Goal: Task Accomplishment & Management: Use online tool/utility

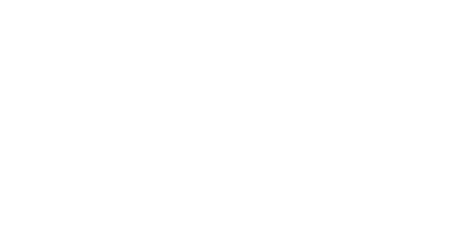
drag, startPoint x: 23, startPoint y: 31, endPoint x: 306, endPoint y: 247, distance: 356.4
click at [23, 31] on div at bounding box center [227, 124] width 454 height 248
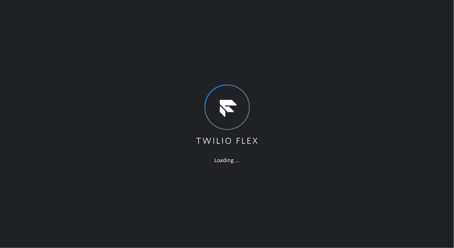
click at [52, 56] on div "Loading ..." at bounding box center [227, 124] width 454 height 248
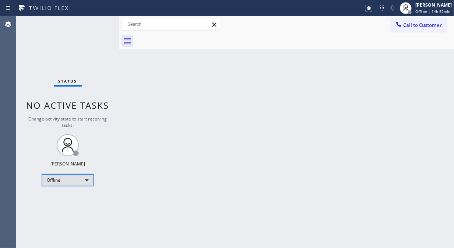
click at [86, 182] on div "Offline" at bounding box center [68, 180] width 52 height 12
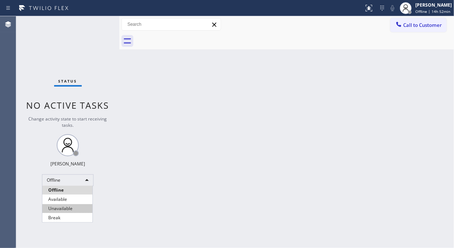
click at [78, 207] on li "Unavailable" at bounding box center [67, 208] width 50 height 9
click at [117, 66] on div "Status No active tasks Change activity state to start receiving tasks. Fila Gar…" at bounding box center [67, 131] width 103 height 231
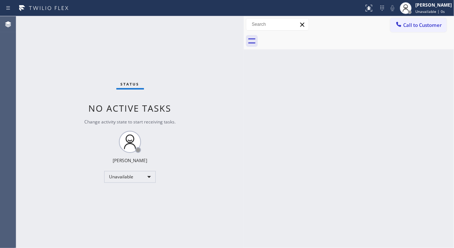
drag, startPoint x: 119, startPoint y: 68, endPoint x: 244, endPoint y: 102, distance: 128.8
click at [244, 102] on div at bounding box center [244, 131] width 0 height 231
click at [24, 127] on div "Status No active tasks Change activity state to start receiving tasks. [PERSON_…" at bounding box center [129, 131] width 227 height 231
click at [56, 78] on div "Status No active tasks Change activity state to start receiving tasks. [PERSON_…" at bounding box center [129, 131] width 227 height 231
click at [350, 97] on div "Back to Dashboard Change Sender ID Customers Technicians Select a contact Outbo…" at bounding box center [349, 131] width 210 height 231
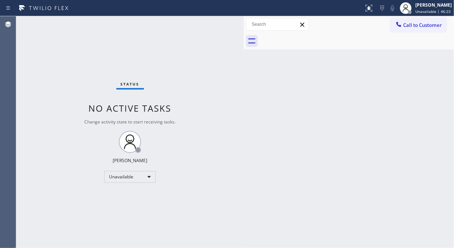
click at [46, 91] on div "Status No active tasks Change activity state to start receiving tasks. [PERSON_…" at bounding box center [129, 131] width 227 height 231
click at [420, 28] on span "Call to Customer" at bounding box center [422, 25] width 39 height 7
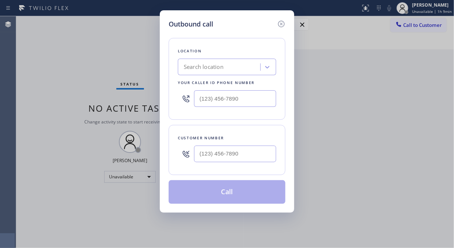
click at [234, 71] on div "Search location" at bounding box center [220, 67] width 80 height 13
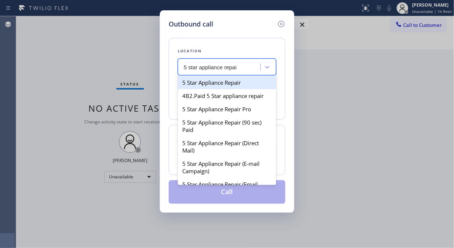
type input "5 star appliance repair"
click at [229, 78] on div "5 Star Appliance Repair" at bounding box center [227, 82] width 98 height 13
type input "[PHONE_NUMBER]"
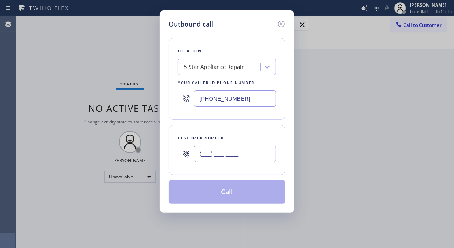
click at [207, 152] on input "(___) ___-____" at bounding box center [235, 153] width 82 height 17
paste input "480) 235-3591"
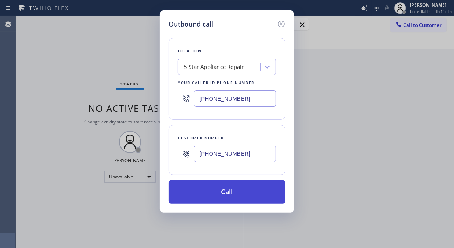
type input "[PHONE_NUMBER]"
click at [252, 196] on button "Call" at bounding box center [226, 192] width 117 height 24
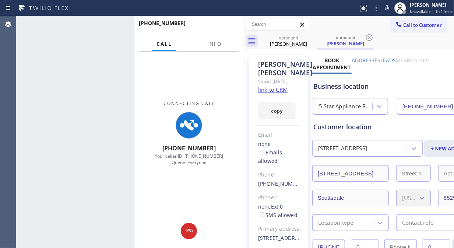
type input "[PHONE_NUMBER]"
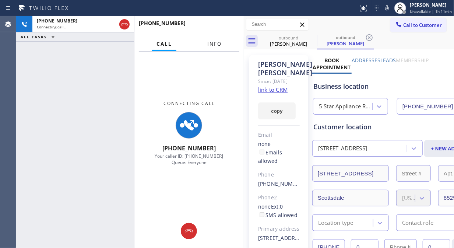
click at [214, 41] on span "Info" at bounding box center [214, 43] width 14 height 7
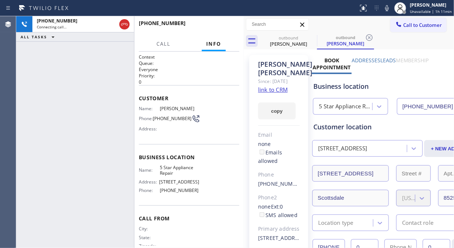
drag, startPoint x: 243, startPoint y: 57, endPoint x: 237, endPoint y: 60, distance: 6.9
click at [244, 60] on div at bounding box center [244, 131] width 0 height 231
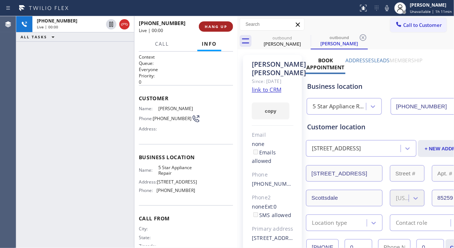
click at [218, 25] on span "HANG UP" at bounding box center [216, 26] width 22 height 5
click at [218, 26] on span "HANG UP" at bounding box center [216, 26] width 22 height 5
click at [217, 26] on span "HANG UP" at bounding box center [216, 26] width 22 height 5
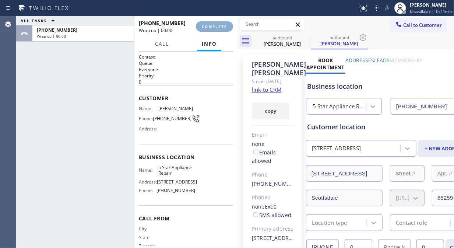
click at [216, 26] on span "COMPLETE" at bounding box center [214, 26] width 25 height 5
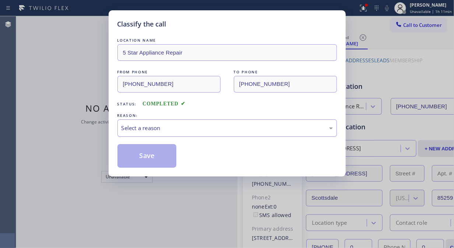
click at [237, 124] on div "Select a reason" at bounding box center [226, 128] width 211 height 8
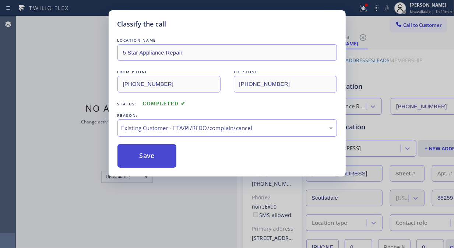
drag, startPoint x: 164, startPoint y: 157, endPoint x: 175, endPoint y: 152, distance: 11.2
click at [164, 157] on button "Save" at bounding box center [146, 156] width 59 height 24
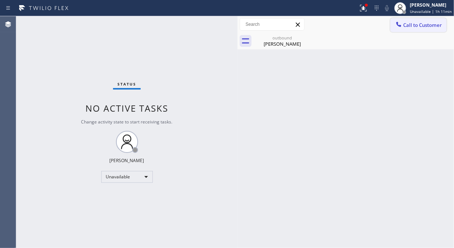
click at [411, 26] on span "Call to Customer" at bounding box center [422, 25] width 39 height 7
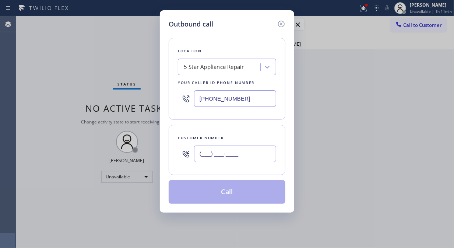
click at [207, 157] on input "(___) ___-____" at bounding box center [235, 153] width 82 height 17
paste input "626) 355-8484"
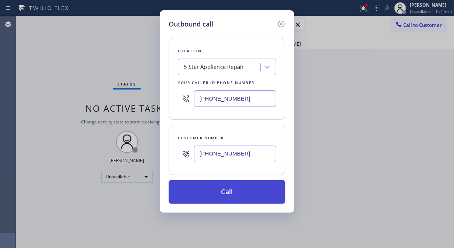
type input "[PHONE_NUMBER]"
click at [234, 193] on button "Call" at bounding box center [226, 192] width 117 height 24
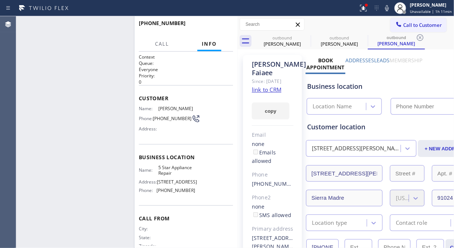
type input "[PHONE_NUMBER]"
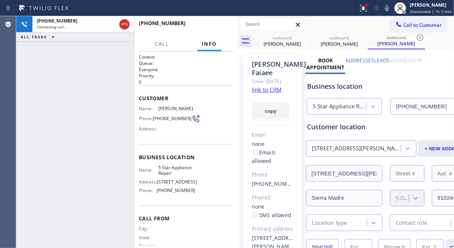
drag, startPoint x: 359, startPoint y: 10, endPoint x: 345, endPoint y: 46, distance: 38.9
click at [360, 10] on div at bounding box center [363, 8] width 16 height 9
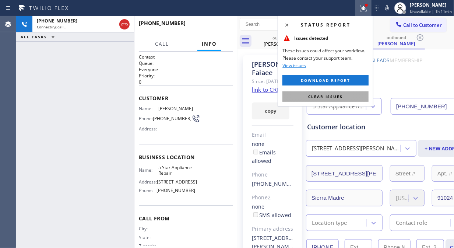
click at [316, 97] on span "Clear issues" at bounding box center [325, 96] width 35 height 5
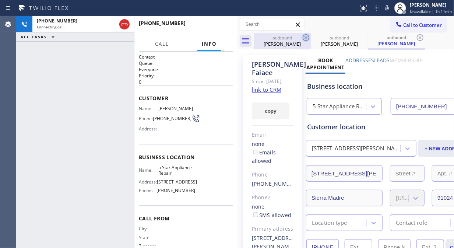
click at [305, 37] on icon at bounding box center [305, 37] width 7 height 7
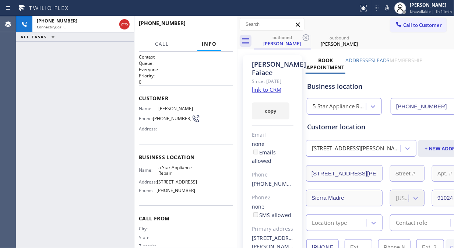
click at [305, 37] on icon at bounding box center [305, 37] width 7 height 7
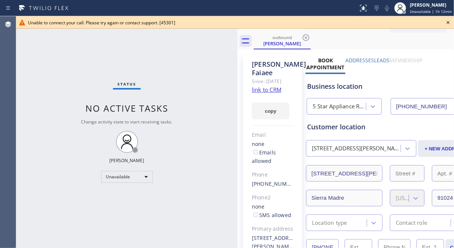
click at [56, 80] on div "Status No active tasks Change activity state to start receiving tasks. [PERSON_…" at bounding box center [126, 131] width 221 height 231
click at [451, 21] on icon at bounding box center [447, 22] width 9 height 9
click at [430, 22] on span "Call to Customer" at bounding box center [422, 25] width 39 height 7
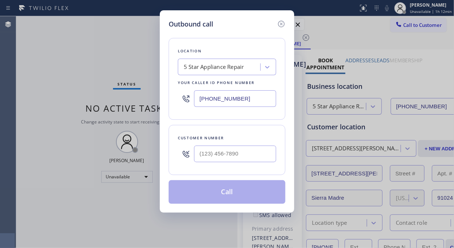
click at [219, 164] on div at bounding box center [235, 154] width 82 height 24
click at [217, 148] on input "(___) ___-____" at bounding box center [235, 153] width 82 height 17
paste input "206) 236-7265"
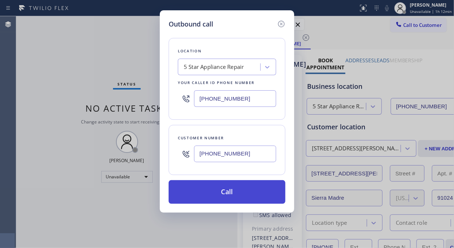
type input "[PHONE_NUMBER]"
click at [254, 197] on button "Call" at bounding box center [226, 192] width 117 height 24
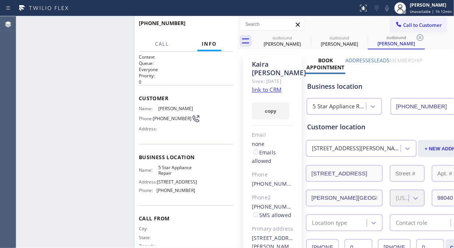
type input "[PHONE_NUMBER]"
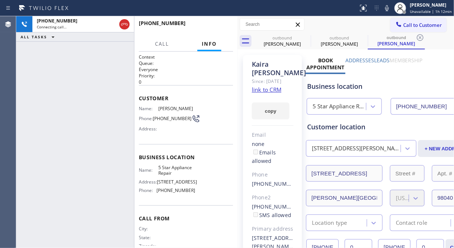
click at [39, 86] on div "[PHONE_NUMBER] Connecting call… ALL TASKS ALL TASKS ACTIVE TASKS TASKS IN WRAP …" at bounding box center [75, 131] width 118 height 231
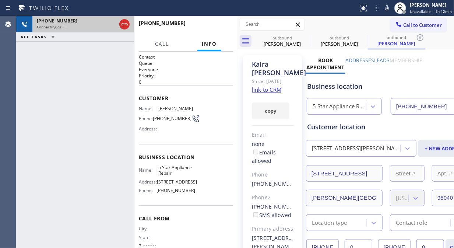
click at [117, 26] on div "[PHONE_NUMBER] Connecting call…" at bounding box center [74, 24] width 85 height 16
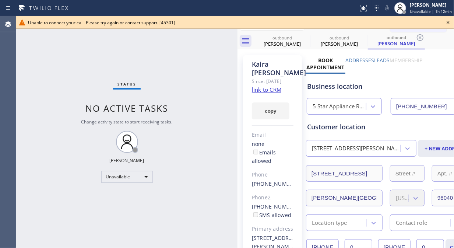
click at [448, 21] on icon at bounding box center [447, 22] width 3 height 3
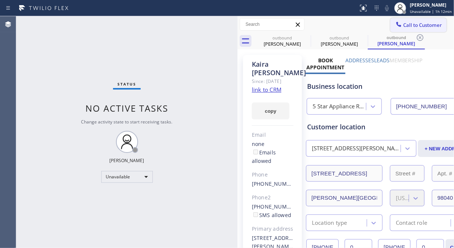
drag, startPoint x: 426, startPoint y: 24, endPoint x: 421, endPoint y: 25, distance: 4.6
click at [422, 24] on span "Call to Customer" at bounding box center [422, 25] width 39 height 7
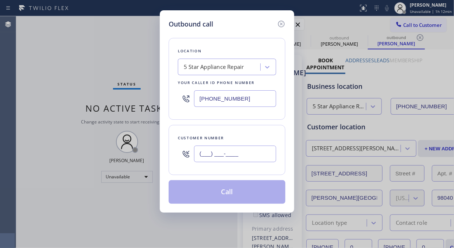
click at [224, 150] on input "(___) ___-____" at bounding box center [235, 153] width 82 height 17
paste input "425) 890-0465"
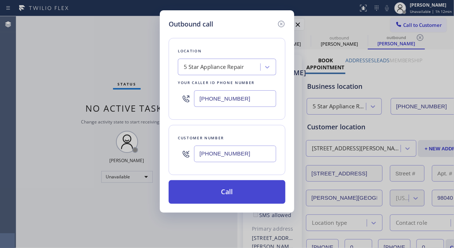
type input "[PHONE_NUMBER]"
click at [233, 196] on button "Call" at bounding box center [226, 192] width 117 height 24
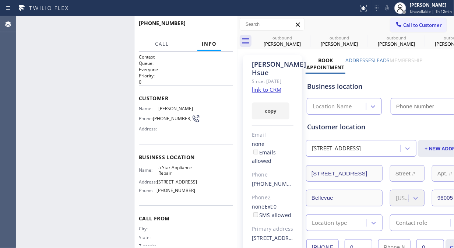
type input "[PHONE_NUMBER]"
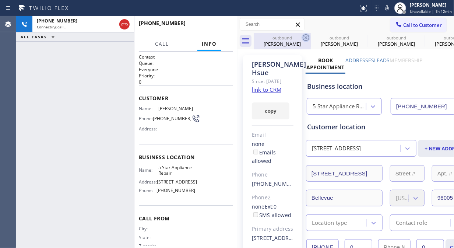
click at [305, 35] on icon at bounding box center [305, 37] width 9 height 9
click at [0, 0] on icon at bounding box center [0, 0] width 0 height 0
click at [415, 35] on icon at bounding box center [419, 37] width 9 height 9
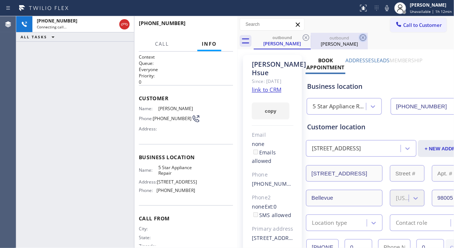
click at [304, 35] on icon at bounding box center [305, 37] width 9 height 9
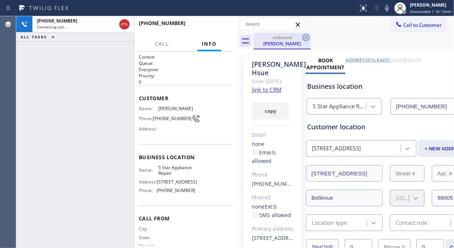
click at [304, 35] on icon at bounding box center [305, 37] width 9 height 9
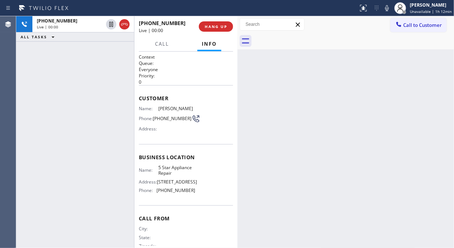
click at [38, 61] on div "[PHONE_NUMBER] Live | 00:00 ALL TASKS ALL TASKS ACTIVE TASKS TASKS IN WRAP UP" at bounding box center [75, 131] width 118 height 231
click at [212, 25] on span "HANG UP" at bounding box center [216, 26] width 22 height 5
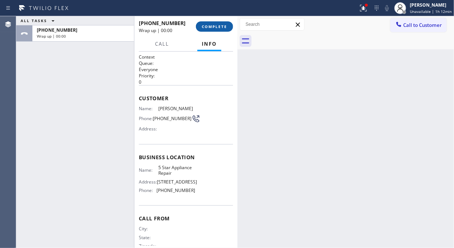
click at [212, 25] on span "COMPLETE" at bounding box center [214, 26] width 25 height 5
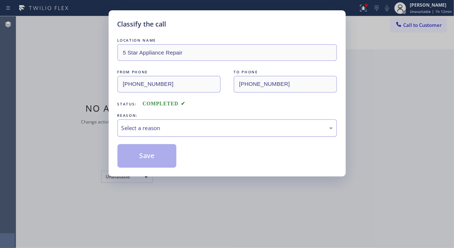
click at [200, 124] on div "Select a reason" at bounding box center [226, 128] width 211 height 8
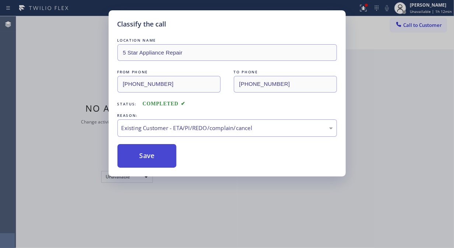
click at [163, 158] on button "Save" at bounding box center [146, 156] width 59 height 24
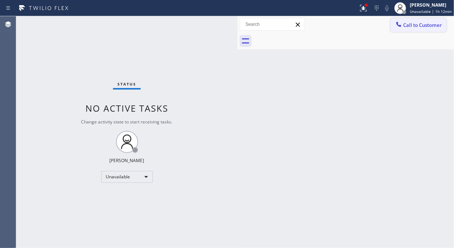
click at [413, 23] on span "Call to Customer" at bounding box center [422, 25] width 39 height 7
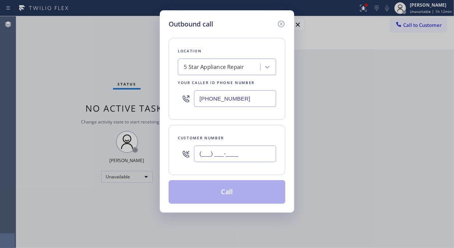
click at [236, 151] on input "(___) ___-____" at bounding box center [235, 153] width 82 height 17
paste input "857) 998-0045"
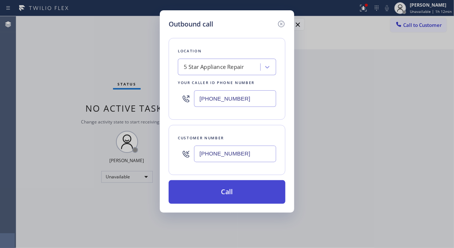
type input "[PHONE_NUMBER]"
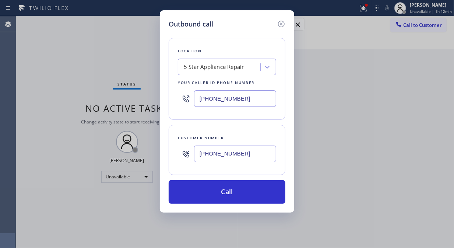
drag, startPoint x: 239, startPoint y: 188, endPoint x: 321, endPoint y: 28, distance: 179.8
click at [239, 188] on button "Call" at bounding box center [226, 192] width 117 height 24
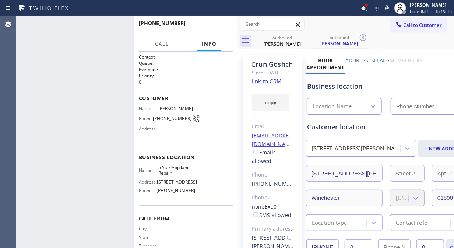
type input "[PHONE_NUMBER]"
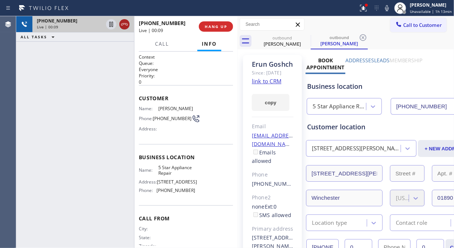
click at [122, 25] on icon at bounding box center [124, 24] width 9 height 9
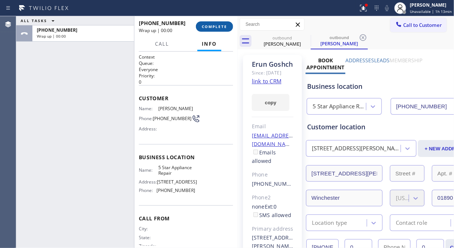
click at [217, 26] on span "COMPLETE" at bounding box center [214, 26] width 25 height 5
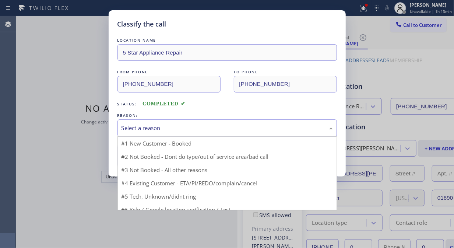
click at [212, 127] on div "Select a reason" at bounding box center [226, 128] width 211 height 8
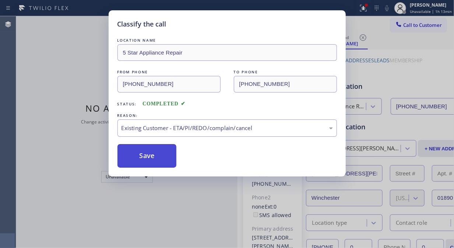
click at [156, 161] on button "Save" at bounding box center [146, 156] width 59 height 24
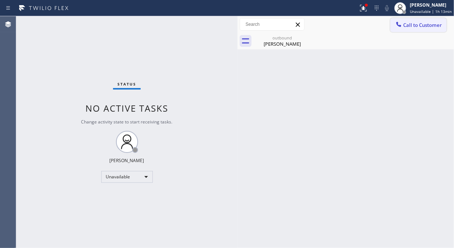
click at [401, 26] on icon at bounding box center [398, 24] width 7 height 7
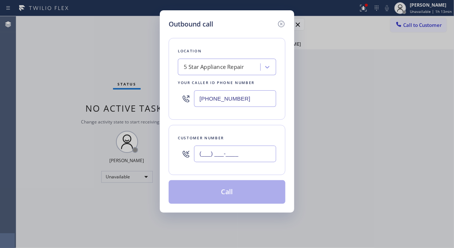
click at [231, 156] on input "(___) ___-____" at bounding box center [235, 153] width 82 height 17
paste input "818) 858-2813"
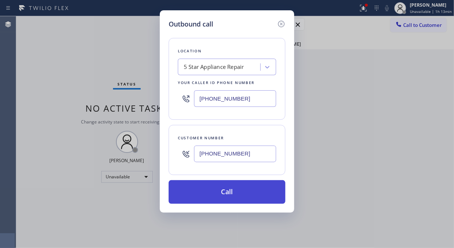
type input "[PHONE_NUMBER]"
click at [241, 192] on button "Call" at bounding box center [226, 192] width 117 height 24
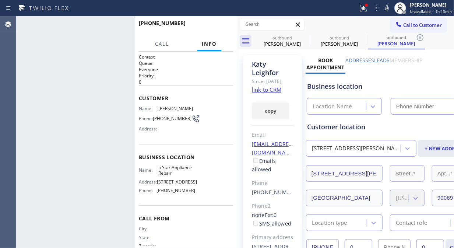
type input "[PHONE_NUMBER]"
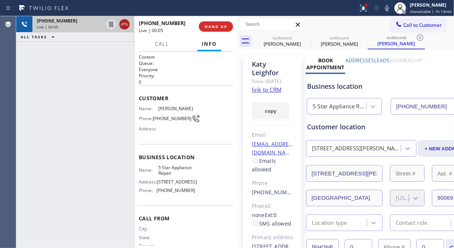
click at [120, 25] on icon at bounding box center [124, 24] width 9 height 9
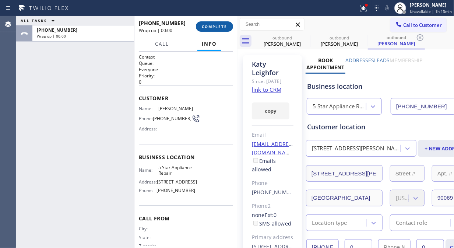
click at [205, 25] on span "COMPLETE" at bounding box center [214, 26] width 25 height 5
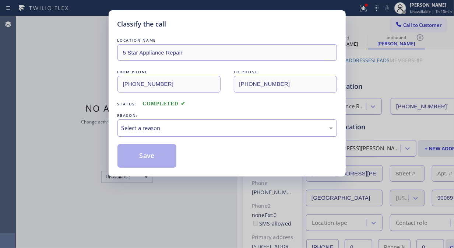
click at [216, 127] on div "Select a reason" at bounding box center [226, 128] width 211 height 8
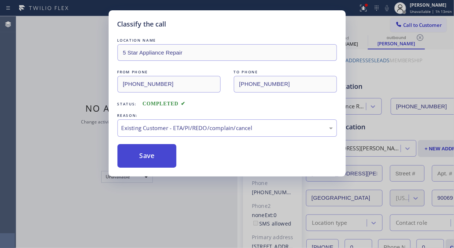
click at [159, 157] on button "Save" at bounding box center [146, 156] width 59 height 24
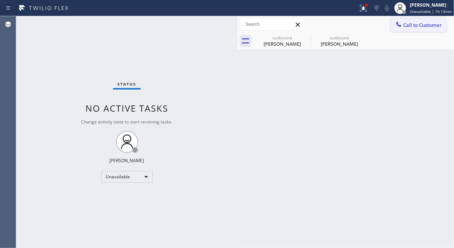
click at [414, 24] on span "Call to Customer" at bounding box center [422, 25] width 39 height 7
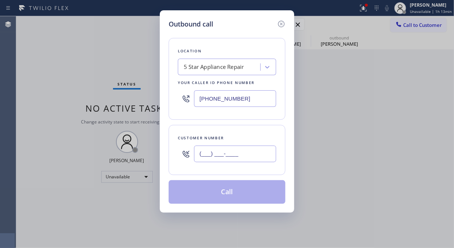
paste input "818) 943-4693"
click at [266, 152] on input "(___) ___-____" at bounding box center [235, 153] width 82 height 17
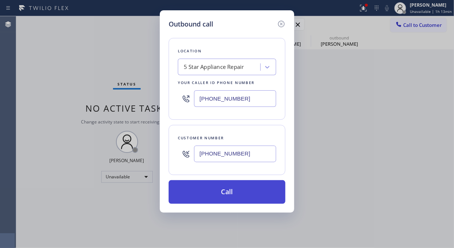
type input "[PHONE_NUMBER]"
click at [251, 195] on button "Call" at bounding box center [226, 192] width 117 height 24
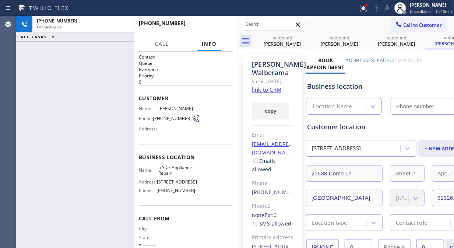
type input "[PHONE_NUMBER]"
drag, startPoint x: 127, startPoint y: 24, endPoint x: 189, endPoint y: 25, distance: 62.2
click at [126, 24] on icon at bounding box center [124, 24] width 9 height 9
drag, startPoint x: 207, startPoint y: 26, endPoint x: 214, endPoint y: 26, distance: 7.0
click at [207, 26] on span "HANG UP" at bounding box center [216, 26] width 22 height 5
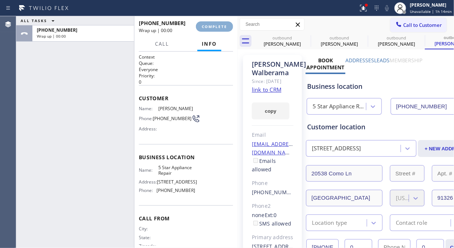
click at [214, 26] on span "COMPLETE" at bounding box center [214, 26] width 25 height 5
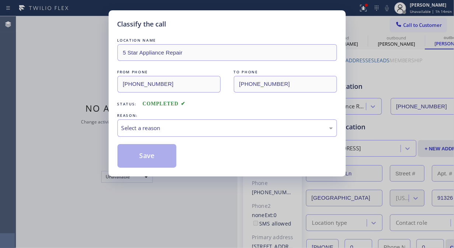
click at [214, 26] on div "Classify the call" at bounding box center [226, 24] width 219 height 10
click at [204, 123] on div "Select a reason" at bounding box center [226, 127] width 219 height 17
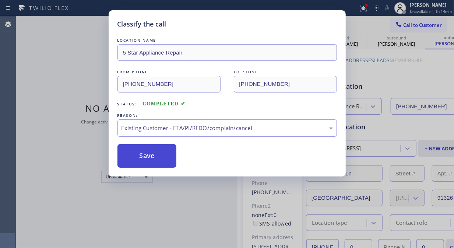
click at [149, 153] on button "Save" at bounding box center [146, 156] width 59 height 24
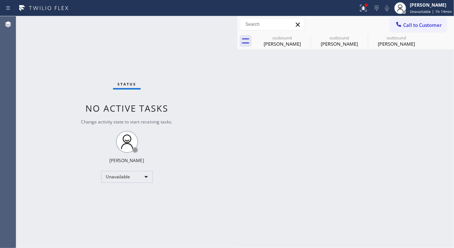
click at [416, 25] on span "Call to Customer" at bounding box center [422, 25] width 39 height 7
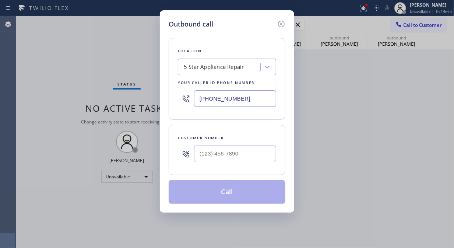
click at [256, 142] on div at bounding box center [235, 154] width 82 height 24
click at [247, 157] on input "(___) ___-____" at bounding box center [235, 153] width 82 height 17
paste input "917) 579-1638"
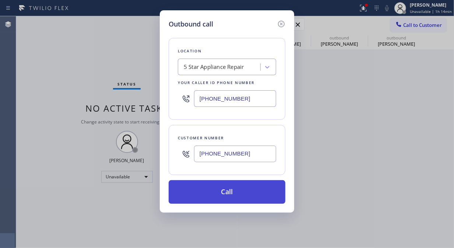
type input "[PHONE_NUMBER]"
click at [262, 194] on button "Call" at bounding box center [226, 192] width 117 height 24
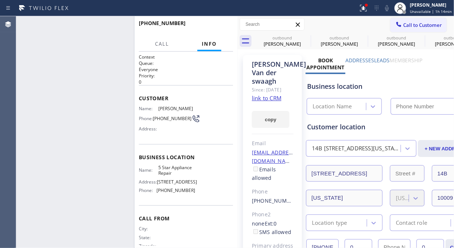
type input "[PHONE_NUMBER]"
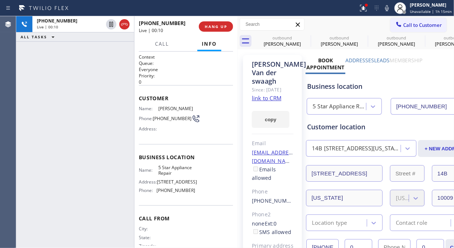
drag, startPoint x: 120, startPoint y: 24, endPoint x: 163, endPoint y: 86, distance: 76.2
click at [120, 24] on icon at bounding box center [124, 24] width 9 height 9
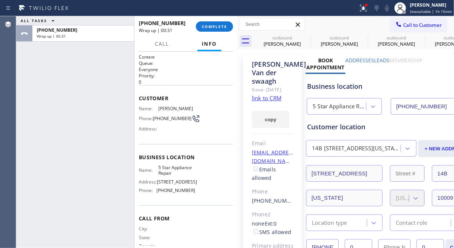
click at [50, 82] on div "ALL TASKS ALL TASKS ACTIVE TASKS TASKS IN WRAP UP [PHONE_NUMBER] Wrap up | 00:31" at bounding box center [75, 131] width 118 height 231
click at [212, 24] on span "COMPLETE" at bounding box center [214, 26] width 25 height 5
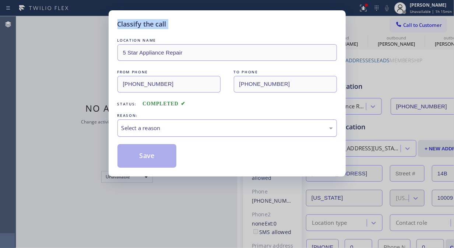
click at [202, 132] on div "Select a reason" at bounding box center [226, 128] width 211 height 8
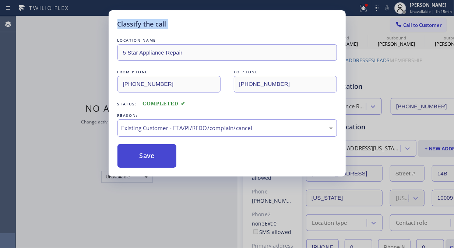
click at [143, 155] on button "Save" at bounding box center [146, 156] width 59 height 24
click at [407, 24] on span "Call to Customer" at bounding box center [422, 25] width 39 height 7
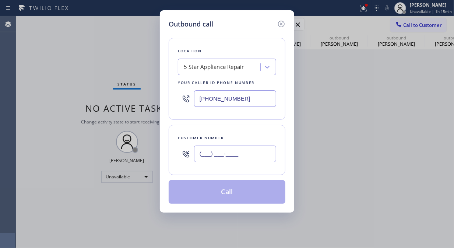
click at [238, 146] on input "(___) ___-____" at bounding box center [235, 153] width 82 height 17
paste input "602) 318-5397"
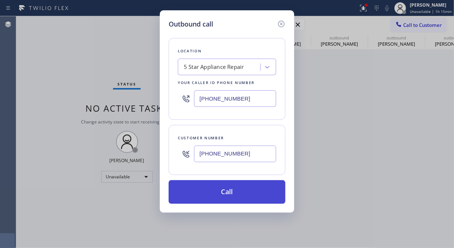
type input "[PHONE_NUMBER]"
click at [245, 190] on button "Call" at bounding box center [226, 192] width 117 height 24
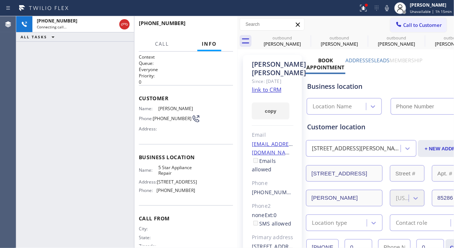
type input "[PHONE_NUMBER]"
drag, startPoint x: 39, startPoint y: 74, endPoint x: 65, endPoint y: 61, distance: 29.5
click at [41, 74] on div "[PHONE_NUMBER] Live | 00:00 ALL TASKS ALL TASKS ACTIVE TASKS TASKS IN WRAP UP" at bounding box center [75, 131] width 118 height 231
click at [211, 23] on button "HANG UP" at bounding box center [216, 26] width 34 height 10
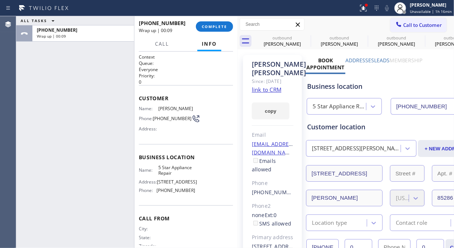
click at [45, 66] on div "ALL TASKS ALL TASKS ACTIVE TASKS TASKS IN WRAP UP [PHONE_NUMBER] Wrap up | 00:09" at bounding box center [75, 131] width 118 height 231
click at [217, 29] on button "COMPLETE" at bounding box center [214, 26] width 37 height 10
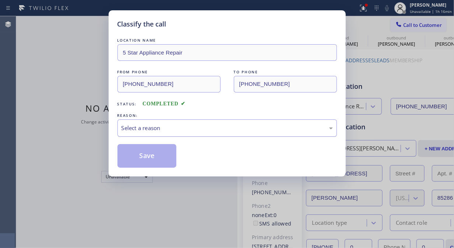
click at [212, 129] on div "Select a reason" at bounding box center [226, 128] width 211 height 8
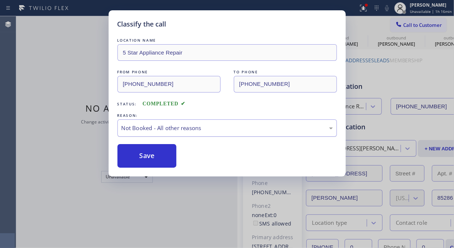
click at [216, 127] on div "Not Booked - All other reasons" at bounding box center [226, 128] width 211 height 8
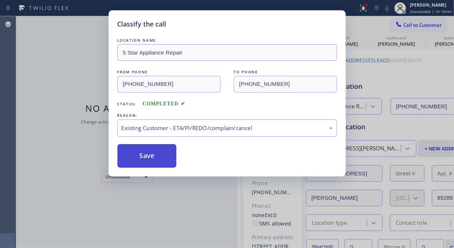
click at [152, 156] on button "Save" at bounding box center [146, 156] width 59 height 24
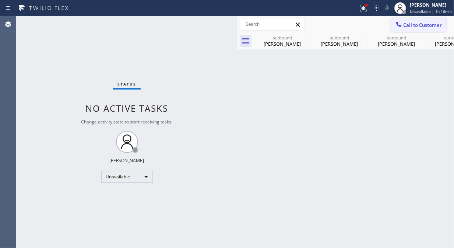
click at [406, 26] on span "Call to Customer" at bounding box center [422, 25] width 39 height 7
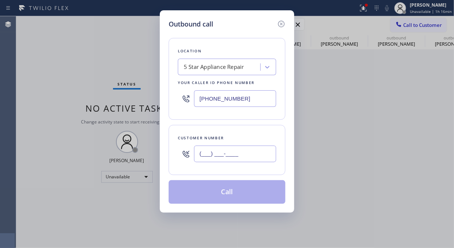
click at [232, 149] on input "(___) ___-____" at bounding box center [235, 153] width 82 height 17
paste input "310) 738-3610"
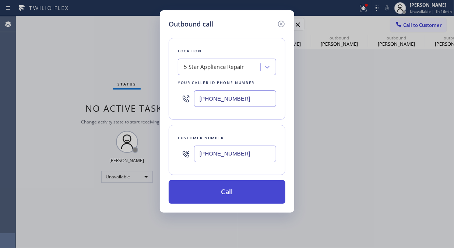
type input "[PHONE_NUMBER]"
click at [238, 192] on button "Call" at bounding box center [226, 192] width 117 height 24
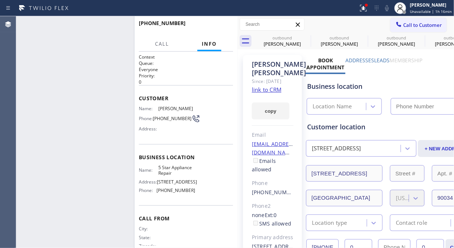
type input "[PHONE_NUMBER]"
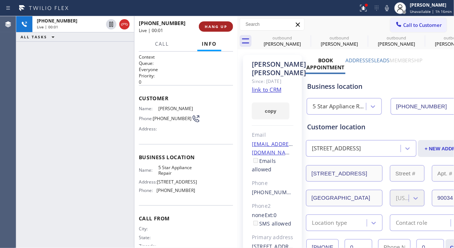
click at [215, 26] on span "HANG UP" at bounding box center [216, 26] width 22 height 5
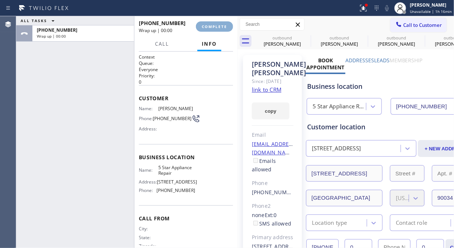
click at [217, 28] on span "COMPLETE" at bounding box center [214, 26] width 25 height 5
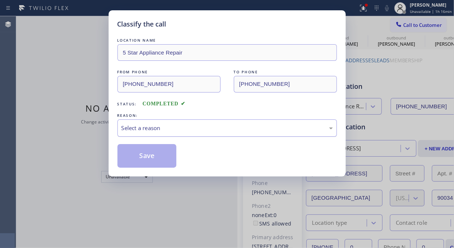
drag, startPoint x: 228, startPoint y: 123, endPoint x: 229, endPoint y: 129, distance: 6.0
click at [228, 124] on div "Select a reason" at bounding box center [226, 128] width 211 height 8
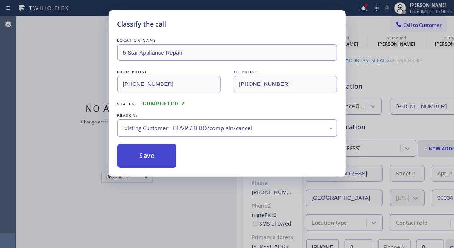
click at [171, 157] on button "Save" at bounding box center [146, 156] width 59 height 24
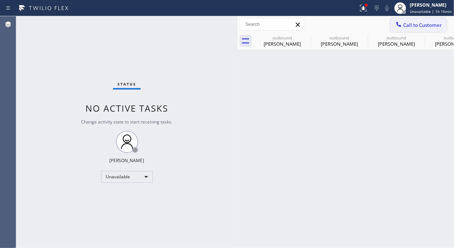
click at [414, 27] on span "Call to Customer" at bounding box center [422, 25] width 39 height 7
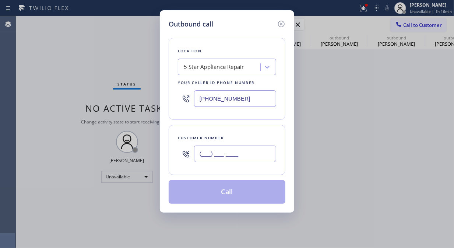
click at [264, 153] on input "(___) ___-____" at bounding box center [235, 153] width 82 height 17
paste input "310) 990-9087"
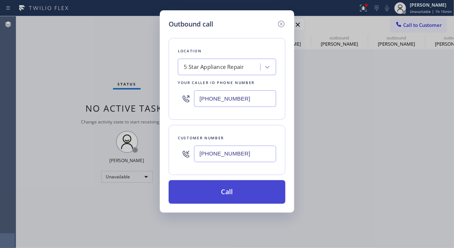
type input "[PHONE_NUMBER]"
click at [244, 199] on button "Call" at bounding box center [226, 192] width 117 height 24
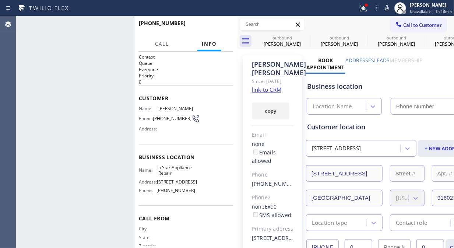
type input "[PHONE_NUMBER]"
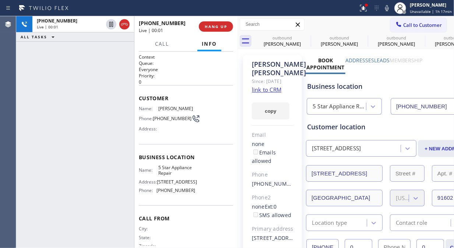
drag, startPoint x: 121, startPoint y: 24, endPoint x: 145, endPoint y: 24, distance: 24.3
click at [122, 24] on icon at bounding box center [124, 24] width 9 height 9
click at [220, 27] on span "HANG UP" at bounding box center [216, 26] width 22 height 5
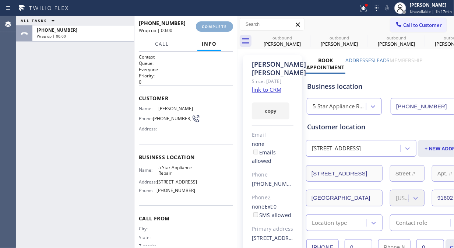
click at [221, 27] on span "COMPLETE" at bounding box center [214, 26] width 25 height 5
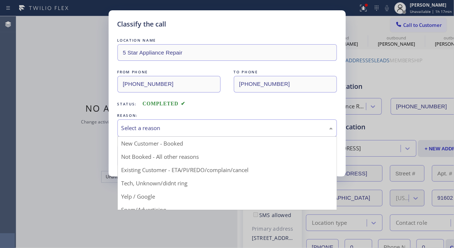
click at [230, 132] on div "Select a reason" at bounding box center [226, 127] width 219 height 17
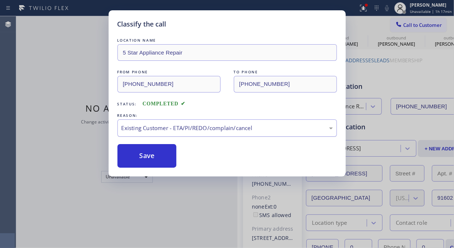
click at [164, 159] on button "Save" at bounding box center [146, 156] width 59 height 24
click at [419, 24] on span "Call to Customer" at bounding box center [422, 25] width 39 height 7
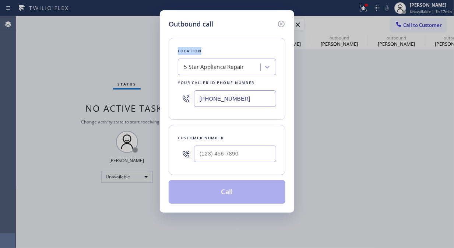
click at [419, 24] on div "Outbound call Location 5 Star Appliance Repair Your caller id phone number [PHO…" at bounding box center [227, 124] width 454 height 248
click at [221, 162] on div "(___) ___-____" at bounding box center [235, 154] width 82 height 24
paste input "602) 330-5893"
type input "[PHONE_NUMBER]"
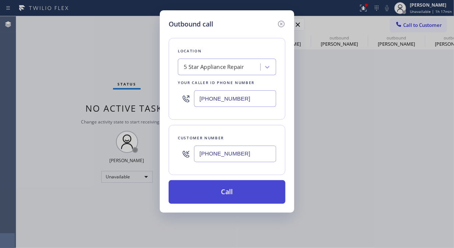
click at [256, 192] on button "Call" at bounding box center [226, 192] width 117 height 24
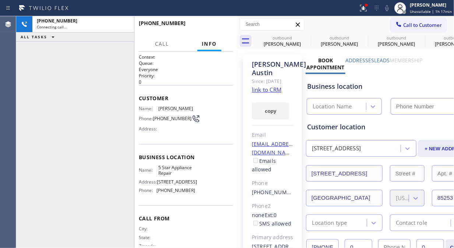
type input "[PHONE_NUMBER]"
click at [49, 93] on div "[PHONE_NUMBER] Live | 00:00 ALL TASKS ALL TASKS ACTIVE TASKS TASKS IN WRAP UP" at bounding box center [75, 131] width 118 height 231
click at [223, 25] on span "HANG UP" at bounding box center [216, 26] width 22 height 5
click at [223, 26] on span "HANG UP" at bounding box center [216, 26] width 22 height 5
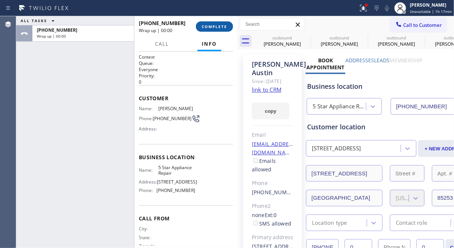
click at [223, 26] on span "COMPLETE" at bounding box center [214, 26] width 25 height 5
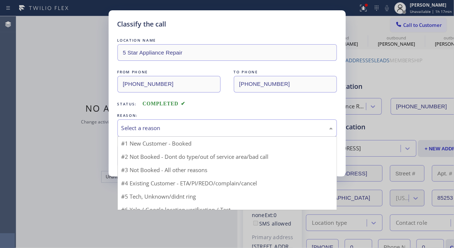
click at [212, 125] on div "Select a reason" at bounding box center [226, 128] width 211 height 8
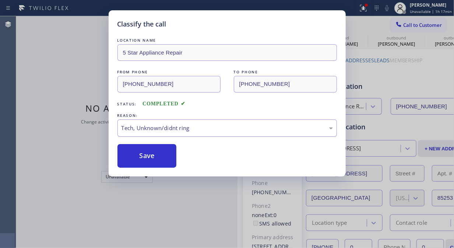
click at [219, 129] on div "Tech, Unknown/didnt ring" at bounding box center [226, 128] width 211 height 8
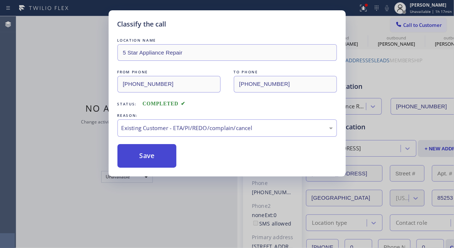
click at [148, 155] on button "Save" at bounding box center [146, 156] width 59 height 24
click at [414, 25] on span "Call to Customer" at bounding box center [422, 25] width 39 height 7
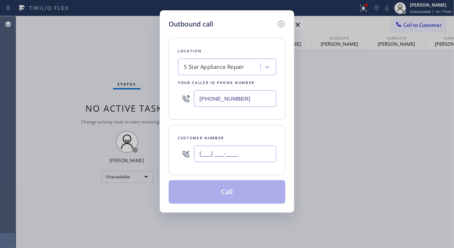
click at [244, 157] on input "(___) ___-____" at bounding box center [235, 153] width 82 height 17
paste input "602) 330-5893"
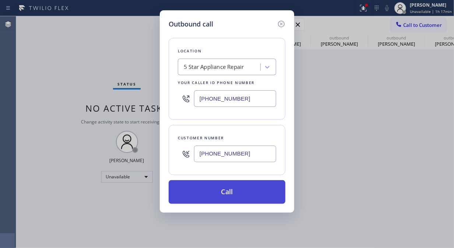
type input "[PHONE_NUMBER]"
click at [284, 190] on button "Call" at bounding box center [226, 192] width 117 height 24
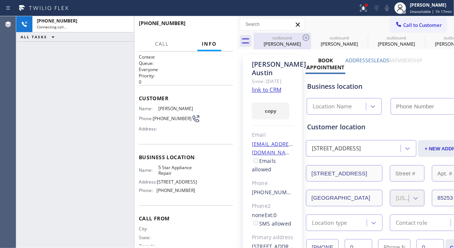
type input "[PHONE_NUMBER]"
click at [303, 37] on icon at bounding box center [305, 37] width 9 height 9
click at [0, 0] on icon at bounding box center [0, 0] width 0 height 0
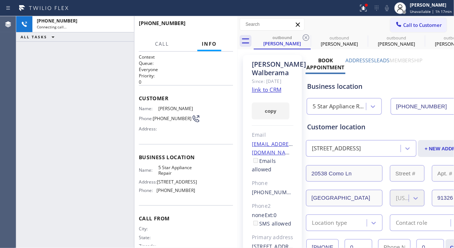
click at [303, 37] on icon at bounding box center [305, 37] width 9 height 9
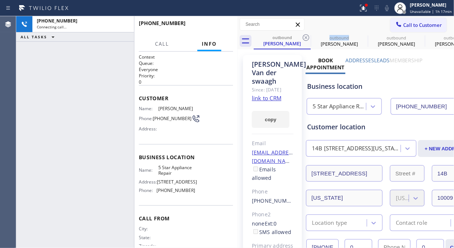
click at [303, 37] on icon at bounding box center [305, 37] width 9 height 9
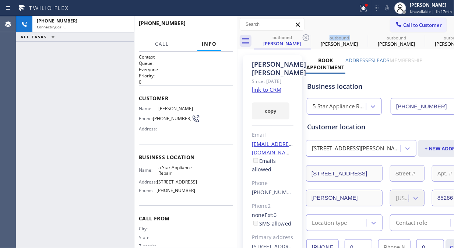
click at [303, 37] on icon at bounding box center [305, 37] width 9 height 9
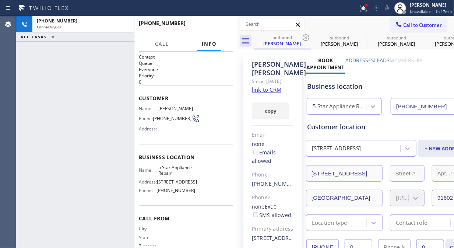
click at [303, 37] on icon at bounding box center [305, 37] width 9 height 9
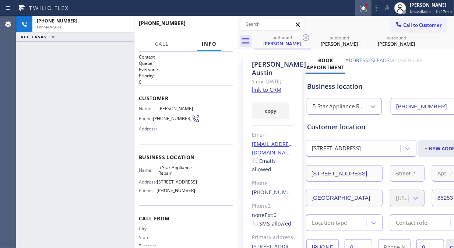
click at [362, 4] on icon at bounding box center [363, 8] width 9 height 9
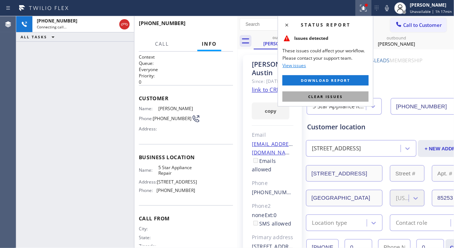
drag, startPoint x: 338, startPoint y: 100, endPoint x: 141, endPoint y: 42, distance: 205.5
click at [338, 100] on button "Clear issues" at bounding box center [325, 96] width 86 height 10
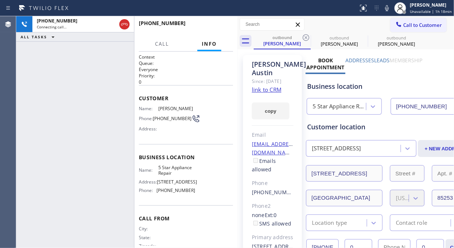
drag, startPoint x: 123, startPoint y: 30, endPoint x: 140, endPoint y: 24, distance: 18.5
click at [123, 30] on div at bounding box center [124, 24] width 13 height 16
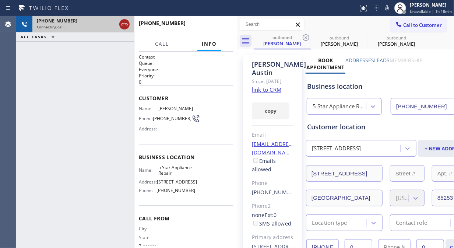
click at [120, 24] on icon at bounding box center [124, 24] width 9 height 9
click at [415, 26] on span "Call to Customer" at bounding box center [422, 25] width 39 height 7
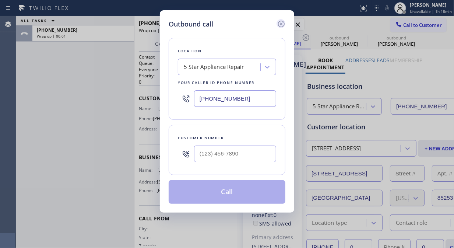
click at [280, 24] on icon at bounding box center [281, 23] width 9 height 9
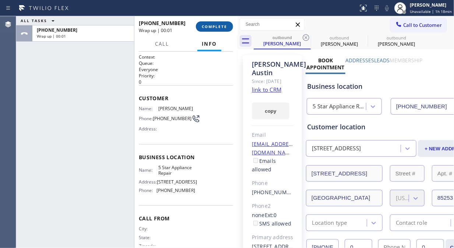
click at [226, 30] on button "COMPLETE" at bounding box center [214, 26] width 37 height 10
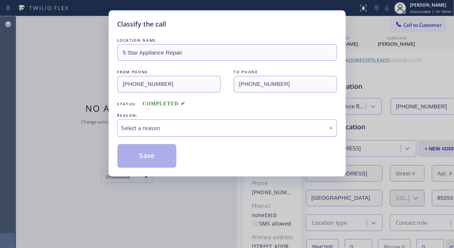
click at [215, 123] on div "Select a reason" at bounding box center [226, 127] width 219 height 17
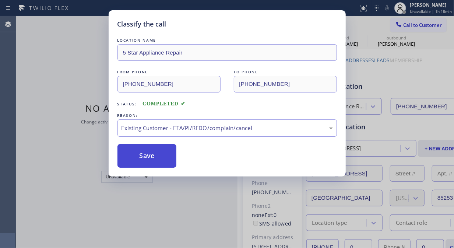
click at [157, 166] on button "Save" at bounding box center [146, 156] width 59 height 24
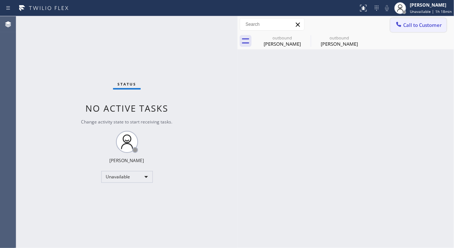
click at [418, 23] on span "Call to Customer" at bounding box center [422, 25] width 39 height 7
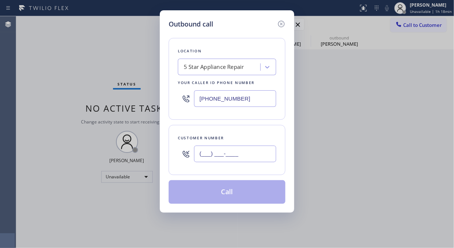
click at [208, 160] on input "(___) ___-____" at bounding box center [235, 153] width 82 height 17
paste input "858) 775-3392"
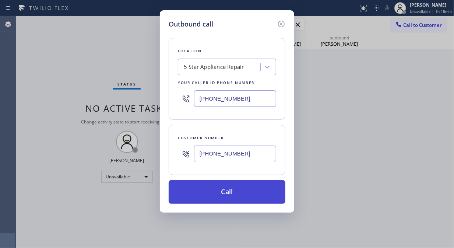
type input "[PHONE_NUMBER]"
click at [254, 189] on button "Call" at bounding box center [226, 192] width 117 height 24
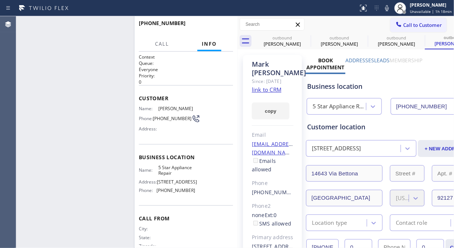
type input "[PHONE_NUMBER]"
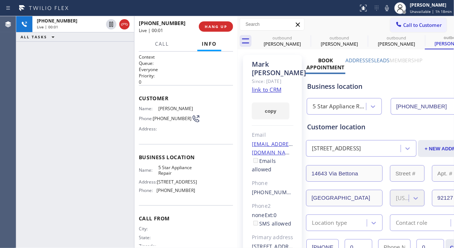
click at [197, 26] on div "[PHONE_NUMBER] Live | 00:01" at bounding box center [169, 26] width 60 height 19
click at [207, 28] on span "HANG UP" at bounding box center [216, 26] width 22 height 5
click at [208, 28] on span "HANG UP" at bounding box center [216, 26] width 22 height 5
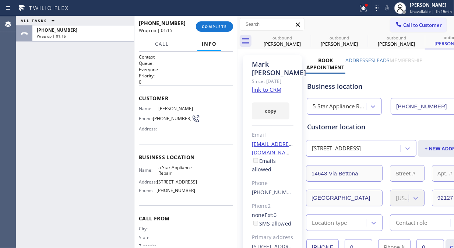
click at [51, 102] on div "ALL TASKS ALL TASKS ACTIVE TASKS TASKS IN WRAP UP [PHONE_NUMBER] Wrap up | 01:15" at bounding box center [75, 131] width 118 height 231
click at [42, 82] on div "ALL TASKS ALL TASKS ACTIVE TASKS TASKS IN WRAP UP [PHONE_NUMBER] Wrap up | 01:20" at bounding box center [75, 131] width 118 height 231
click at [214, 28] on span "COMPLETE" at bounding box center [214, 26] width 25 height 5
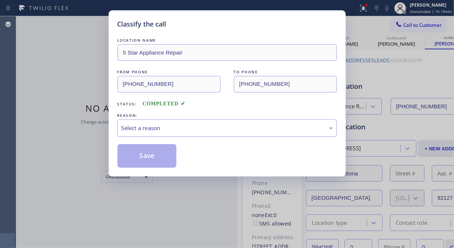
click at [210, 128] on div "Select a reason" at bounding box center [226, 128] width 211 height 8
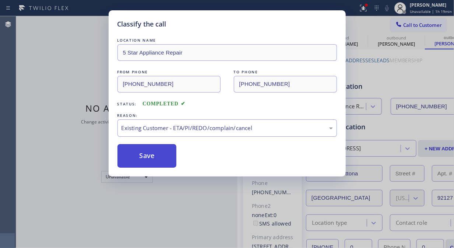
click at [156, 156] on button "Save" at bounding box center [146, 156] width 59 height 24
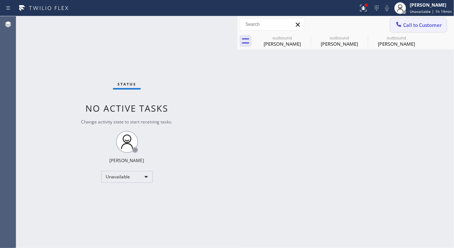
click at [401, 21] on icon at bounding box center [398, 24] width 7 height 7
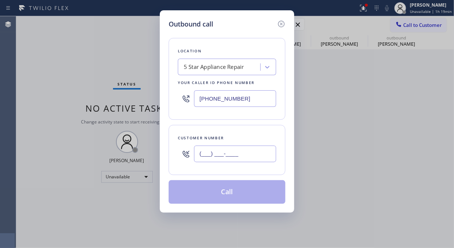
click at [248, 159] on input "(___) ___-____" at bounding box center [235, 153] width 82 height 17
paste input "714) 308-5225"
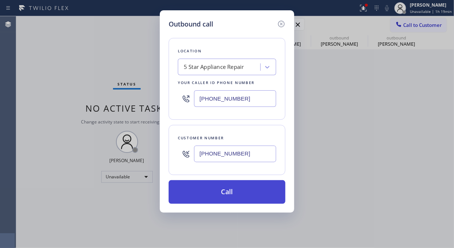
type input "[PHONE_NUMBER]"
click at [248, 189] on button "Call" at bounding box center [226, 192] width 117 height 24
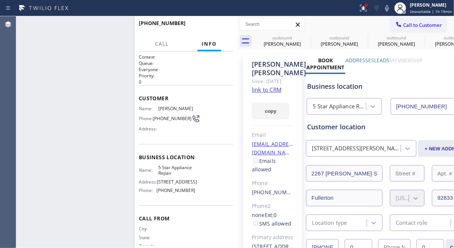
type input "[PHONE_NUMBER]"
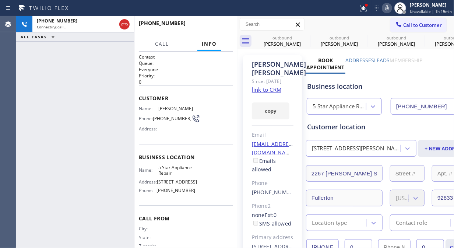
click at [388, 8] on icon at bounding box center [386, 8] width 9 height 9
click at [389, 8] on icon at bounding box center [386, 8] width 9 height 9
click at [308, 37] on icon at bounding box center [305, 37] width 7 height 7
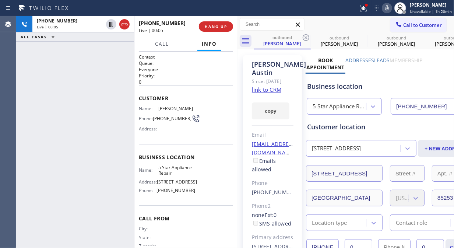
drag, startPoint x: 47, startPoint y: 78, endPoint x: 72, endPoint y: 34, distance: 50.4
click at [47, 77] on div "[PHONE_NUMBER] Live | 00:05 ALL TASKS ALL TASKS ACTIVE TASKS TASKS IN WRAP UP" at bounding box center [75, 131] width 118 height 231
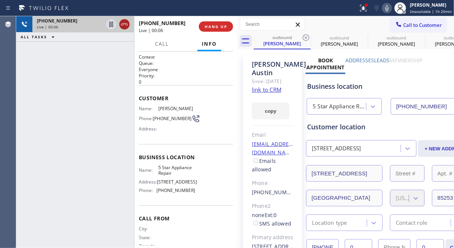
click at [127, 27] on icon at bounding box center [124, 24] width 9 height 9
click at [207, 22] on button "HANG UP" at bounding box center [216, 26] width 34 height 10
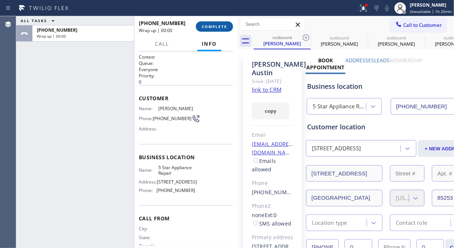
click at [214, 26] on span "COMPLETE" at bounding box center [214, 26] width 25 height 5
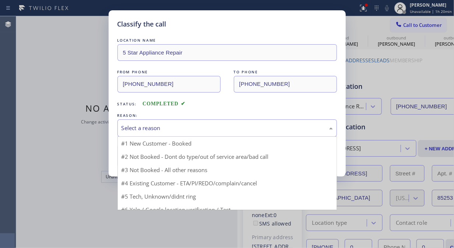
click at [209, 131] on div "Select a reason" at bounding box center [226, 128] width 211 height 8
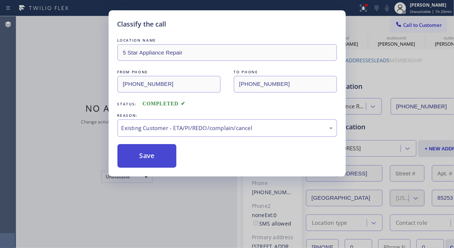
click at [165, 158] on button "Save" at bounding box center [146, 156] width 59 height 24
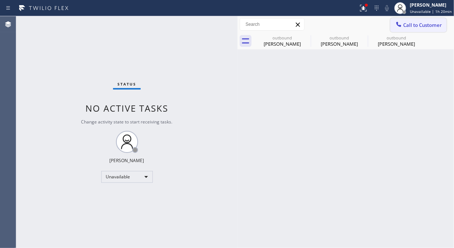
click at [410, 22] on span "Call to Customer" at bounding box center [422, 25] width 39 height 7
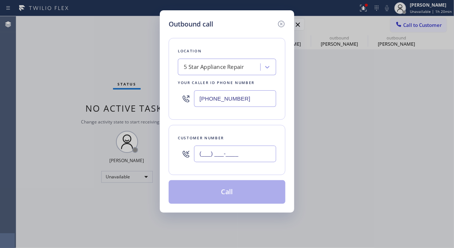
click at [263, 159] on input "(___) ___-____" at bounding box center [235, 153] width 82 height 17
paste input "562) 690-0730"
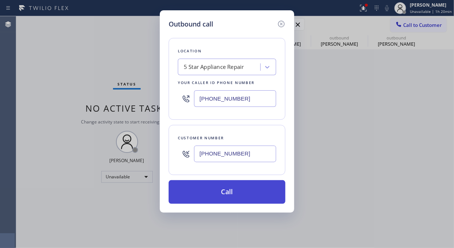
type input "[PHONE_NUMBER]"
click at [266, 192] on button "Call" at bounding box center [226, 192] width 117 height 24
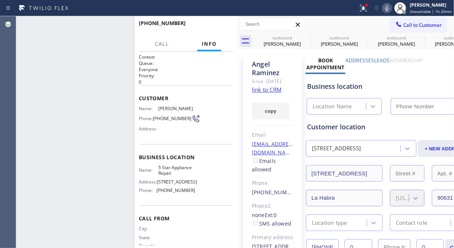
type input "[PHONE_NUMBER]"
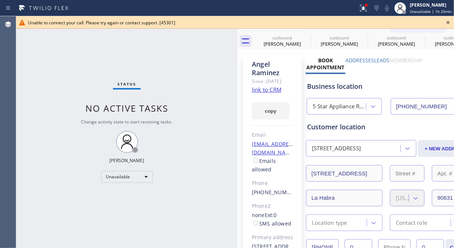
click at [451, 21] on icon at bounding box center [447, 22] width 9 height 9
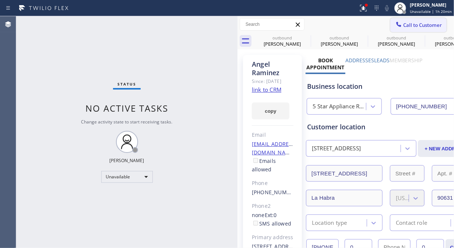
click at [408, 25] on span "Call to Customer" at bounding box center [422, 25] width 39 height 7
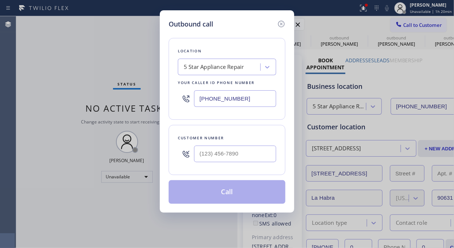
click at [264, 167] on div "Customer number" at bounding box center [226, 150] width 117 height 50
click at [258, 157] on input "(___) ___-____" at bounding box center [235, 153] width 82 height 17
paste input "650) 692-0375"
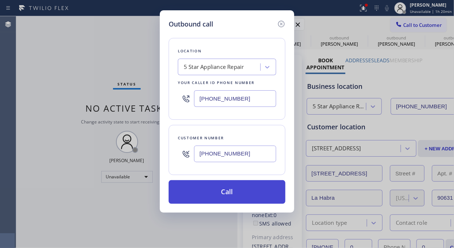
type input "[PHONE_NUMBER]"
click at [263, 193] on button "Call" at bounding box center [226, 192] width 117 height 24
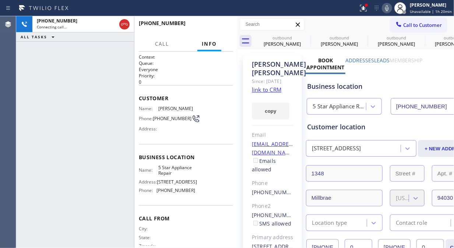
type input "[PHONE_NUMBER]"
click at [308, 38] on icon at bounding box center [305, 37] width 9 height 9
click at [0, 0] on icon at bounding box center [0, 0] width 0 height 0
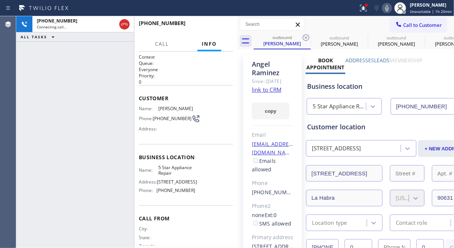
click at [308, 38] on icon at bounding box center [305, 37] width 9 height 9
click at [0, 0] on icon at bounding box center [0, 0] width 0 height 0
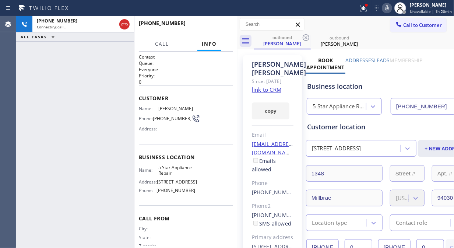
click at [308, 38] on icon at bounding box center [305, 37] width 9 height 9
click at [364, 2] on button at bounding box center [363, 8] width 16 height 16
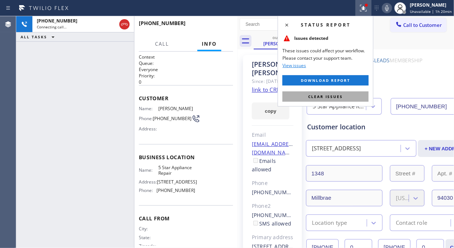
drag, startPoint x: 349, startPoint y: 96, endPoint x: 330, endPoint y: 100, distance: 19.1
click at [349, 97] on button "Clear issues" at bounding box center [325, 96] width 86 height 10
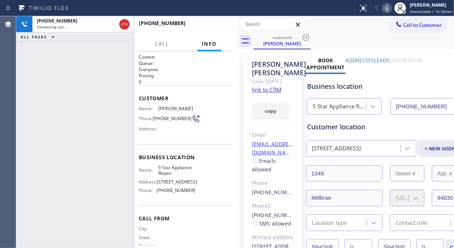
click at [49, 89] on div "[PHONE_NUMBER] Connecting call… ALL TASKS ALL TASKS ACTIVE TASKS TASKS IN WRAP …" at bounding box center [75, 131] width 118 height 231
click at [386, 8] on icon at bounding box center [386, 8] width 9 height 9
click at [387, 9] on rect at bounding box center [386, 7] width 5 height 5
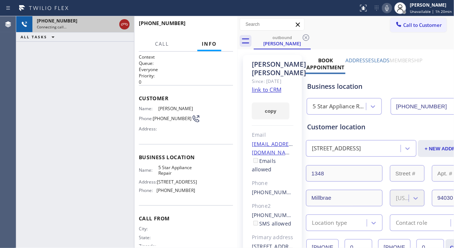
click at [123, 28] on icon at bounding box center [124, 24] width 9 height 9
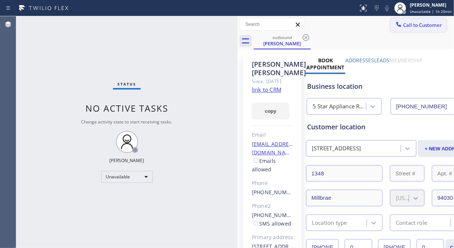
click at [418, 24] on span "Call to Customer" at bounding box center [422, 25] width 39 height 7
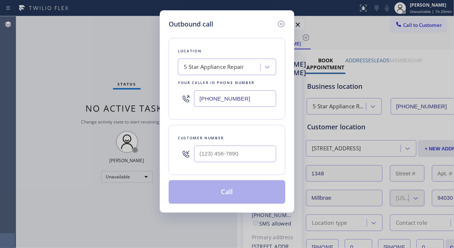
click at [243, 152] on input "text" at bounding box center [235, 153] width 82 height 17
click at [252, 153] on input "(___) ___-____" at bounding box center [235, 153] width 82 height 17
paste input "text"
click at [198, 157] on input "(___) ___-____" at bounding box center [235, 153] width 82 height 17
paste input "310) 818-9311"
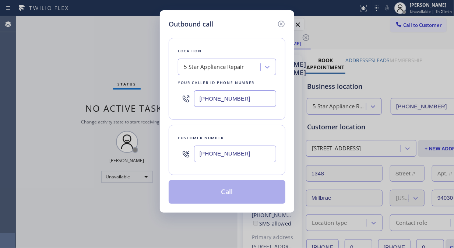
type input "[PHONE_NUMBER]"
click at [250, 189] on button "Call" at bounding box center [226, 192] width 117 height 24
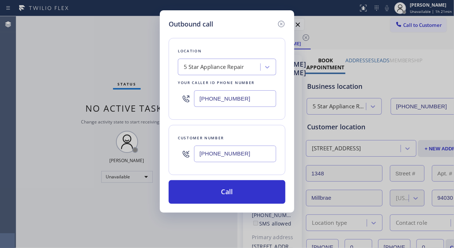
click at [248, 196] on div "[PERSON_NAME] Since: [DATE] link to CRM copy Email [EMAIL_ADDRESS][DOMAIN_NAME]…" at bounding box center [272, 173] width 59 height 236
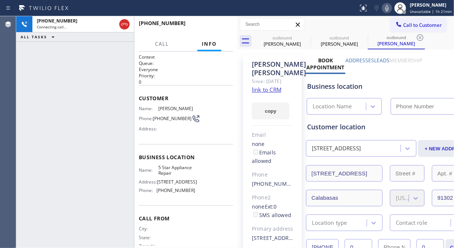
type input "[PHONE_NUMBER]"
click at [303, 35] on icon at bounding box center [305, 37] width 7 height 7
click at [0, 0] on icon at bounding box center [0, 0] width 0 height 0
click at [416, 35] on icon at bounding box center [419, 37] width 7 height 7
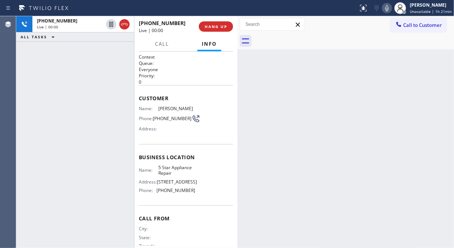
drag, startPoint x: 218, startPoint y: 26, endPoint x: 228, endPoint y: 81, distance: 56.1
click at [228, 81] on div "[PHONE_NUMBER] Live | 00:00 HANG UP Call Info [PHONE_NUMBER] Live Context Queue…" at bounding box center [185, 131] width 103 height 231
click at [222, 27] on span "HANG UP" at bounding box center [216, 26] width 22 height 5
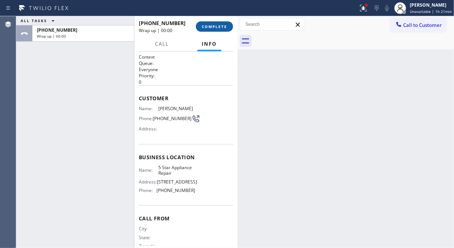
click at [222, 27] on span "COMPLETE" at bounding box center [214, 26] width 25 height 5
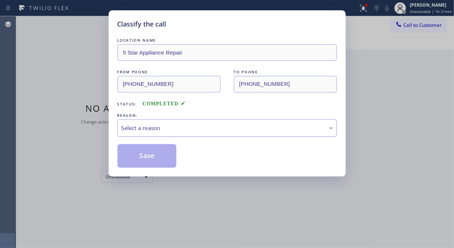
click at [220, 130] on div "Select a reason" at bounding box center [226, 128] width 211 height 8
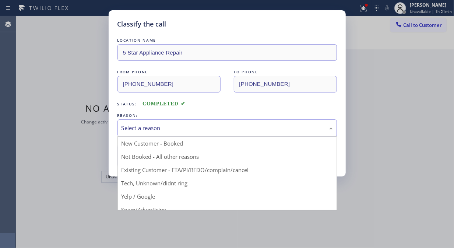
drag, startPoint x: 216, startPoint y: 168, endPoint x: 141, endPoint y: 154, distance: 76.8
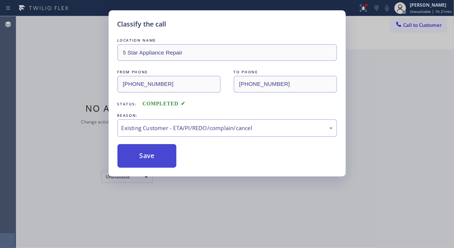
click at [133, 153] on button "Save" at bounding box center [146, 156] width 59 height 24
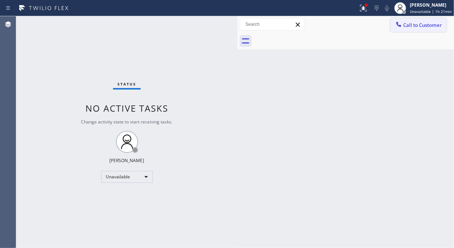
click at [405, 24] on span "Call to Customer" at bounding box center [422, 25] width 39 height 7
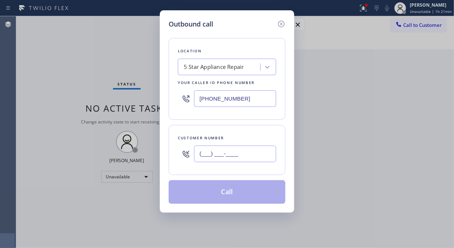
click at [245, 156] on input "(___) ___-____" at bounding box center [235, 153] width 82 height 17
paste input "714) 625-5073"
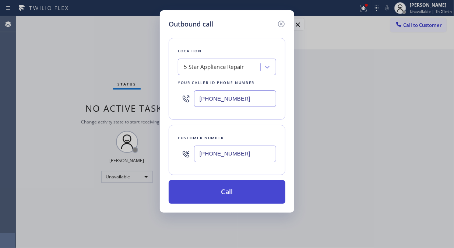
type input "[PHONE_NUMBER]"
click at [262, 186] on button "Call" at bounding box center [226, 192] width 117 height 24
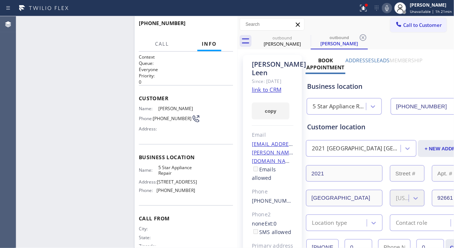
type input "[PHONE_NUMBER]"
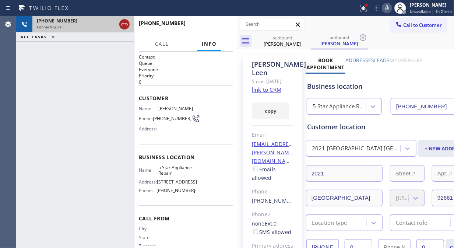
click at [124, 24] on icon at bounding box center [124, 24] width 7 height 2
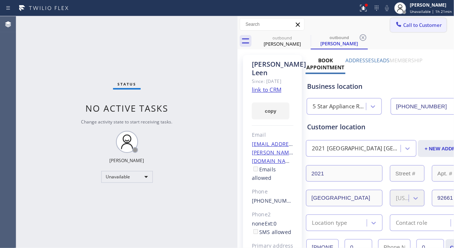
click at [403, 23] on span "Call to Customer" at bounding box center [422, 25] width 39 height 7
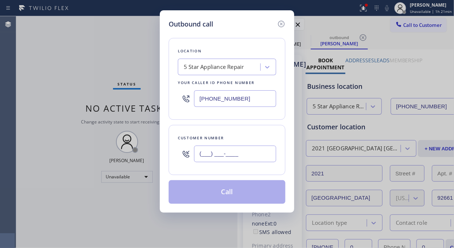
click at [229, 153] on input "(___) ___-____" at bounding box center [235, 153] width 82 height 17
paste input "818) 414-6583"
type input "[PHONE_NUMBER]"
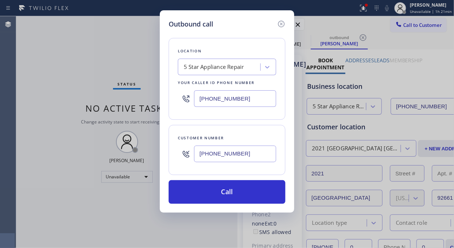
drag, startPoint x: 245, startPoint y: 187, endPoint x: 263, endPoint y: 166, distance: 27.9
click at [245, 187] on button "Call" at bounding box center [226, 192] width 117 height 24
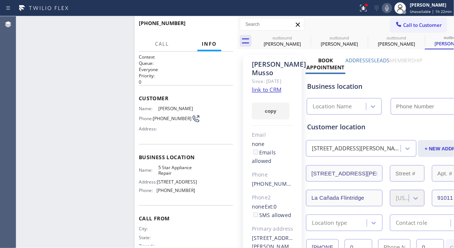
type input "[PHONE_NUMBER]"
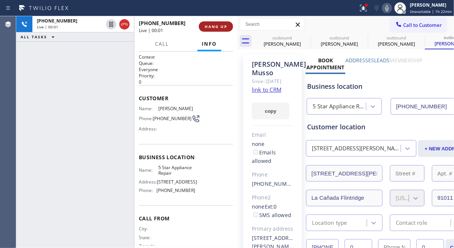
click at [219, 23] on button "HANG UP" at bounding box center [216, 26] width 34 height 10
click at [219, 24] on span "HANG UP" at bounding box center [216, 26] width 22 height 5
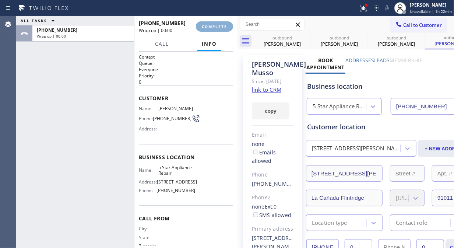
click at [219, 25] on span "COMPLETE" at bounding box center [214, 26] width 25 height 5
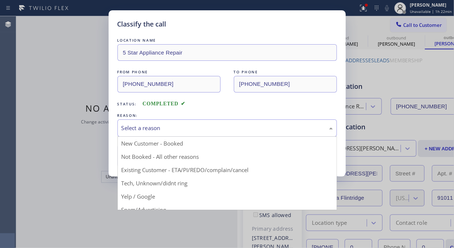
click at [227, 127] on div "Select a reason" at bounding box center [226, 128] width 211 height 8
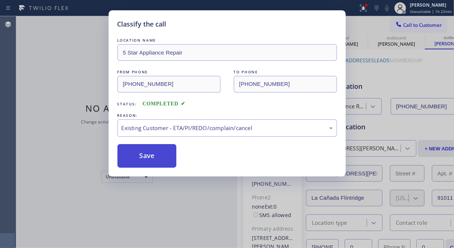
click at [134, 161] on button "Save" at bounding box center [146, 156] width 59 height 24
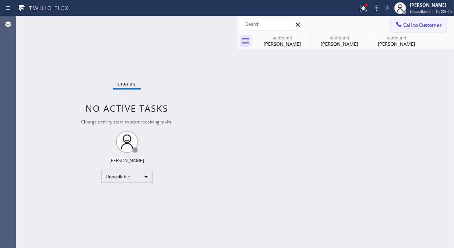
click at [402, 26] on div at bounding box center [398, 25] width 9 height 9
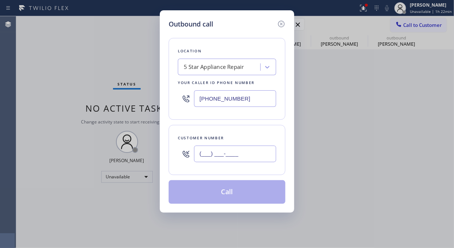
click at [245, 163] on div "(___) ___-____" at bounding box center [235, 154] width 82 height 24
paste input "949) 874-2277"
type input "[PHONE_NUMBER]"
click at [237, 199] on button "Call" at bounding box center [226, 192] width 117 height 24
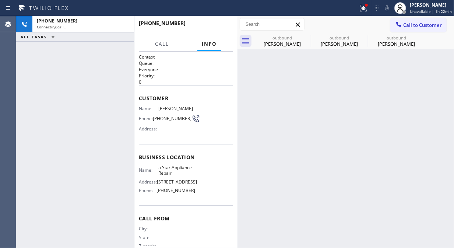
click at [256, 196] on div "Back to Dashboard Change Sender ID Customers Technicians Select a contact Outbo…" at bounding box center [345, 131] width 216 height 231
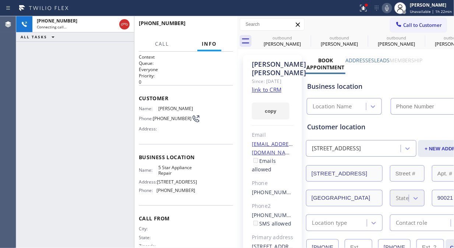
type input "[PHONE_NUMBER]"
drag, startPoint x: 124, startPoint y: 28, endPoint x: 186, endPoint y: 26, distance: 61.5
click at [124, 28] on icon at bounding box center [124, 24] width 9 height 9
click at [237, 26] on div at bounding box center [237, 131] width 0 height 231
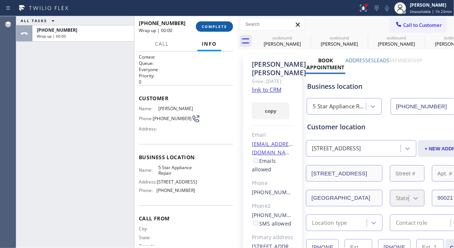
click at [227, 27] on span "COMPLETE" at bounding box center [214, 26] width 25 height 5
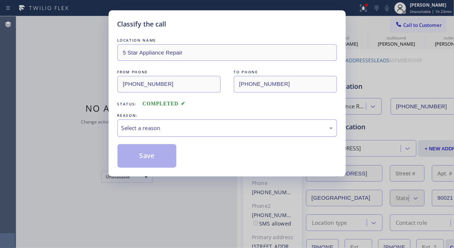
click at [202, 125] on div "Select a reason" at bounding box center [226, 128] width 211 height 8
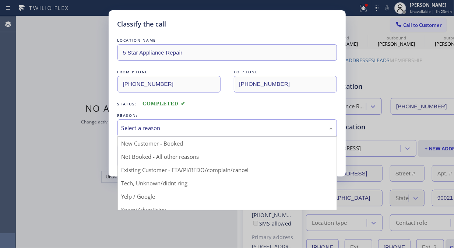
drag, startPoint x: 213, startPoint y: 166, endPoint x: 157, endPoint y: 160, distance: 56.9
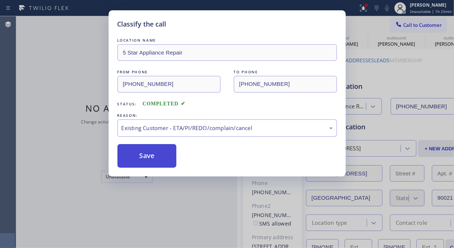
click at [157, 160] on button "Save" at bounding box center [146, 156] width 59 height 24
click at [418, 26] on span "Call to Customer" at bounding box center [422, 25] width 39 height 7
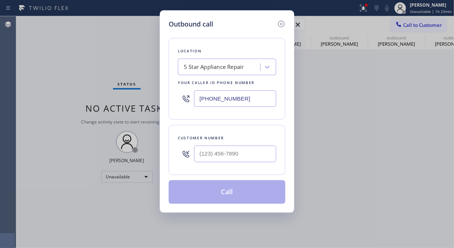
click at [228, 167] on div "Customer number" at bounding box center [226, 150] width 117 height 50
click at [227, 156] on input "(___) ___-____" at bounding box center [235, 153] width 82 height 17
paste input "213) 925-6027"
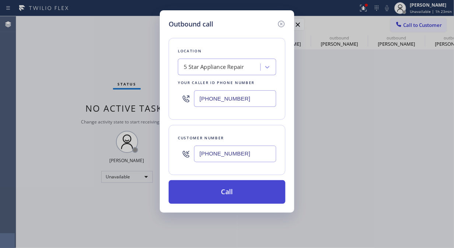
type input "[PHONE_NUMBER]"
click at [245, 193] on button "Call" at bounding box center [226, 192] width 117 height 24
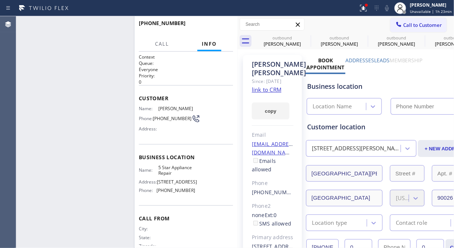
type input "[PHONE_NUMBER]"
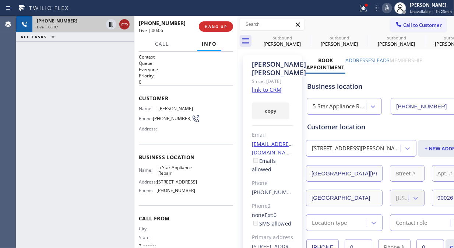
click at [124, 22] on icon at bounding box center [124, 24] width 9 height 9
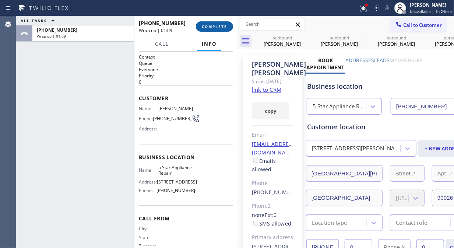
click at [223, 28] on span "COMPLETE" at bounding box center [214, 26] width 25 height 5
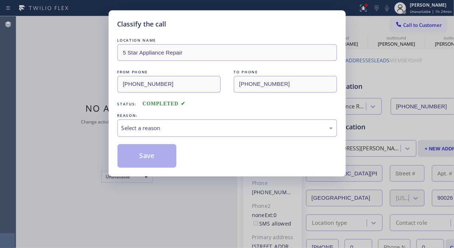
click at [207, 135] on div "Select a reason" at bounding box center [226, 127] width 219 height 17
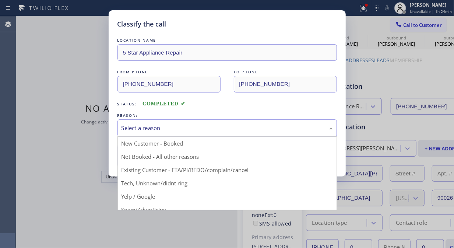
drag, startPoint x: 208, startPoint y: 166, endPoint x: 182, endPoint y: 163, distance: 26.3
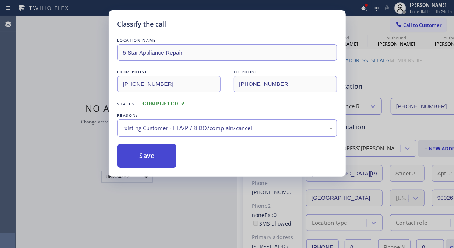
click at [156, 159] on button "Save" at bounding box center [146, 156] width 59 height 24
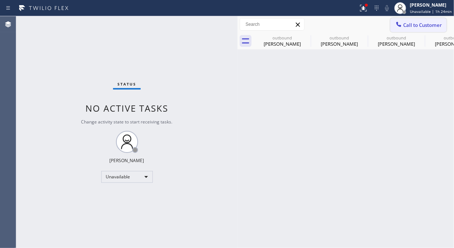
click at [420, 22] on span "Call to Customer" at bounding box center [422, 25] width 39 height 7
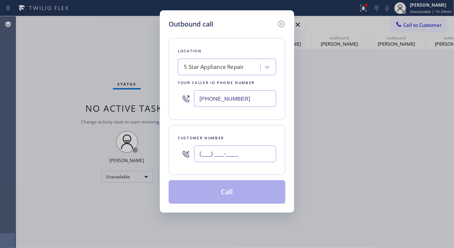
click at [234, 156] on input "(___) ___-____" at bounding box center [235, 153] width 82 height 17
paste input "480) 585-9500"
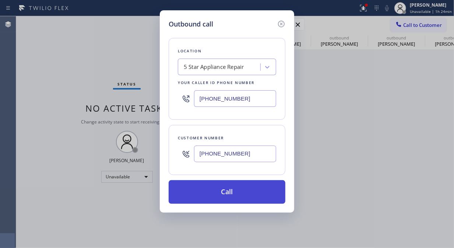
type input "[PHONE_NUMBER]"
click at [258, 195] on button "Call" at bounding box center [226, 192] width 117 height 24
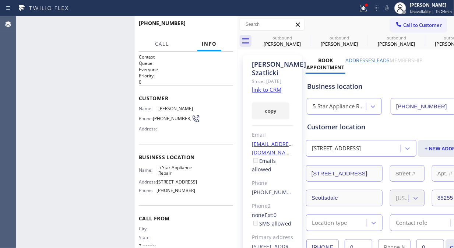
type input "[PHONE_NUMBER]"
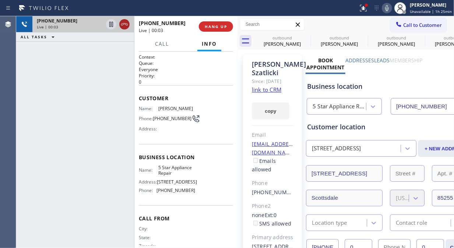
click at [122, 23] on icon at bounding box center [124, 24] width 7 height 2
click at [209, 27] on span "HANG UP" at bounding box center [216, 26] width 22 height 5
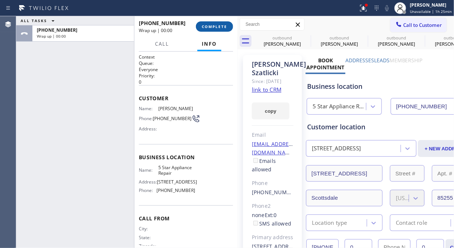
click at [209, 27] on span "COMPLETE" at bounding box center [214, 26] width 25 height 5
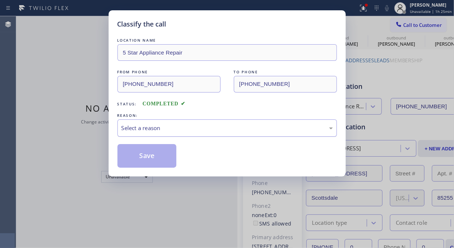
click at [211, 129] on div "Select a reason" at bounding box center [226, 128] width 211 height 8
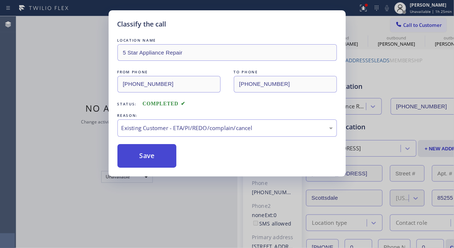
click at [135, 161] on button "Save" at bounding box center [146, 156] width 59 height 24
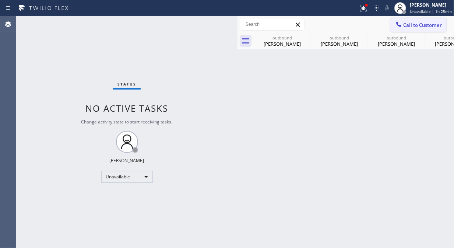
click at [412, 21] on button "Call to Customer" at bounding box center [418, 25] width 56 height 14
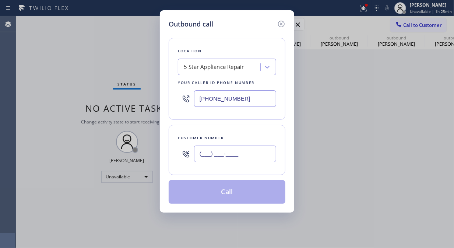
click at [257, 156] on input "(___) ___-____" at bounding box center [235, 153] width 82 height 17
paste input "734) 277-7716"
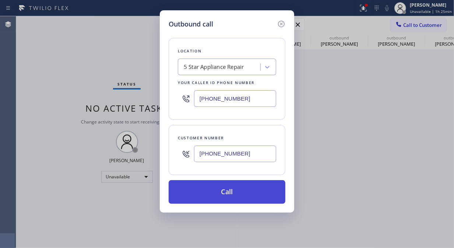
type input "[PHONE_NUMBER]"
click at [248, 196] on button "Call" at bounding box center [226, 192] width 117 height 24
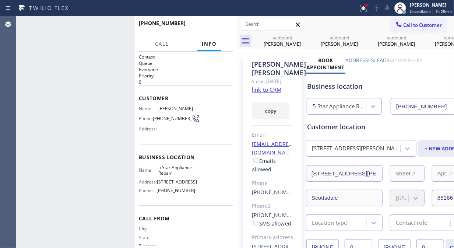
type input "[PHONE_NUMBER]"
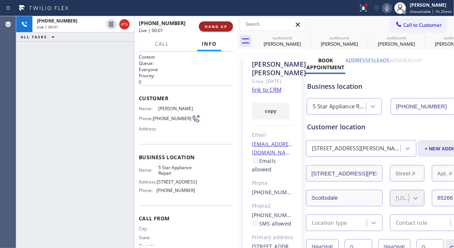
click at [207, 21] on button "HANG UP" at bounding box center [216, 26] width 34 height 10
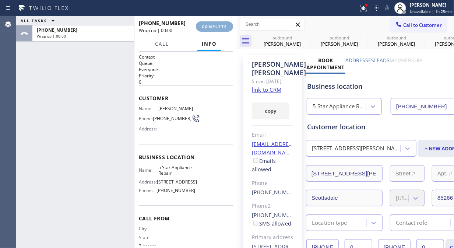
click at [209, 24] on span "COMPLETE" at bounding box center [214, 26] width 25 height 5
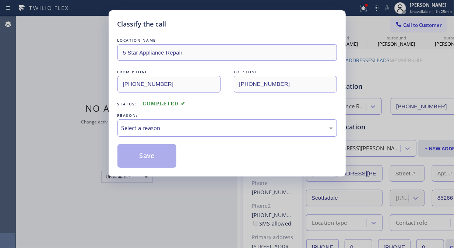
click at [210, 25] on div "Classify the call" at bounding box center [226, 24] width 219 height 10
click at [225, 127] on div "Select a reason" at bounding box center [226, 128] width 211 height 8
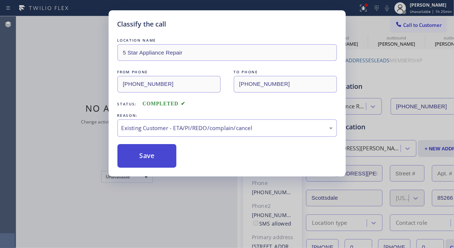
click at [152, 155] on button "Save" at bounding box center [146, 156] width 59 height 24
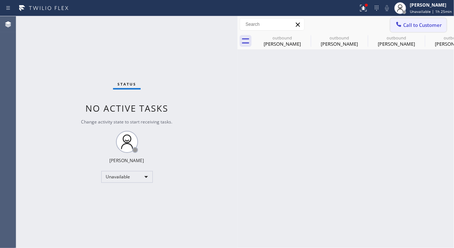
click at [415, 26] on span "Call to Customer" at bounding box center [422, 25] width 39 height 7
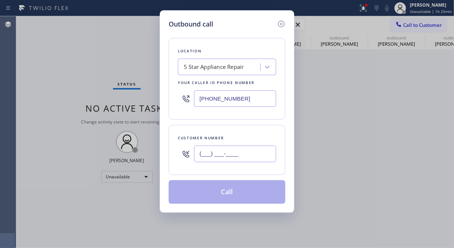
click at [219, 154] on input "(___) ___-____" at bounding box center [235, 153] width 82 height 17
paste input "917) 826-1109"
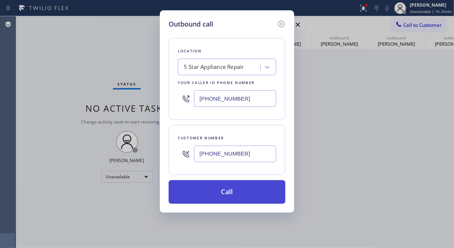
type input "[PHONE_NUMBER]"
click at [249, 193] on button "Call" at bounding box center [226, 192] width 117 height 24
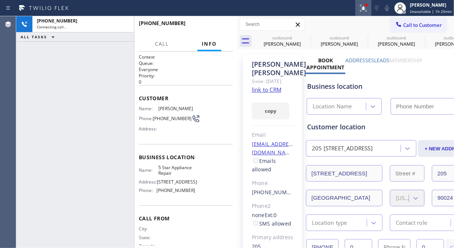
click at [363, 8] on icon at bounding box center [363, 7] width 4 height 3
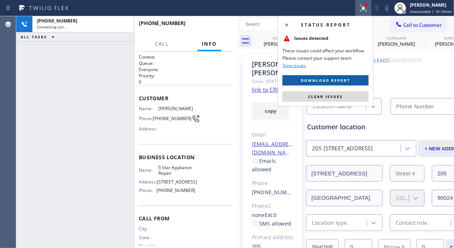
type input "[PHONE_NUMBER]"
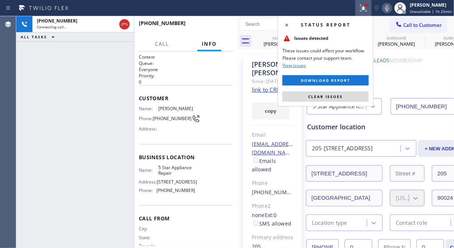
drag, startPoint x: 333, startPoint y: 97, endPoint x: 318, endPoint y: 246, distance: 149.3
click at [333, 97] on span "Clear issues" at bounding box center [325, 96] width 35 height 5
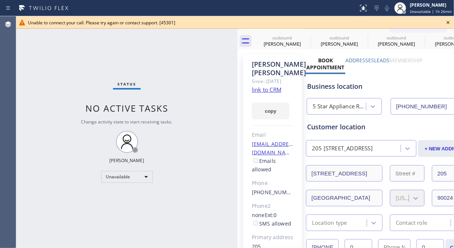
drag, startPoint x: 45, startPoint y: 57, endPoint x: 57, endPoint y: 57, distance: 12.5
click at [45, 57] on div "Status No active tasks Change activity state to start receiving tasks. [PERSON_…" at bounding box center [126, 131] width 221 height 231
click at [446, 24] on icon at bounding box center [447, 22] width 9 height 9
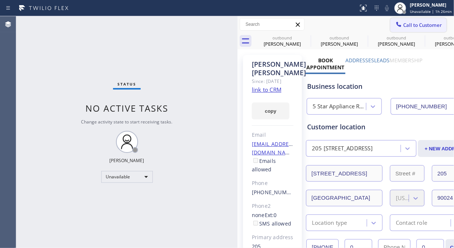
click at [414, 26] on span "Call to Customer" at bounding box center [422, 25] width 39 height 7
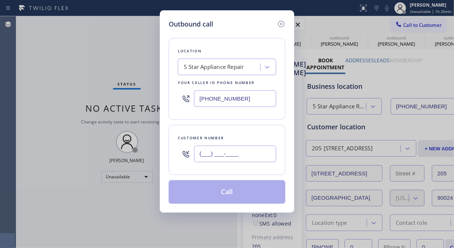
click at [203, 154] on input "(___) ___-____" at bounding box center [235, 153] width 82 height 17
paste input "323) 828-6471"
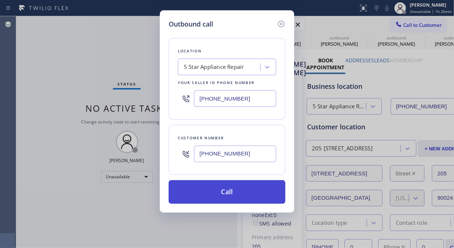
type input "[PHONE_NUMBER]"
click at [229, 192] on button "Call" at bounding box center [226, 192] width 117 height 24
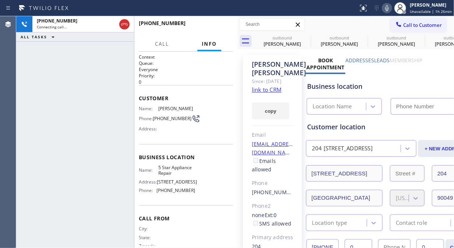
type input "[PHONE_NUMBER]"
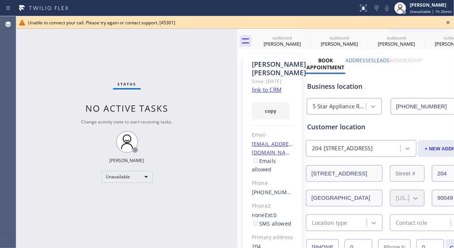
click at [42, 67] on div "Status No active tasks Change activity state to start receiving tasks. [PERSON_…" at bounding box center [126, 131] width 221 height 231
click at [444, 21] on icon at bounding box center [447, 22] width 9 height 9
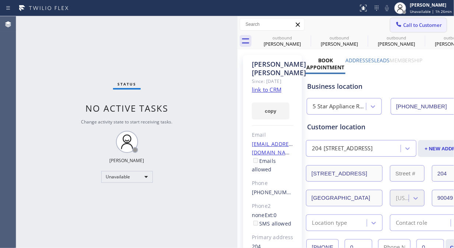
click at [424, 22] on span "Call to Customer" at bounding box center [422, 25] width 39 height 7
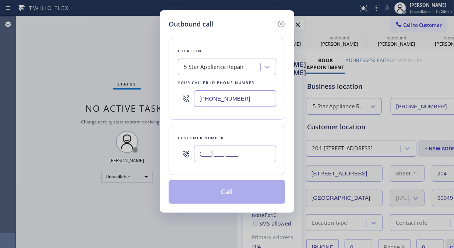
click at [247, 152] on input "(___) ___-____" at bounding box center [235, 153] width 82 height 17
paste input "323) 828-6471"
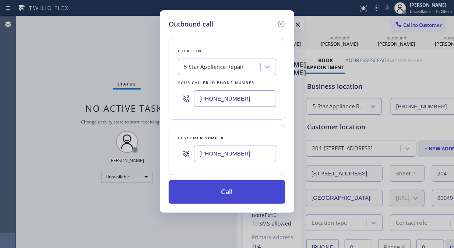
type input "[PHONE_NUMBER]"
click at [249, 186] on button "Call" at bounding box center [226, 192] width 117 height 24
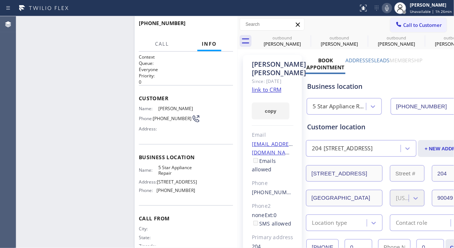
type input "[PHONE_NUMBER]"
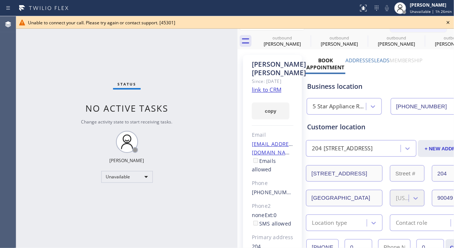
click at [446, 20] on icon at bounding box center [447, 22] width 9 height 9
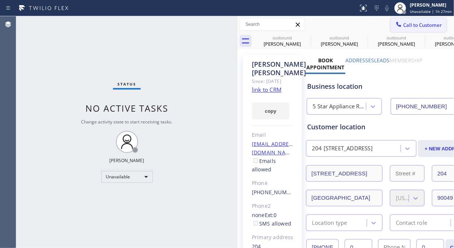
click at [403, 26] on span "Call to Customer" at bounding box center [422, 25] width 39 height 7
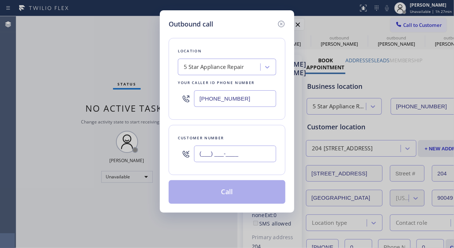
click at [202, 157] on input "(___) ___-____" at bounding box center [235, 153] width 82 height 17
paste input "818) 974-9527"
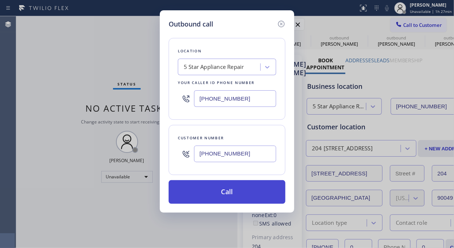
type input "[PHONE_NUMBER]"
drag, startPoint x: 226, startPoint y: 189, endPoint x: 230, endPoint y: 184, distance: 6.5
click at [228, 189] on button "Call" at bounding box center [226, 192] width 117 height 24
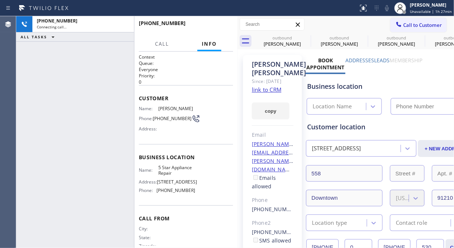
type input "[PHONE_NUMBER]"
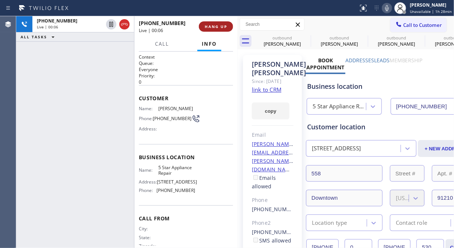
click at [219, 28] on span "HANG UP" at bounding box center [216, 26] width 22 height 5
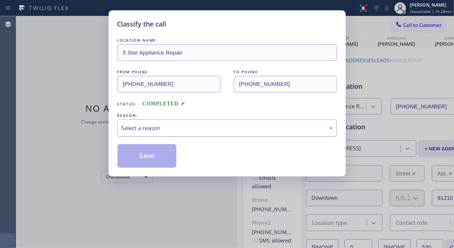
click at [254, 131] on div "Select a reason" at bounding box center [226, 128] width 211 height 8
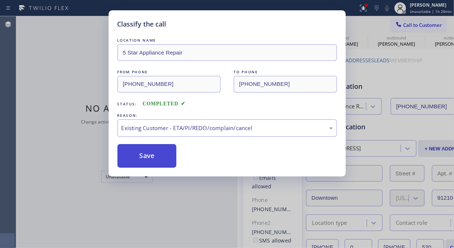
click at [158, 153] on button "Save" at bounding box center [146, 156] width 59 height 24
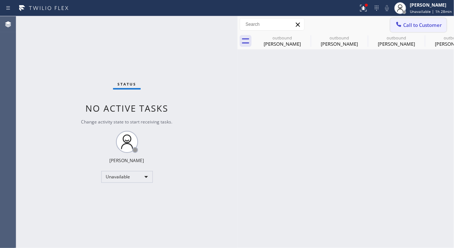
click at [416, 23] on span "Call to Customer" at bounding box center [422, 25] width 39 height 7
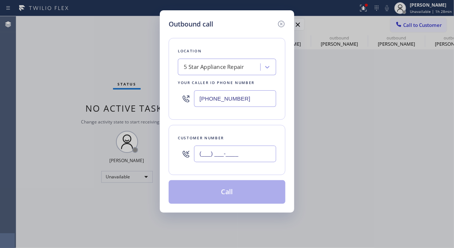
click at [237, 155] on input "(___) ___-____" at bounding box center [235, 153] width 82 height 17
paste input "206) 300-1818"
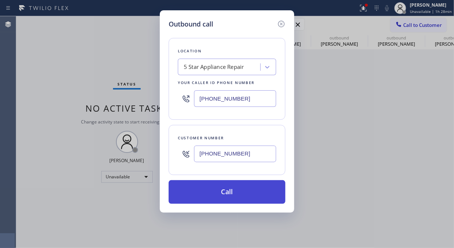
type input "[PHONE_NUMBER]"
click at [232, 189] on button "Call" at bounding box center [226, 192] width 117 height 24
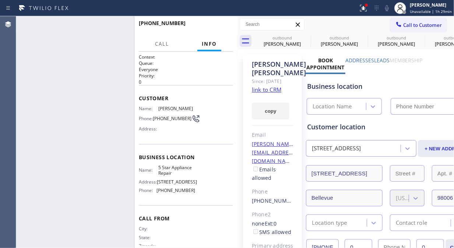
type input "[PHONE_NUMBER]"
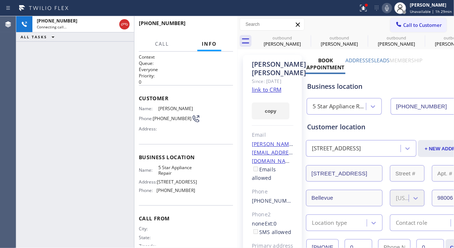
drag, startPoint x: 367, startPoint y: 12, endPoint x: 348, endPoint y: 39, distance: 33.0
click at [367, 11] on icon at bounding box center [363, 8] width 9 height 9
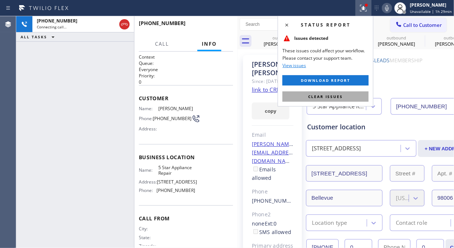
click at [326, 95] on span "Clear issues" at bounding box center [325, 96] width 35 height 5
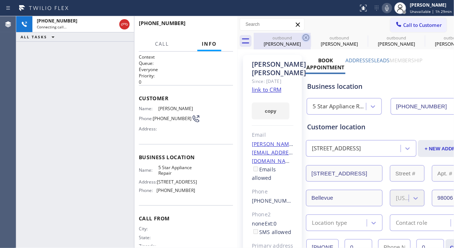
click at [310, 33] on icon at bounding box center [305, 37] width 9 height 9
click at [311, 35] on div "outbound" at bounding box center [339, 38] width 56 height 6
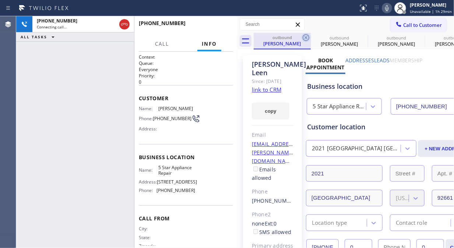
click at [307, 39] on icon at bounding box center [305, 37] width 9 height 9
click at [0, 0] on icon at bounding box center [0, 0] width 0 height 0
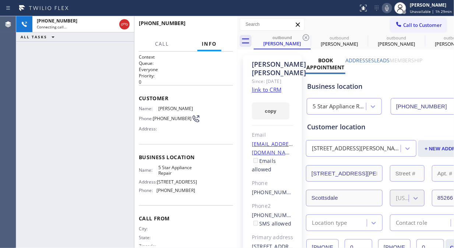
click at [306, 38] on icon at bounding box center [305, 37] width 7 height 7
click at [0, 0] on icon at bounding box center [0, 0] width 0 height 0
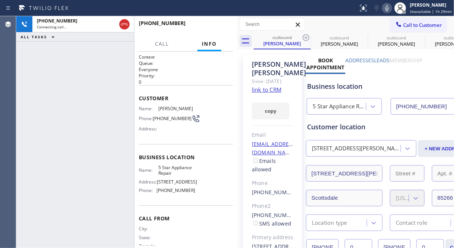
click at [0, 0] on icon at bounding box center [0, 0] width 0 height 0
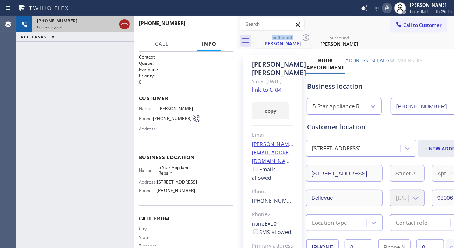
click at [124, 26] on icon at bounding box center [124, 24] width 9 height 9
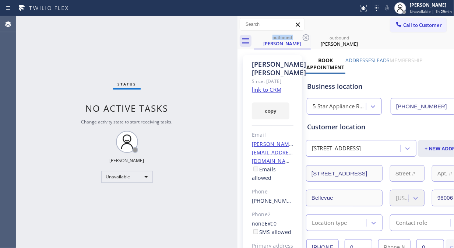
drag, startPoint x: 395, startPoint y: 27, endPoint x: 334, endPoint y: 58, distance: 68.8
click at [395, 28] on icon at bounding box center [398, 24] width 7 height 7
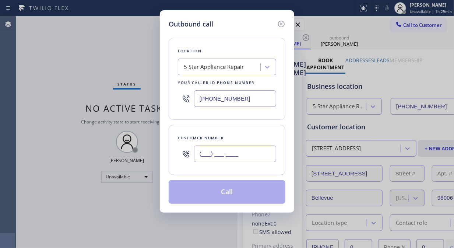
click at [242, 151] on input "(___) ___-____" at bounding box center [235, 153] width 82 height 17
paste input "818) 277-1313"
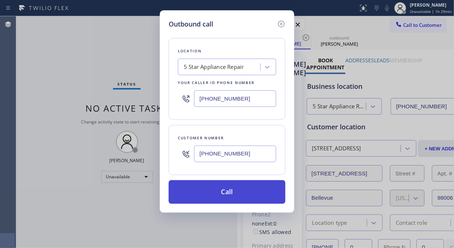
type input "[PHONE_NUMBER]"
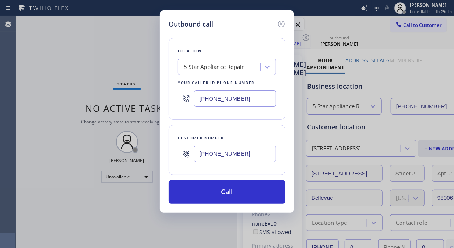
drag, startPoint x: 245, startPoint y: 192, endPoint x: 251, endPoint y: 174, distance: 19.7
click at [245, 193] on button "Call" at bounding box center [226, 192] width 117 height 24
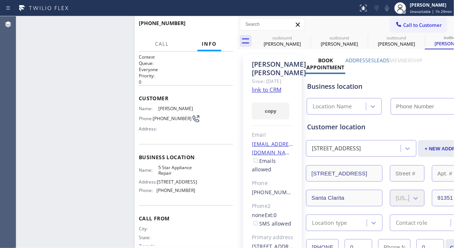
type input "[PHONE_NUMBER]"
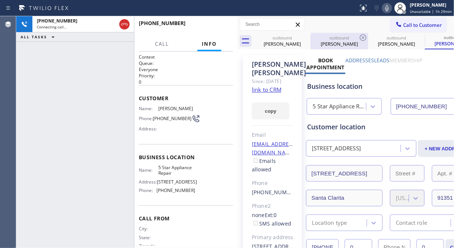
click at [310, 38] on div at bounding box center [310, 41] width 0 height 12
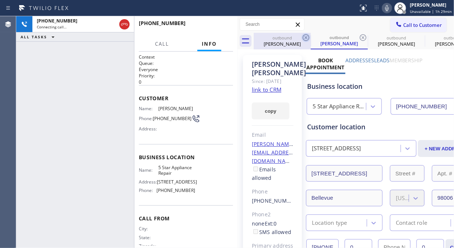
click at [306, 39] on icon at bounding box center [305, 37] width 9 height 9
click at [310, 39] on div "outbound [PERSON_NAME]" at bounding box center [338, 41] width 57 height 17
click at [358, 39] on icon at bounding box center [362, 37] width 9 height 9
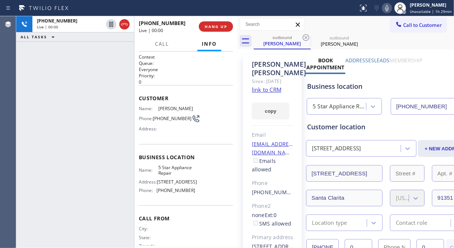
click at [57, 94] on div "[PHONE_NUMBER] Live | 00:00 ALL TASKS ALL TASKS ACTIVE TASKS TASKS IN WRAP UP" at bounding box center [75, 131] width 118 height 231
click at [202, 27] on button "HANG UP" at bounding box center [216, 26] width 34 height 10
click at [205, 26] on span "HANG UP" at bounding box center [216, 26] width 22 height 5
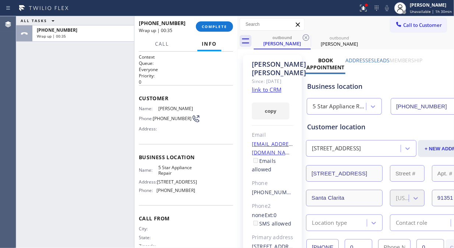
click at [60, 118] on div "ALL TASKS ALL TASKS ACTIVE TASKS TASKS IN WRAP UP [PHONE_NUMBER] Wrap up | 00:35" at bounding box center [75, 131] width 118 height 231
click at [212, 29] on button "COMPLETE" at bounding box center [214, 26] width 37 height 10
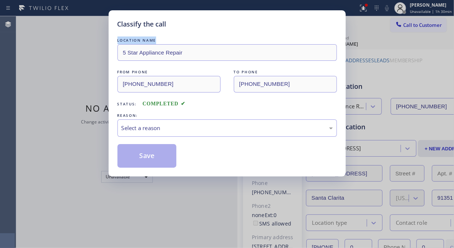
click at [212, 29] on div "LOCATION NAME 5 Star Appliance Repair FROM PHONE [PHONE_NUMBER] TO PHONE [PHONE…" at bounding box center [226, 98] width 219 height 138
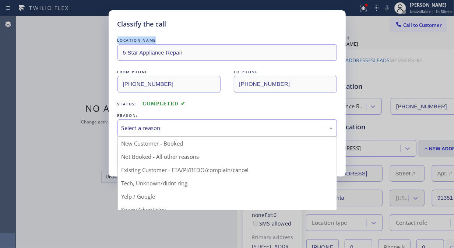
click at [212, 126] on div "Select a reason" at bounding box center [226, 128] width 211 height 8
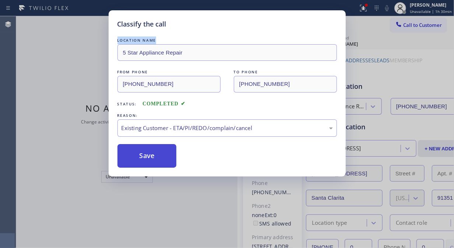
click at [146, 161] on button "Save" at bounding box center [146, 156] width 59 height 24
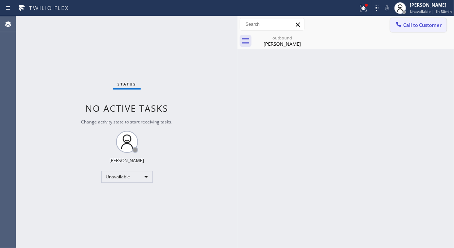
click at [426, 26] on span "Call to Customer" at bounding box center [422, 25] width 39 height 7
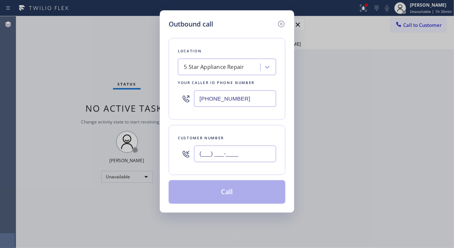
click at [262, 160] on input "(___) ___-____" at bounding box center [235, 153] width 82 height 17
paste input "213) 705-3453"
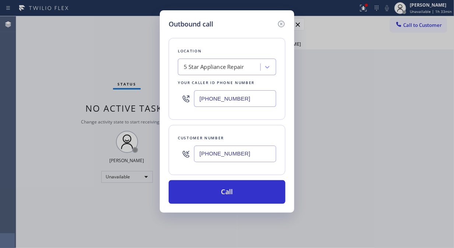
type input "[PHONE_NUMBER]"
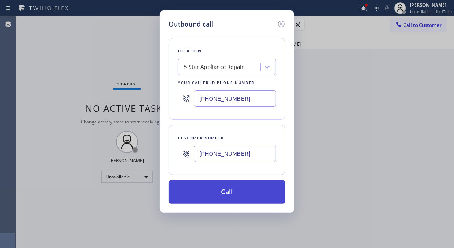
click at [252, 193] on button "Call" at bounding box center [226, 192] width 117 height 24
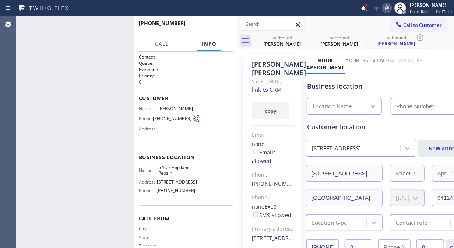
type input "[PHONE_NUMBER]"
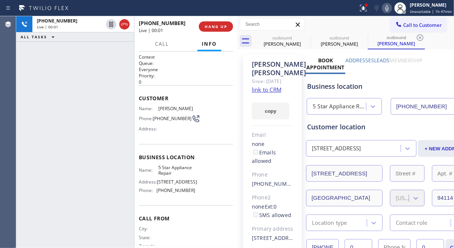
click at [54, 107] on div "[PHONE_NUMBER] Live | 00:01 ALL TASKS ALL TASKS ACTIVE TASKS TASKS IN WRAP UP" at bounding box center [75, 131] width 118 height 231
click at [261, 90] on link "link to CRM" at bounding box center [266, 89] width 29 height 7
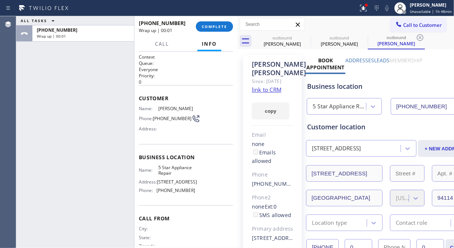
drag, startPoint x: 211, startPoint y: 26, endPoint x: 293, endPoint y: 1, distance: 85.8
click at [211, 25] on span "COMPLETE" at bounding box center [214, 26] width 25 height 5
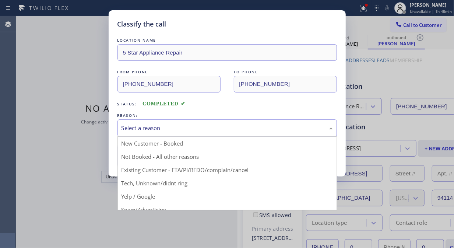
click at [146, 127] on div "Select a reason" at bounding box center [226, 128] width 211 height 8
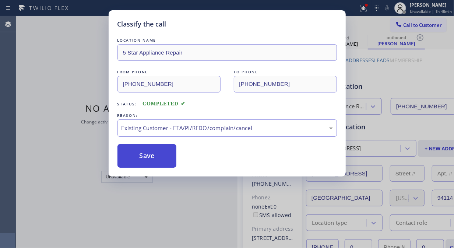
click at [131, 156] on button "Save" at bounding box center [146, 156] width 59 height 24
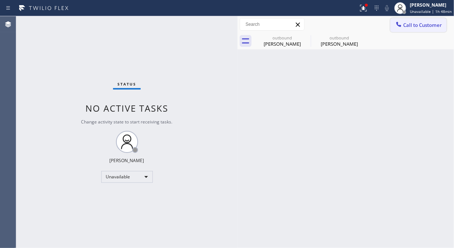
click at [422, 22] on span "Call to Customer" at bounding box center [422, 25] width 39 height 7
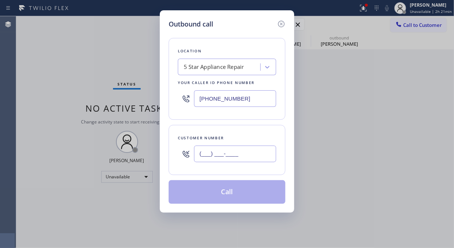
click at [203, 155] on input "(___) ___-____" at bounding box center [235, 153] width 82 height 17
paste input "602) 617-3219"
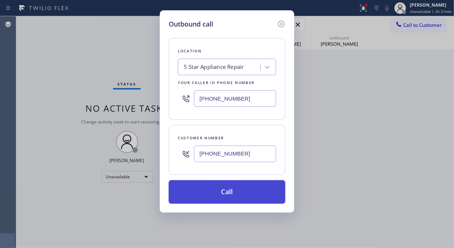
type input "[PHONE_NUMBER]"
click at [234, 192] on button "Call" at bounding box center [226, 192] width 117 height 24
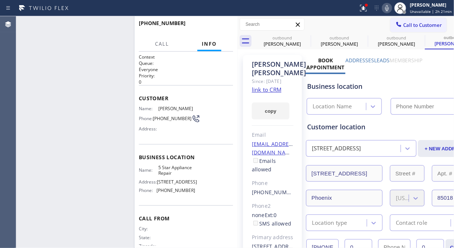
type input "[PHONE_NUMBER]"
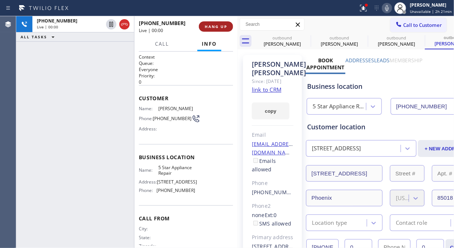
click at [210, 25] on span "HANG UP" at bounding box center [216, 26] width 22 height 5
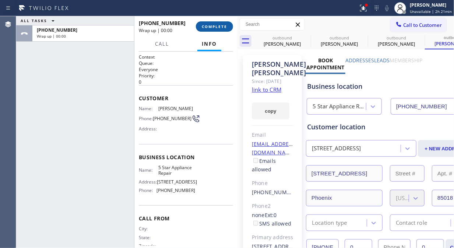
click at [211, 25] on span "COMPLETE" at bounding box center [214, 26] width 25 height 5
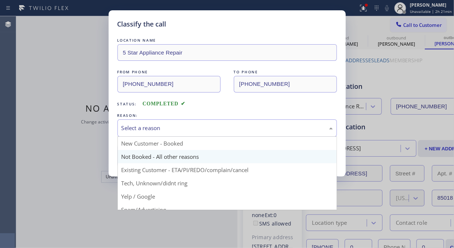
drag, startPoint x: 202, startPoint y: 129, endPoint x: 202, endPoint y: 159, distance: 29.4
click at [205, 134] on div "Select a reason" at bounding box center [226, 127] width 219 height 17
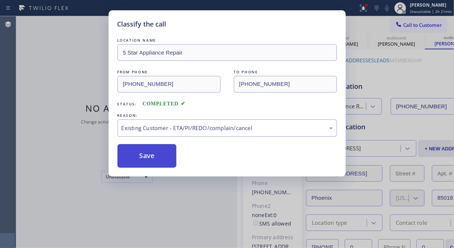
click at [156, 156] on button "Save" at bounding box center [146, 156] width 59 height 24
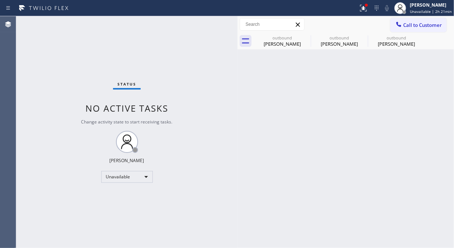
click at [414, 24] on span "Call to Customer" at bounding box center [422, 25] width 39 height 7
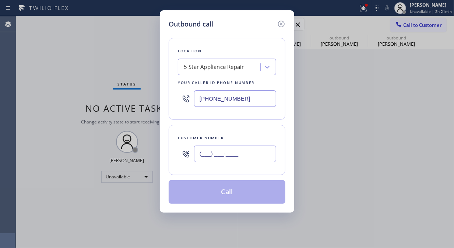
click at [196, 155] on input "(___) ___-____" at bounding box center [235, 153] width 82 height 17
paste input "714) 904-8416"
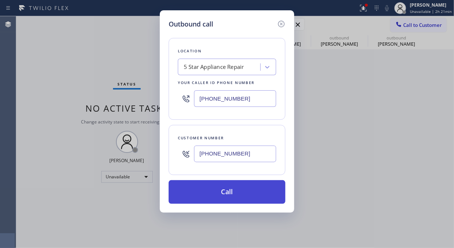
type input "[PHONE_NUMBER]"
click at [225, 190] on button "Call" at bounding box center [226, 192] width 117 height 24
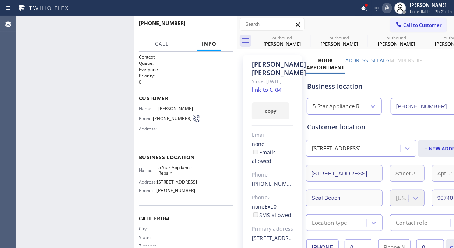
type input "[PHONE_NUMBER]"
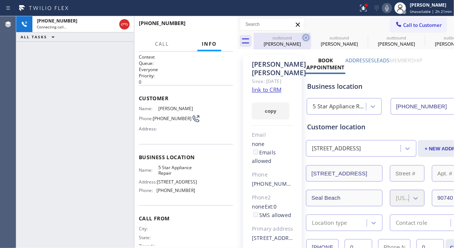
click at [306, 37] on icon at bounding box center [305, 37] width 7 height 7
click at [0, 0] on icon at bounding box center [0, 0] width 0 height 0
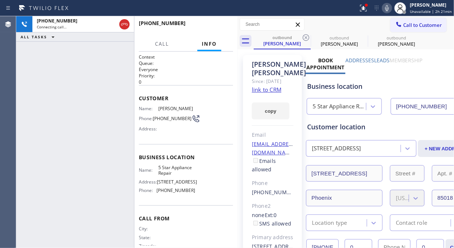
click at [306, 37] on icon at bounding box center [305, 37] width 7 height 7
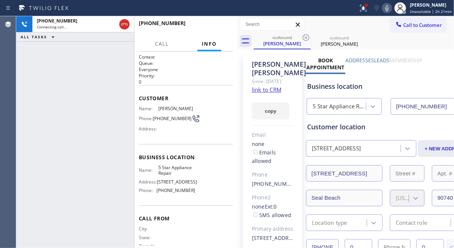
click at [306, 37] on icon at bounding box center [305, 37] width 7 height 7
click at [367, 7] on div at bounding box center [366, 5] width 4 height 4
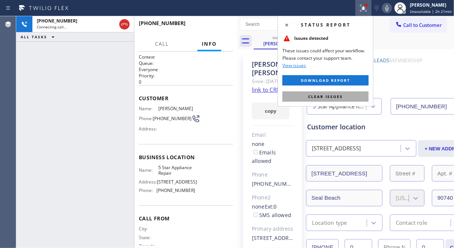
click at [332, 98] on span "Clear issues" at bounding box center [325, 96] width 35 height 5
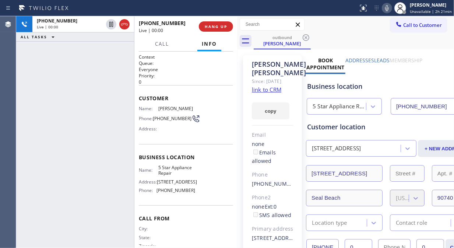
click at [28, 93] on div "[PHONE_NUMBER] Live | 00:00 ALL TASKS ALL TASKS ACTIVE TASKS TASKS IN WRAP UP" at bounding box center [75, 131] width 118 height 231
click at [213, 26] on span "HANG UP" at bounding box center [216, 26] width 22 height 5
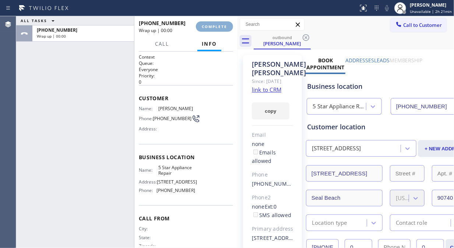
click at [213, 26] on span "COMPLETE" at bounding box center [214, 26] width 25 height 5
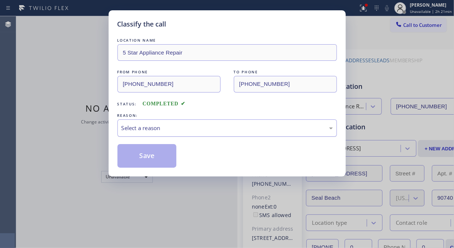
drag, startPoint x: 209, startPoint y: 124, endPoint x: 209, endPoint y: 132, distance: 8.1
click at [209, 126] on div "Select a reason" at bounding box center [226, 128] width 211 height 8
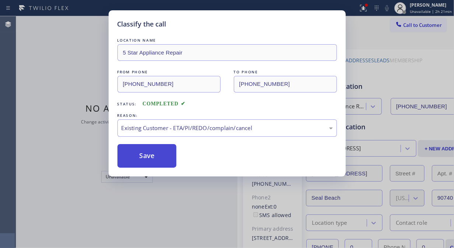
click at [157, 162] on button "Save" at bounding box center [146, 156] width 59 height 24
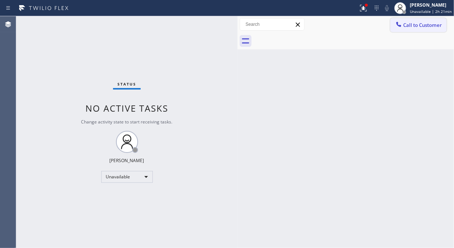
click at [408, 24] on span "Call to Customer" at bounding box center [422, 25] width 39 height 7
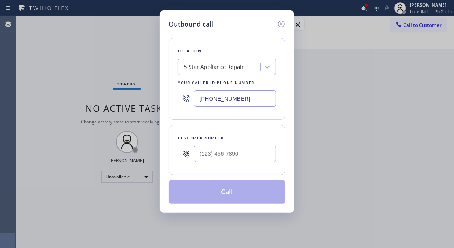
click at [232, 163] on div at bounding box center [235, 154] width 82 height 24
click at [230, 152] on input "(___) ___-____" at bounding box center [235, 153] width 82 height 17
paste input "949) 607-8120"
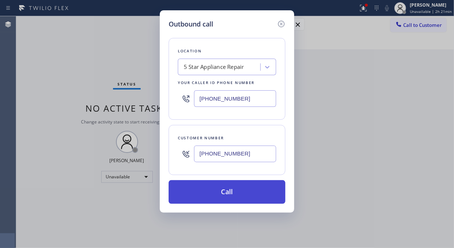
type input "[PHONE_NUMBER]"
click at [229, 191] on button "Call" at bounding box center [226, 192] width 117 height 24
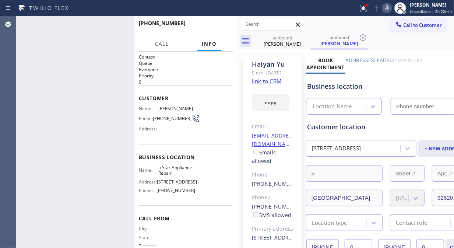
type input "[PHONE_NUMBER]"
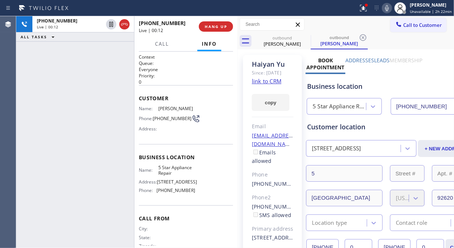
click at [260, 85] on link "link to CRM" at bounding box center [266, 80] width 29 height 7
click at [387, 8] on icon at bounding box center [387, 8] width 4 height 6
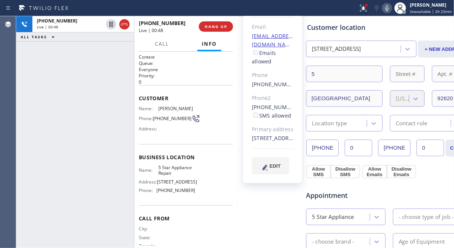
scroll to position [122, 0]
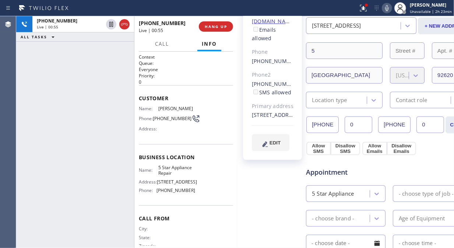
click at [387, 8] on icon at bounding box center [386, 8] width 9 height 9
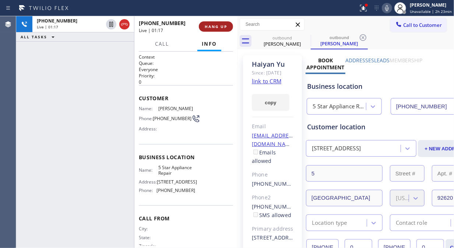
click at [214, 28] on span "HANG UP" at bounding box center [216, 26] width 22 height 5
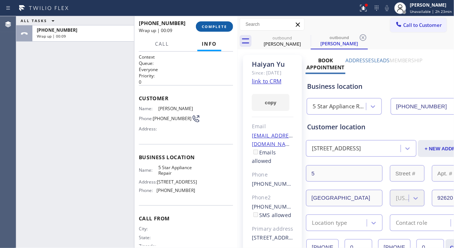
click at [213, 31] on button "COMPLETE" at bounding box center [214, 26] width 37 height 10
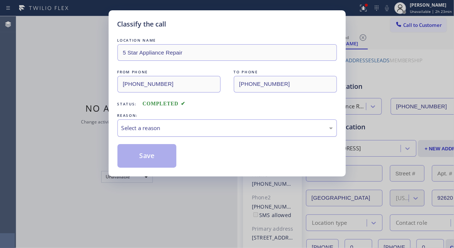
click at [218, 128] on div "Select a reason" at bounding box center [226, 128] width 211 height 8
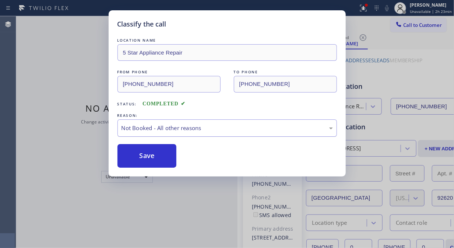
click at [208, 131] on div "Not Booked - All other reasons" at bounding box center [226, 128] width 211 height 8
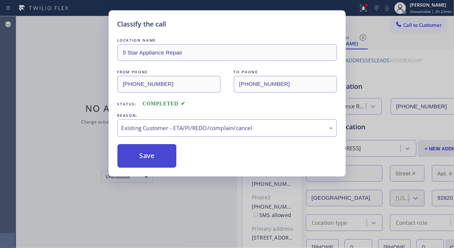
click at [149, 153] on button "Save" at bounding box center [146, 156] width 59 height 24
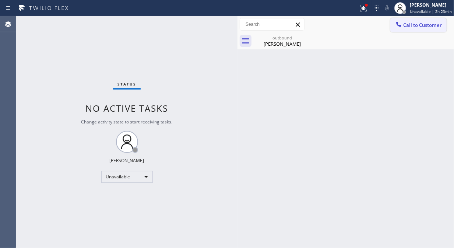
click at [395, 29] on div at bounding box center [398, 25] width 9 height 9
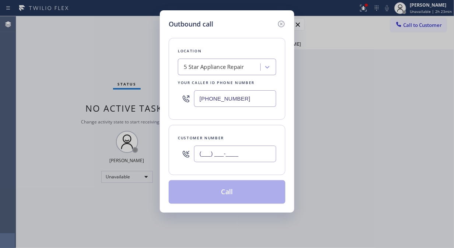
click at [222, 156] on input "(___) ___-____" at bounding box center [235, 153] width 82 height 17
paste input "310) 995-1208"
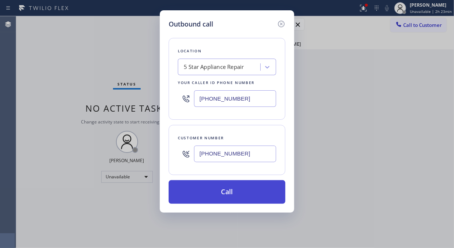
type input "[PHONE_NUMBER]"
click at [234, 193] on button "Call" at bounding box center [226, 192] width 117 height 24
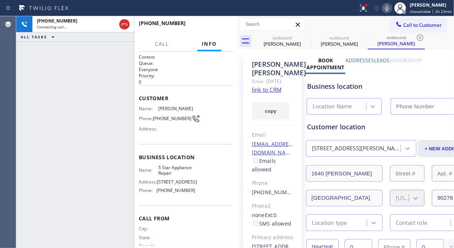
click at [387, 9] on icon at bounding box center [387, 8] width 4 height 6
type input "[PHONE_NUMBER]"
click at [0, 0] on icon at bounding box center [0, 0] width 0 height 0
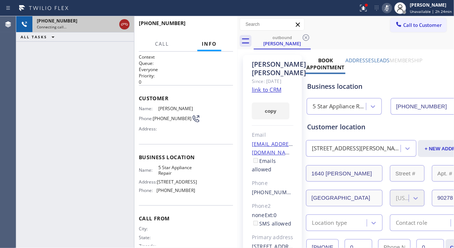
click at [125, 24] on icon at bounding box center [124, 24] width 9 height 9
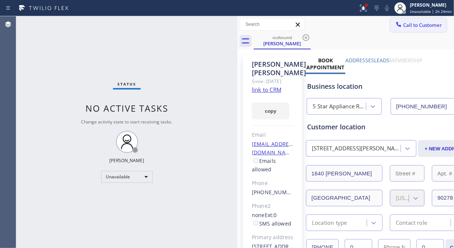
click at [413, 26] on span "Call to Customer" at bounding box center [422, 25] width 39 height 7
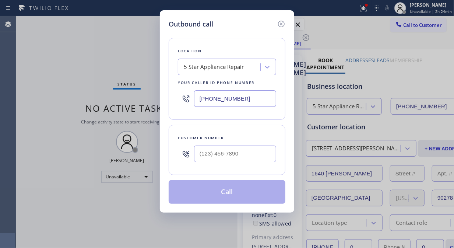
click at [213, 167] on div "Customer number" at bounding box center [226, 150] width 117 height 50
click at [213, 156] on input "(___) ___-____" at bounding box center [235, 153] width 82 height 17
paste input "323) 599-2157"
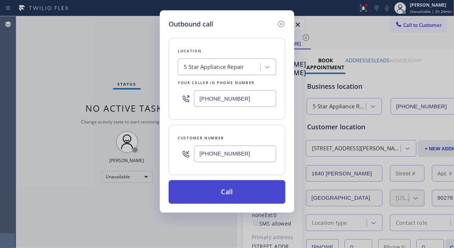
type input "[PHONE_NUMBER]"
click at [231, 190] on button "Call" at bounding box center [226, 192] width 117 height 24
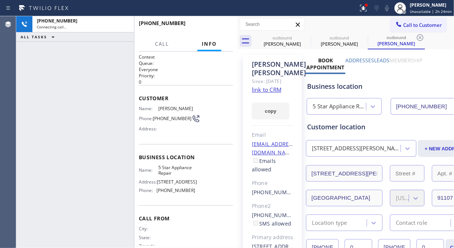
type input "[PHONE_NUMBER]"
click at [386, 9] on icon at bounding box center [386, 8] width 9 height 9
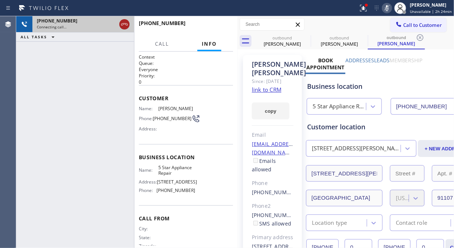
click at [122, 21] on icon at bounding box center [124, 24] width 9 height 9
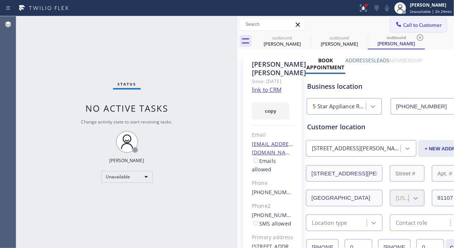
click at [416, 30] on button "Call to Customer" at bounding box center [418, 25] width 56 height 14
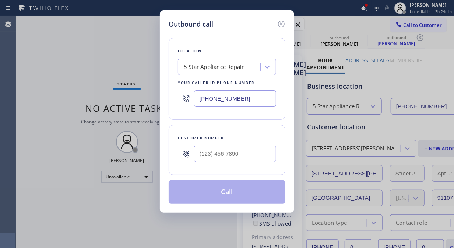
click at [193, 160] on div at bounding box center [186, 154] width 16 height 24
click at [196, 157] on input "(___) ___-____" at bounding box center [235, 153] width 82 height 17
paste input "425) 241-0042"
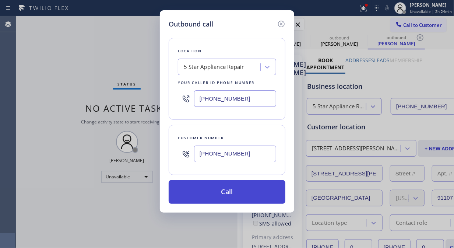
type input "[PHONE_NUMBER]"
click at [260, 198] on button "Call" at bounding box center [226, 192] width 117 height 24
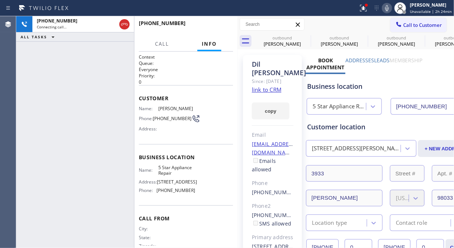
type input "[PHONE_NUMBER]"
click at [387, 9] on icon at bounding box center [386, 8] width 9 height 9
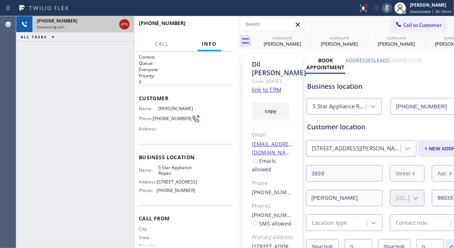
click at [122, 25] on icon at bounding box center [124, 24] width 9 height 9
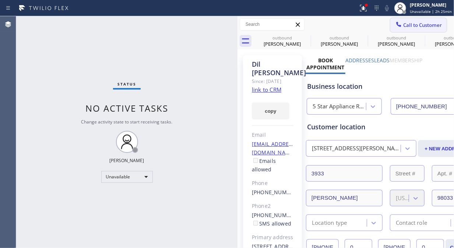
click at [419, 30] on button "Call to Customer" at bounding box center [418, 25] width 56 height 14
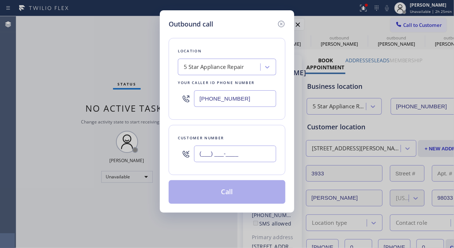
click at [241, 157] on input "(___) ___-____" at bounding box center [235, 153] width 82 height 17
paste input "714) 981-0665"
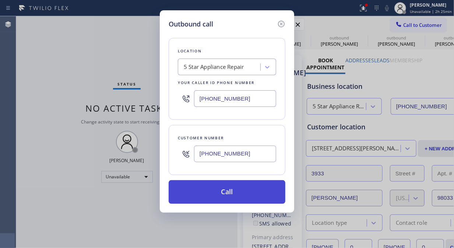
type input "[PHONE_NUMBER]"
click at [234, 192] on button "Call" at bounding box center [226, 192] width 117 height 24
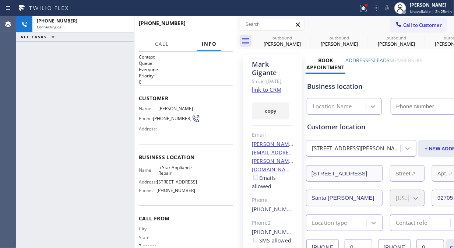
type input "[PHONE_NUMBER]"
click at [387, 9] on icon at bounding box center [386, 8] width 9 height 9
click at [369, 12] on div at bounding box center [363, 8] width 16 height 9
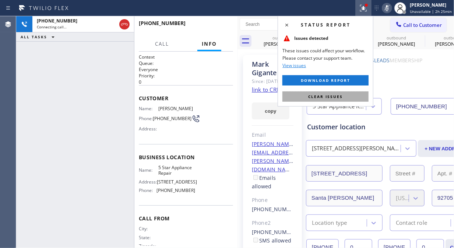
click at [352, 97] on button "Clear issues" at bounding box center [325, 96] width 86 height 10
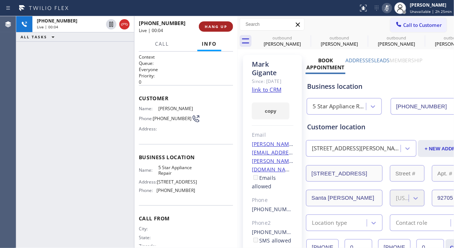
click at [218, 26] on span "HANG UP" at bounding box center [216, 26] width 22 height 5
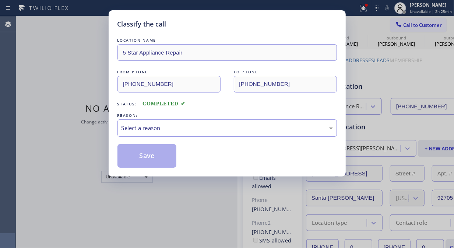
click at [218, 26] on div "Classify the call" at bounding box center [226, 24] width 219 height 10
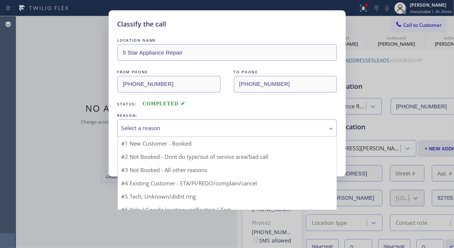
click at [217, 124] on div "Select a reason" at bounding box center [226, 128] width 211 height 8
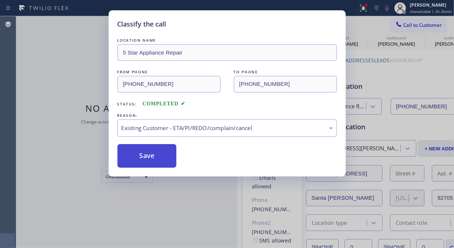
click at [156, 161] on button "Save" at bounding box center [146, 156] width 59 height 24
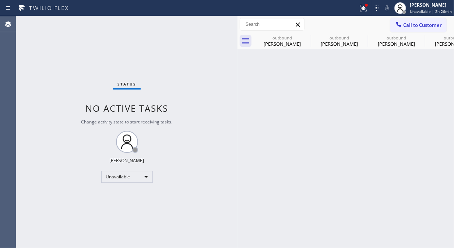
click at [409, 25] on span "Call to Customer" at bounding box center [422, 25] width 39 height 7
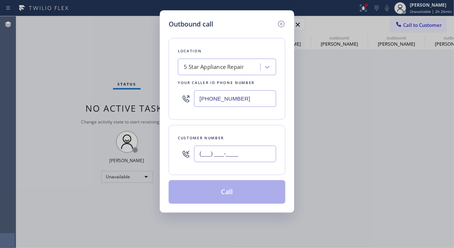
paste input "323) 309-9505"
click at [241, 157] on input "[PHONE_NUMBER]" at bounding box center [235, 153] width 82 height 17
type input "[PHONE_NUMBER]"
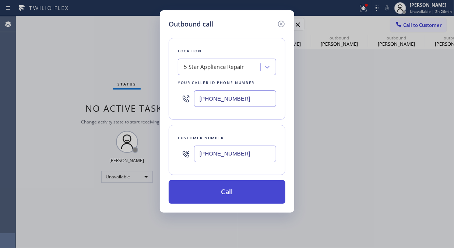
click at [240, 196] on button "Call" at bounding box center [226, 192] width 117 height 24
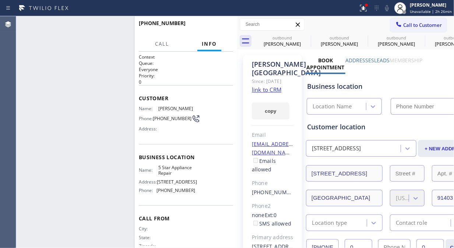
type input "[PHONE_NUMBER]"
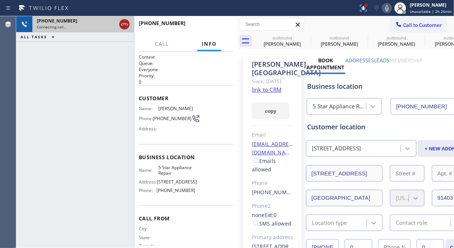
click at [126, 26] on icon at bounding box center [124, 24] width 9 height 9
click at [410, 24] on span "Call to Customer" at bounding box center [422, 25] width 39 height 7
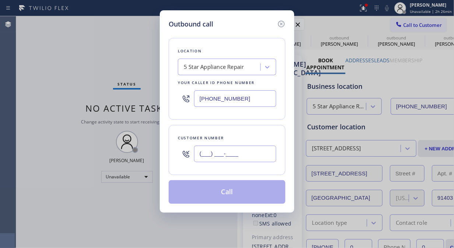
click at [199, 152] on input "(___) ___-____" at bounding box center [235, 153] width 82 height 17
paste input "415) 378-8907"
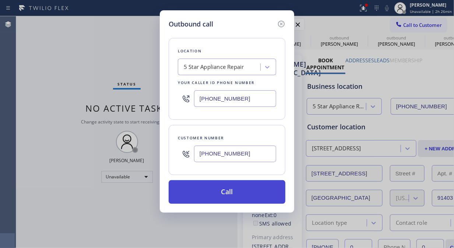
type input "[PHONE_NUMBER]"
click at [225, 194] on button "Call" at bounding box center [226, 192] width 117 height 24
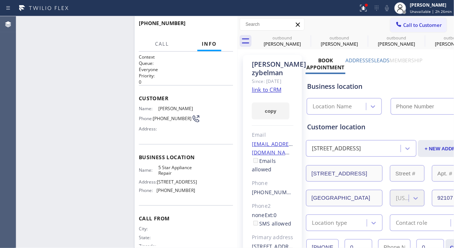
type input "[PHONE_NUMBER]"
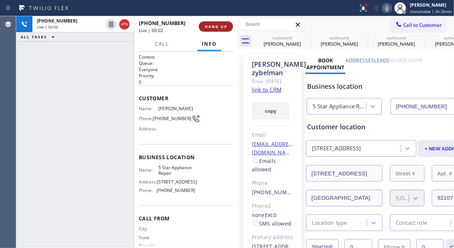
click at [209, 30] on button "HANG UP" at bounding box center [216, 26] width 34 height 10
click at [209, 28] on span "HANG UP" at bounding box center [216, 26] width 22 height 5
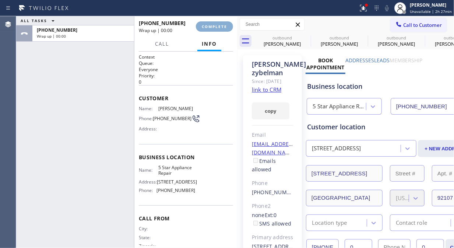
click at [209, 26] on span "COMPLETE" at bounding box center [214, 26] width 25 height 5
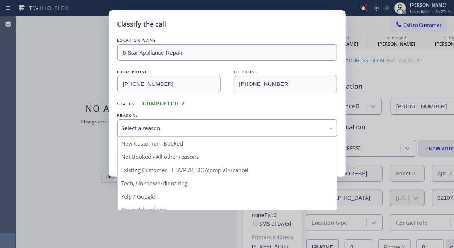
click at [230, 132] on div "Select a reason" at bounding box center [226, 127] width 219 height 17
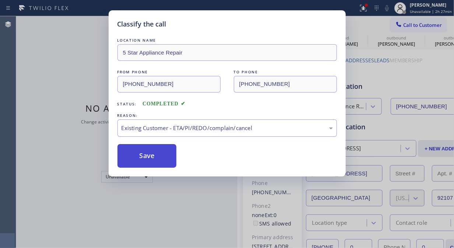
click at [162, 159] on button "Save" at bounding box center [146, 156] width 59 height 24
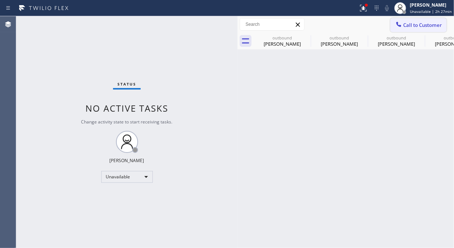
click at [418, 26] on span "Call to Customer" at bounding box center [422, 25] width 39 height 7
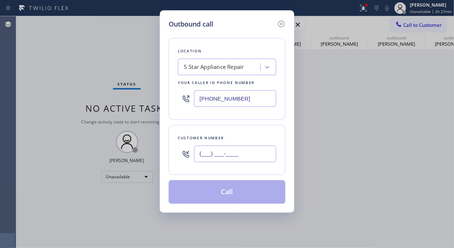
click at [211, 153] on input "(___) ___-____" at bounding box center [235, 153] width 82 height 17
paste input "206) 257-9884"
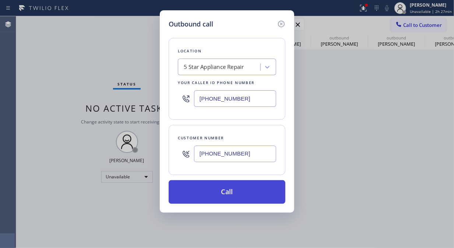
type input "[PHONE_NUMBER]"
click at [219, 193] on button "Call" at bounding box center [226, 192] width 117 height 24
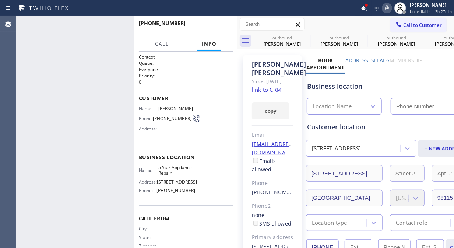
type input "[PHONE_NUMBER]"
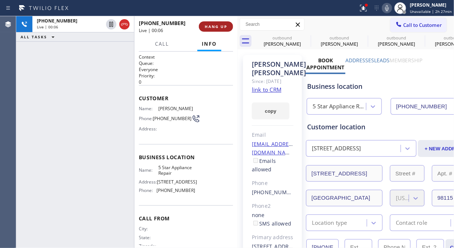
drag, startPoint x: 223, startPoint y: 32, endPoint x: 215, endPoint y: 29, distance: 8.6
click at [222, 32] on div "[PHONE_NUMBER] Live | 00:06 HANG UP" at bounding box center [186, 26] width 94 height 19
drag, startPoint x: 215, startPoint y: 29, endPoint x: 212, endPoint y: 26, distance: 4.4
click at [215, 29] on button "HANG UP" at bounding box center [216, 26] width 34 height 10
click at [212, 26] on span "HANG UP" at bounding box center [216, 26] width 22 height 5
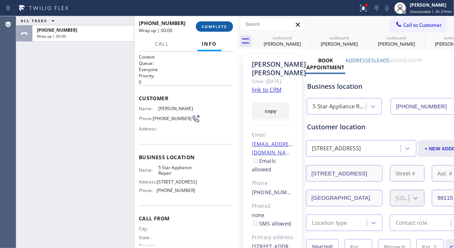
click at [212, 27] on span "COMPLETE" at bounding box center [214, 26] width 25 height 5
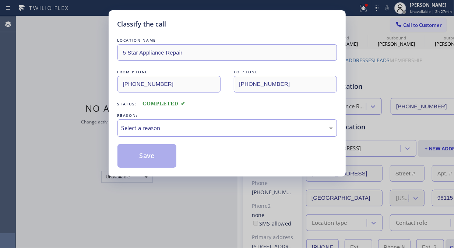
click at [202, 130] on div "Select a reason" at bounding box center [226, 128] width 211 height 8
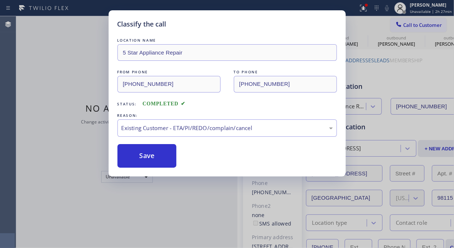
drag, startPoint x: 159, startPoint y: 159, endPoint x: 209, endPoint y: 108, distance: 71.8
click at [158, 159] on button "Save" at bounding box center [146, 156] width 59 height 24
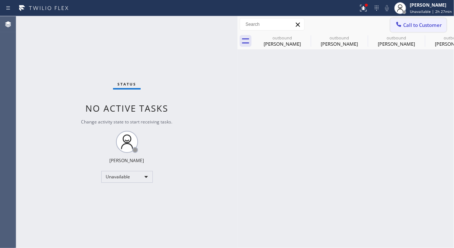
click at [406, 24] on span "Call to Customer" at bounding box center [422, 25] width 39 height 7
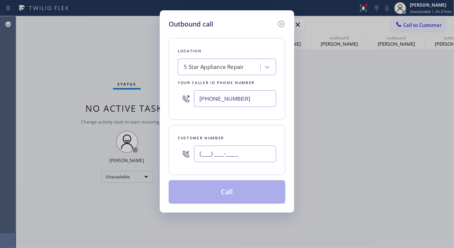
click at [221, 149] on input "(___) ___-____" at bounding box center [235, 153] width 82 height 17
paste input "617) 823-8590"
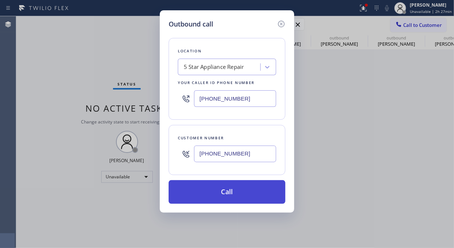
type input "[PHONE_NUMBER]"
click at [214, 196] on button "Call" at bounding box center [226, 192] width 117 height 24
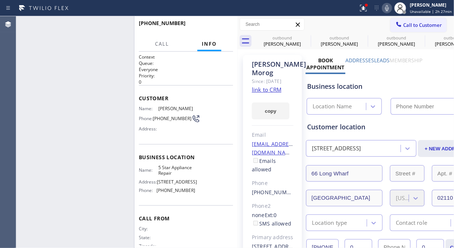
type input "[PHONE_NUMBER]"
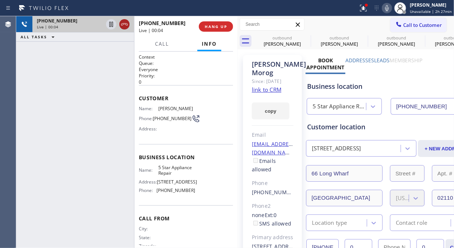
click at [125, 26] on icon at bounding box center [124, 24] width 9 height 9
click at [212, 24] on span "HANG UP" at bounding box center [216, 26] width 22 height 5
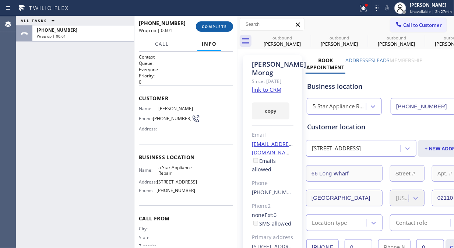
click at [214, 26] on span "COMPLETE" at bounding box center [214, 26] width 25 height 5
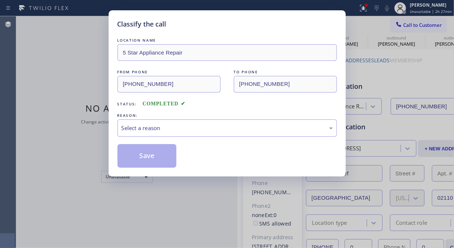
click at [207, 131] on div "Select a reason" at bounding box center [226, 128] width 211 height 8
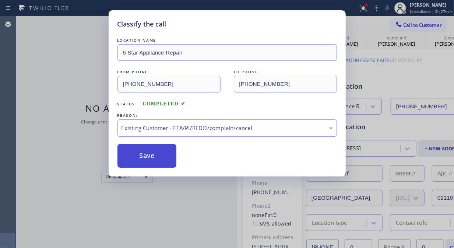
click at [161, 155] on button "Save" at bounding box center [146, 156] width 59 height 24
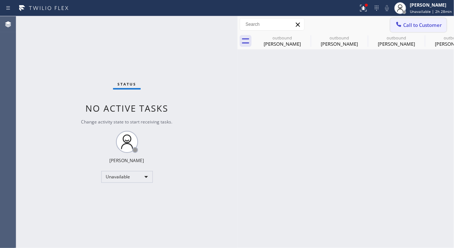
click at [419, 22] on span "Call to Customer" at bounding box center [422, 25] width 39 height 7
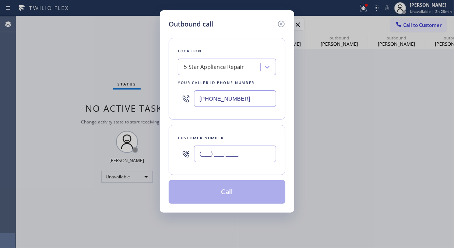
click at [241, 156] on input "(___) ___-____" at bounding box center [235, 153] width 82 height 17
paste input "213) 819-1503"
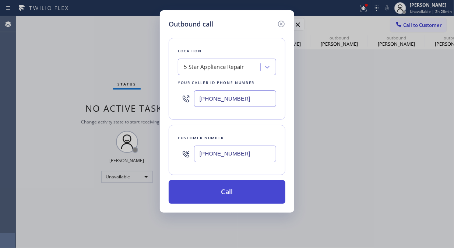
type input "[PHONE_NUMBER]"
click at [252, 197] on button "Call" at bounding box center [226, 192] width 117 height 24
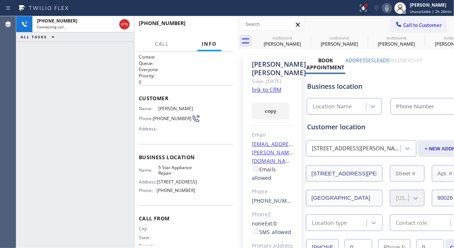
type input "[PHONE_NUMBER]"
click at [387, 8] on icon at bounding box center [387, 8] width 4 height 6
click at [215, 28] on span "HANG UP" at bounding box center [216, 26] width 22 height 5
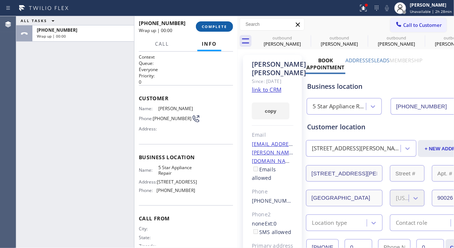
click at [215, 28] on span "COMPLETE" at bounding box center [214, 26] width 25 height 5
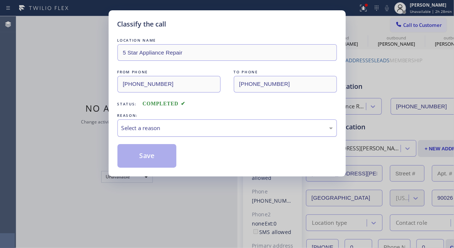
click at [221, 129] on div "Select a reason" at bounding box center [226, 128] width 211 height 8
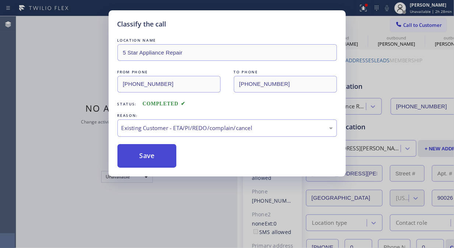
click at [148, 157] on button "Save" at bounding box center [146, 156] width 59 height 24
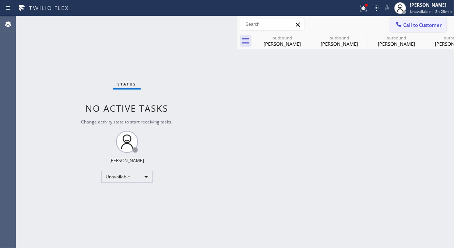
click at [411, 24] on span "Call to Customer" at bounding box center [422, 25] width 39 height 7
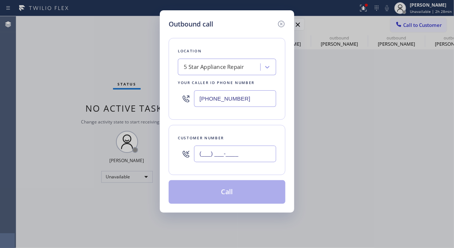
click at [238, 151] on input "(___) ___-____" at bounding box center [235, 153] width 82 height 17
paste input "425) 375-5216"
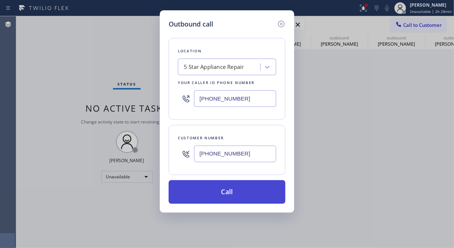
type input "[PHONE_NUMBER]"
click at [251, 189] on button "Call" at bounding box center [226, 192] width 117 height 24
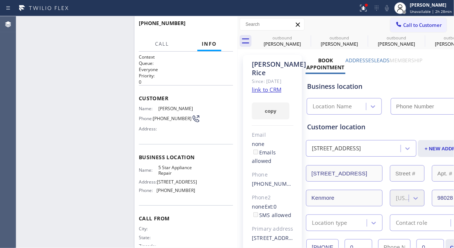
type input "[PHONE_NUMBER]"
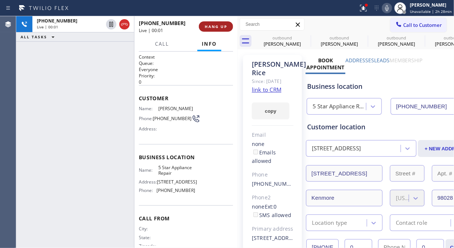
click at [207, 25] on span "HANG UP" at bounding box center [216, 26] width 22 height 5
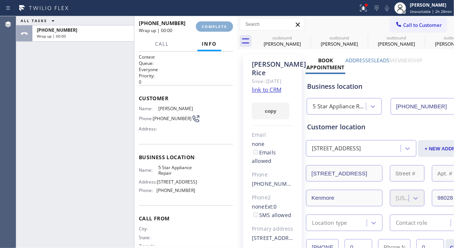
click at [207, 25] on span "COMPLETE" at bounding box center [214, 26] width 25 height 5
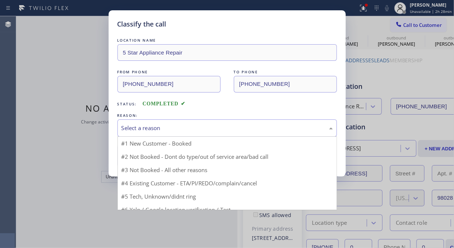
click at [202, 126] on div "Select a reason" at bounding box center [226, 128] width 211 height 8
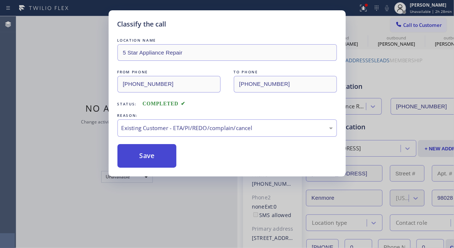
click at [162, 156] on button "Save" at bounding box center [146, 156] width 59 height 24
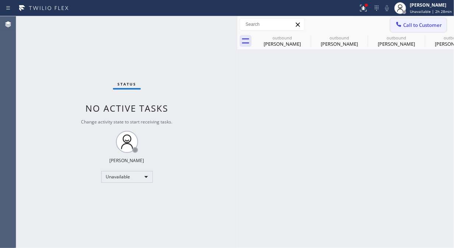
click at [419, 25] on span "Call to Customer" at bounding box center [422, 25] width 39 height 7
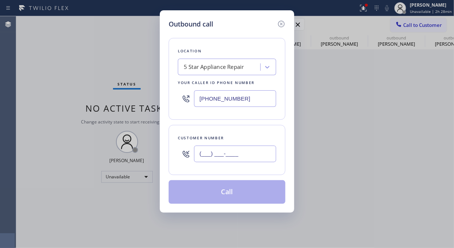
click at [227, 150] on input "(___) ___-____" at bounding box center [235, 153] width 82 height 17
paste input "602) 549-1435"
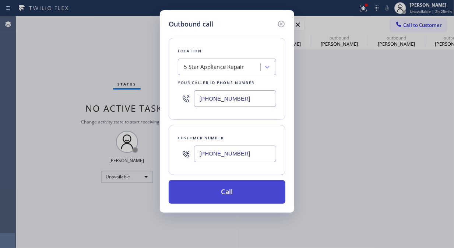
type input "[PHONE_NUMBER]"
click at [237, 189] on button "Call" at bounding box center [226, 192] width 117 height 24
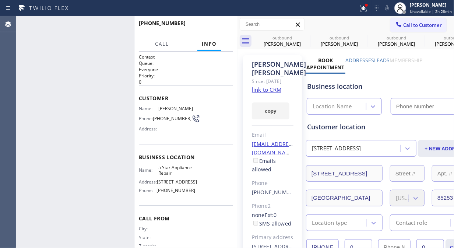
type input "[PHONE_NUMBER]"
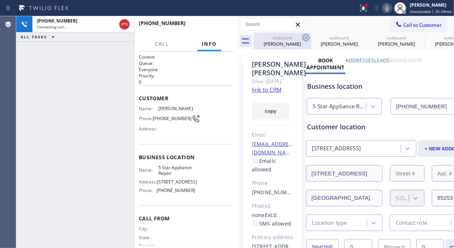
click at [306, 39] on icon at bounding box center [305, 37] width 9 height 9
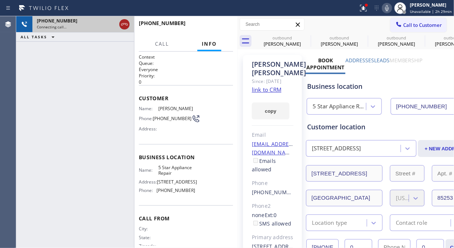
click at [0, 0] on icon at bounding box center [0, 0] width 0 height 0
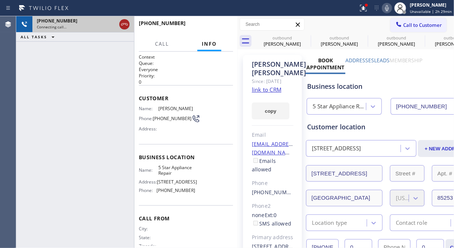
click at [0, 0] on icon at bounding box center [0, 0] width 0 height 0
click at [123, 24] on icon at bounding box center [124, 24] width 9 height 9
click at [123, 24] on div "[PHONE_NUMBER]" at bounding box center [83, 21] width 93 height 6
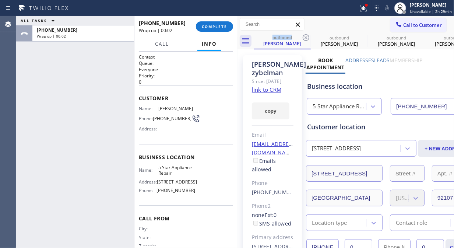
click at [207, 35] on div "[PHONE_NUMBER] Wrap up | 00:02 COMPLETE" at bounding box center [186, 26] width 94 height 19
click at [202, 24] on span "COMPLETE" at bounding box center [214, 26] width 25 height 5
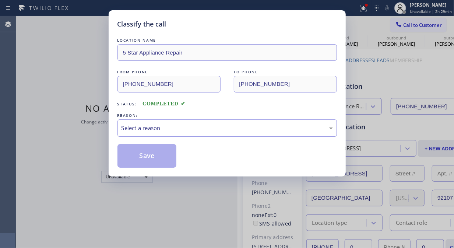
drag, startPoint x: 221, startPoint y: 125, endPoint x: 221, endPoint y: 131, distance: 6.3
click at [221, 125] on div "Select a reason" at bounding box center [226, 128] width 211 height 8
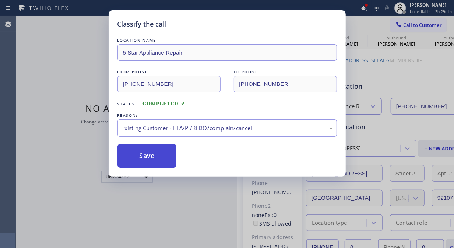
click at [152, 156] on button "Save" at bounding box center [146, 156] width 59 height 24
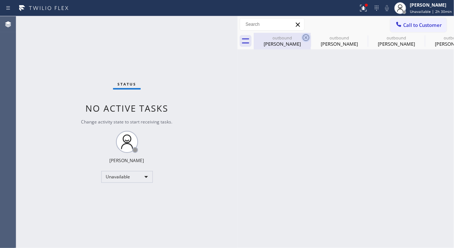
click at [307, 38] on icon at bounding box center [305, 37] width 7 height 7
click at [0, 0] on icon at bounding box center [0, 0] width 0 height 0
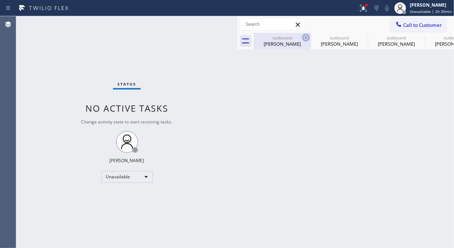
click at [0, 0] on icon at bounding box center [0, 0] width 0 height 0
click at [307, 38] on div "outbound [PERSON_NAME] outbound [PERSON_NAME] outbound [PERSON_NAME] outbound […" at bounding box center [353, 41] width 200 height 17
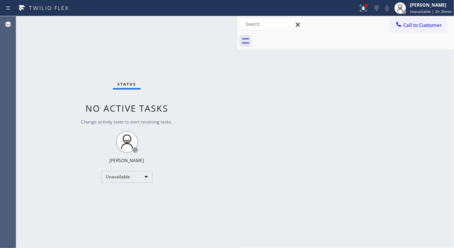
click at [307, 38] on div at bounding box center [353, 41] width 200 height 17
click at [366, 10] on icon at bounding box center [363, 8] width 9 height 9
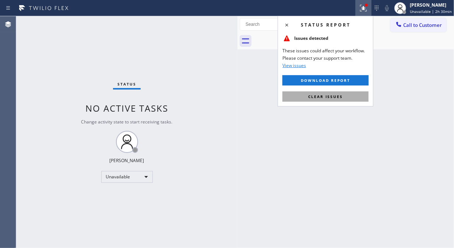
click at [333, 97] on span "Clear issues" at bounding box center [325, 96] width 35 height 5
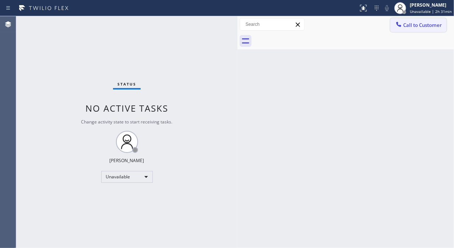
click at [411, 30] on button "Call to Customer" at bounding box center [418, 25] width 56 height 14
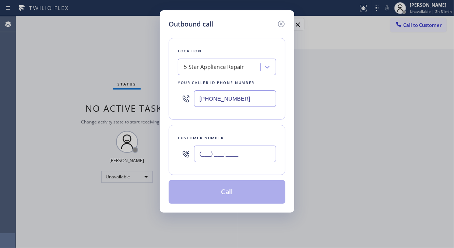
click at [240, 151] on input "(___) ___-____" at bounding box center [235, 153] width 82 height 17
paste input "480) 268-6948"
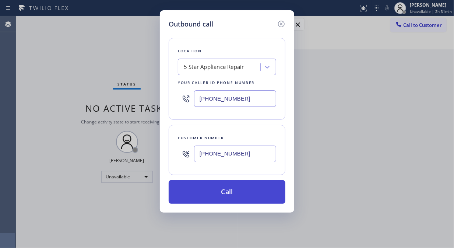
type input "[PHONE_NUMBER]"
click at [241, 193] on button "Call" at bounding box center [226, 192] width 117 height 24
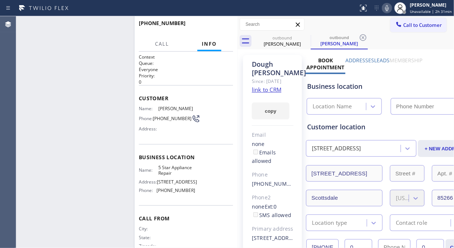
type input "[PHONE_NUMBER]"
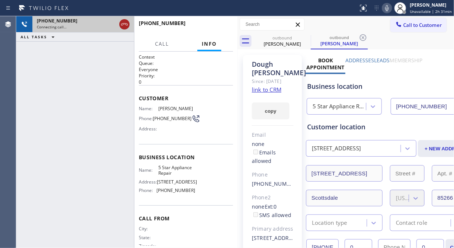
click at [125, 27] on icon at bounding box center [124, 24] width 9 height 9
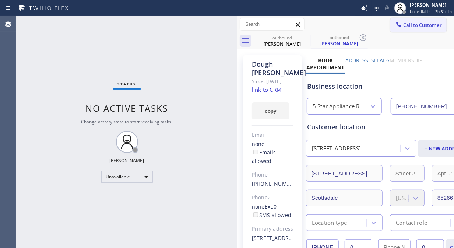
click at [423, 26] on span "Call to Customer" at bounding box center [422, 25] width 39 height 7
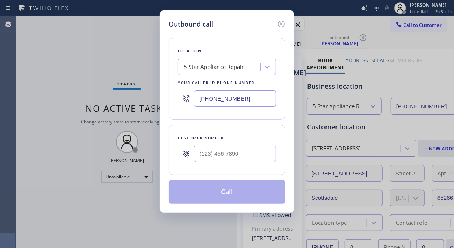
click at [216, 157] on input "text" at bounding box center [235, 153] width 82 height 17
click at [207, 151] on input "text" at bounding box center [235, 153] width 82 height 17
paste input "617) 251-7775"
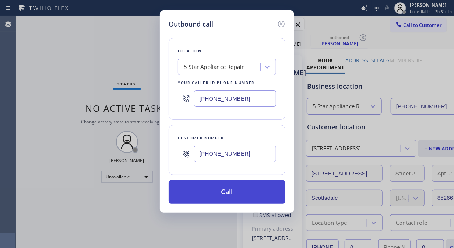
type input "[PHONE_NUMBER]"
click at [243, 190] on button "Call" at bounding box center [226, 192] width 117 height 24
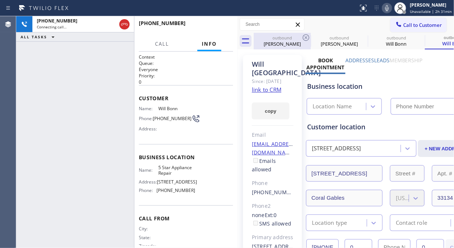
type input "[PHONE_NUMBER]"
click at [303, 38] on icon at bounding box center [305, 37] width 9 height 9
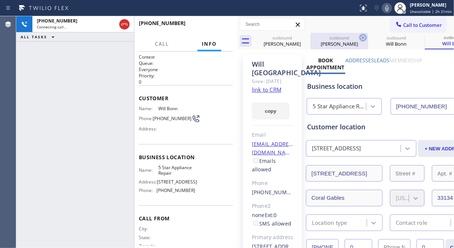
click at [358, 38] on icon at bounding box center [362, 37] width 9 height 9
click at [0, 0] on icon at bounding box center [0, 0] width 0 height 0
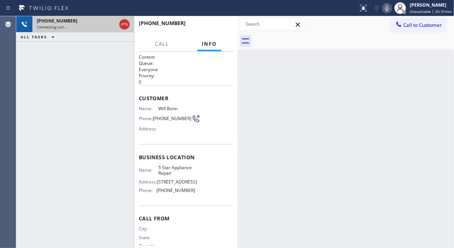
click at [104, 29] on div "Connecting call…" at bounding box center [76, 26] width 79 height 5
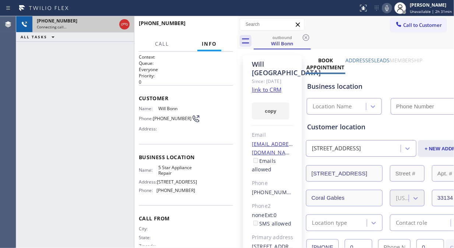
type input "[PHONE_NUMBER]"
click at [120, 24] on icon at bounding box center [124, 24] width 9 height 9
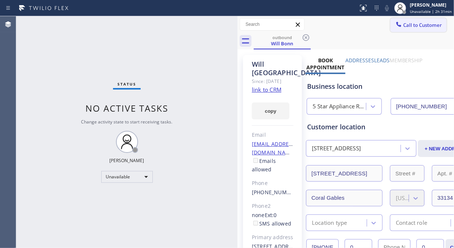
click at [410, 29] on button "Call to Customer" at bounding box center [418, 25] width 56 height 14
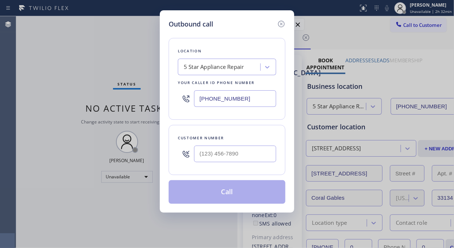
click at [210, 163] on div at bounding box center [235, 154] width 82 height 24
click at [210, 157] on input "(___) ___-____" at bounding box center [235, 153] width 82 height 17
paste input "212) 643-1275"
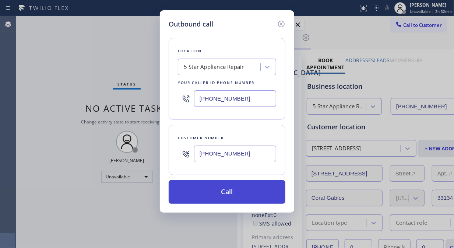
type input "[PHONE_NUMBER]"
click at [233, 196] on button "Call" at bounding box center [226, 192] width 117 height 24
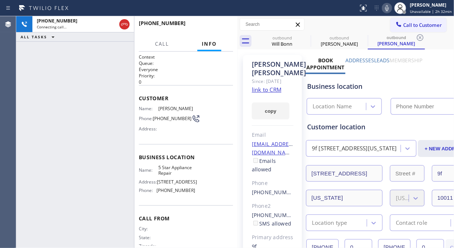
type input "[PHONE_NUMBER]"
click at [30, 65] on div "[PHONE_NUMBER] Live | 00:01 ALL TASKS ALL TASKS ACTIVE TASKS TASKS IN WRAP UP" at bounding box center [75, 131] width 118 height 231
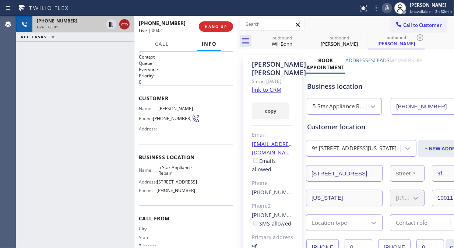
click at [122, 23] on icon at bounding box center [124, 24] width 7 height 2
click at [206, 26] on span "HANG UP" at bounding box center [216, 26] width 22 height 5
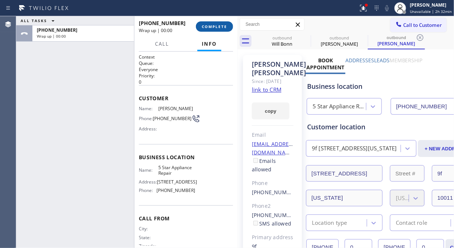
click at [207, 26] on span "COMPLETE" at bounding box center [214, 26] width 25 height 5
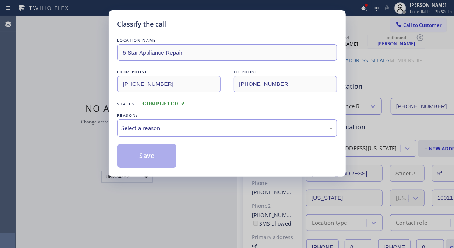
click at [208, 26] on div "Classify the call LOCATION NAME 5 Star Appliance Repair FROM PHONE [PHONE_NUMBE…" at bounding box center [234, 131] width 437 height 231
click at [203, 125] on div "Select a reason" at bounding box center [226, 128] width 211 height 8
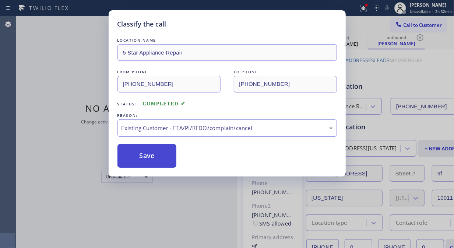
click at [163, 158] on button "Save" at bounding box center [146, 156] width 59 height 24
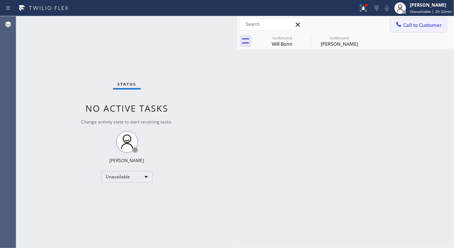
click at [422, 25] on span "Call to Customer" at bounding box center [422, 25] width 39 height 7
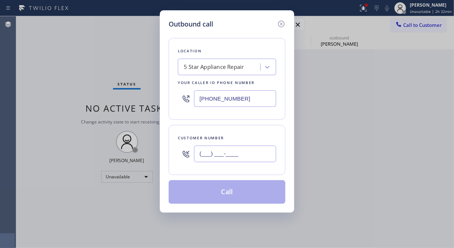
click at [264, 153] on input "(___) ___-____" at bounding box center [235, 153] width 82 height 17
paste input "520) 390-1685"
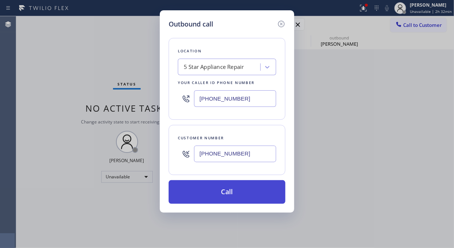
type input "[PHONE_NUMBER]"
click at [262, 189] on button "Call" at bounding box center [226, 192] width 117 height 24
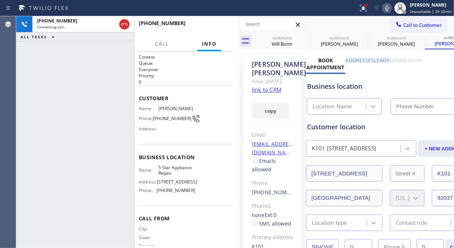
type input "[PHONE_NUMBER]"
click at [0, 0] on icon at bounding box center [0, 0] width 0 height 0
click at [358, 37] on icon at bounding box center [362, 37] width 9 height 9
click at [0, 0] on icon at bounding box center [0, 0] width 0 height 0
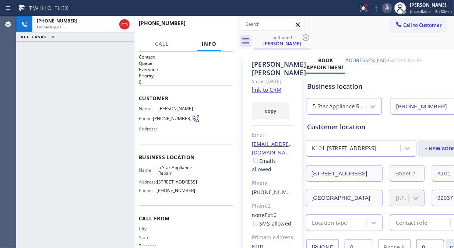
click at [308, 37] on icon at bounding box center [305, 37] width 9 height 9
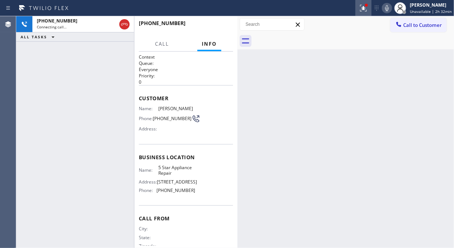
click at [367, 8] on icon at bounding box center [363, 8] width 9 height 9
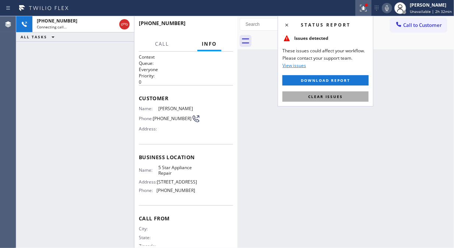
click at [346, 97] on button "Clear issues" at bounding box center [325, 96] width 86 height 10
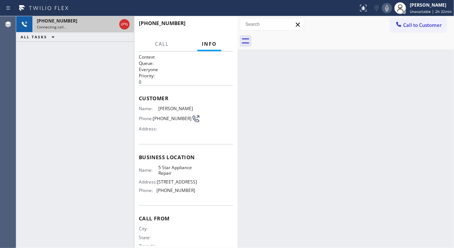
click at [94, 25] on div "Connecting call…" at bounding box center [76, 26] width 79 height 5
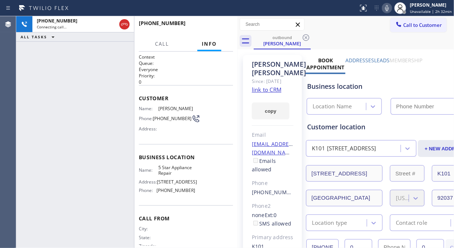
type input "[PHONE_NUMBER]"
click at [35, 95] on div "[PHONE_NUMBER] Connecting call… ALL TASKS ALL TASKS ACTIVE TASKS TASKS IN WRAP …" at bounding box center [75, 131] width 118 height 231
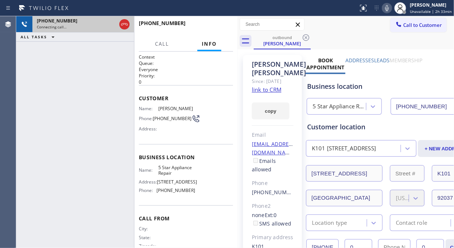
click at [121, 29] on div at bounding box center [124, 24] width 13 height 16
drag, startPoint x: 124, startPoint y: 27, endPoint x: 130, endPoint y: 24, distance: 7.1
click at [124, 26] on icon at bounding box center [124, 24] width 9 height 9
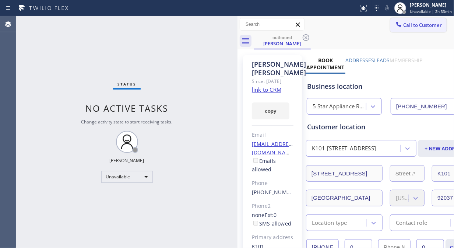
click at [396, 26] on icon at bounding box center [398, 24] width 5 height 5
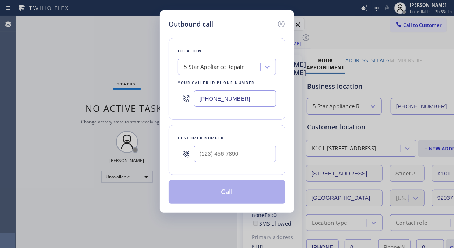
click at [192, 159] on div at bounding box center [186, 154] width 16 height 24
click at [201, 155] on input "(___) ___-____" at bounding box center [235, 153] width 82 height 17
paste input "562) 631-0712"
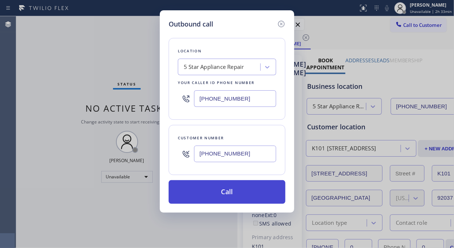
type input "[PHONE_NUMBER]"
click at [239, 193] on button "Call" at bounding box center [226, 192] width 117 height 24
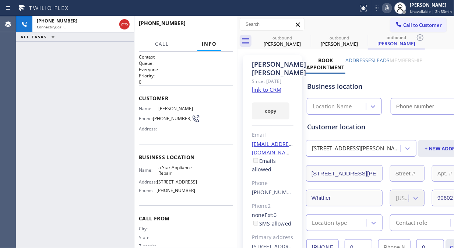
type input "[PHONE_NUMBER]"
click at [222, 24] on span "HANG UP" at bounding box center [216, 26] width 22 height 5
click at [221, 24] on span "HANG UP" at bounding box center [216, 26] width 22 height 5
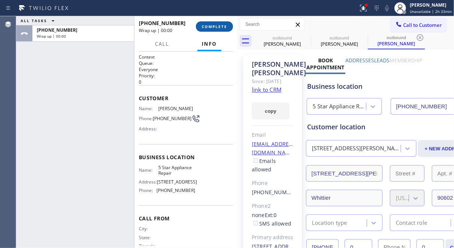
click at [205, 25] on span "COMPLETE" at bounding box center [214, 26] width 25 height 5
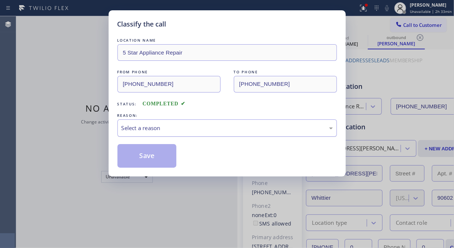
click at [205, 126] on div "Select a reason" at bounding box center [226, 128] width 211 height 8
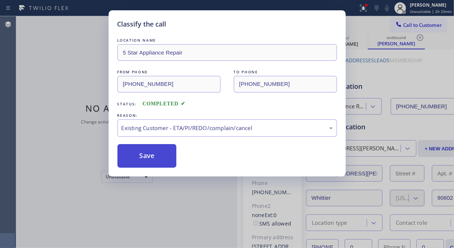
click at [154, 159] on button "Save" at bounding box center [146, 156] width 59 height 24
click at [410, 27] on span "Call to Customer" at bounding box center [422, 25] width 39 height 7
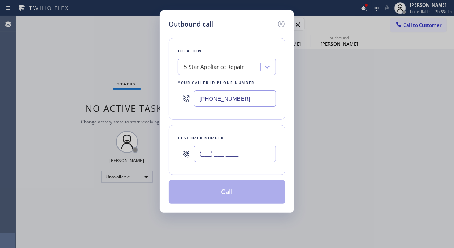
click at [228, 159] on input "(___) ___-____" at bounding box center [235, 153] width 82 height 17
paste input "617) 879-0791"
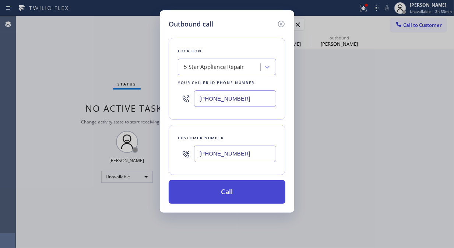
type input "[PHONE_NUMBER]"
click at [253, 195] on button "Call" at bounding box center [226, 192] width 117 height 24
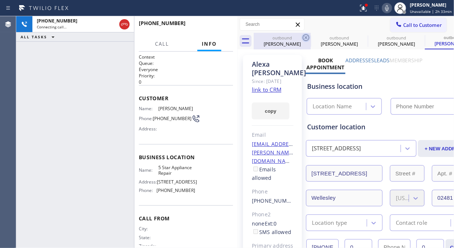
type input "[PHONE_NUMBER]"
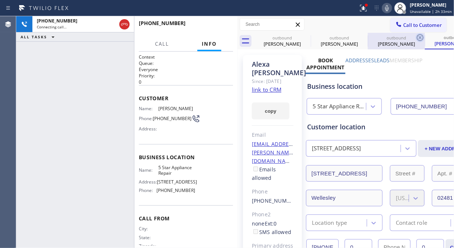
click at [0, 0] on icon at bounding box center [0, 0] width 0 height 0
click at [415, 38] on icon at bounding box center [419, 37] width 9 height 9
click at [308, 38] on div "outbound [PERSON_NAME] outbound [PERSON_NAME] outbound [PERSON_NAME] outbound […" at bounding box center [353, 41] width 200 height 17
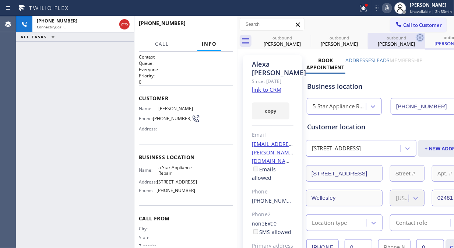
click at [308, 38] on div "outbound [PERSON_NAME] outbound [PERSON_NAME] outbound [PERSON_NAME] outbound […" at bounding box center [353, 41] width 200 height 17
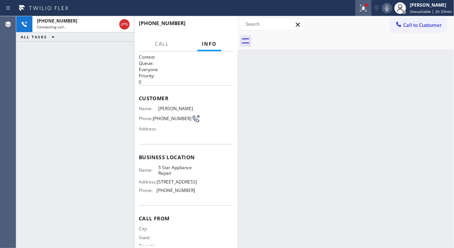
click at [363, 10] on icon at bounding box center [363, 8] width 9 height 9
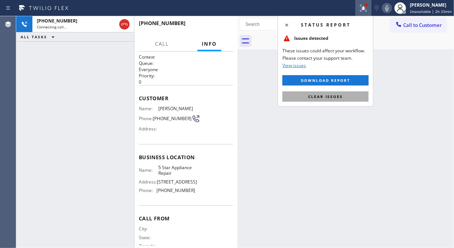
click at [330, 96] on span "Clear issues" at bounding box center [325, 96] width 35 height 5
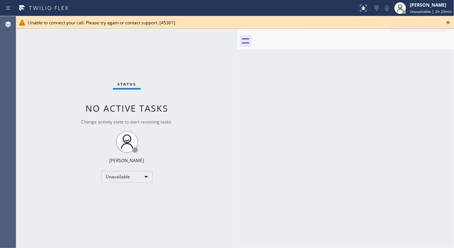
click at [444, 22] on icon at bounding box center [447, 22] width 9 height 9
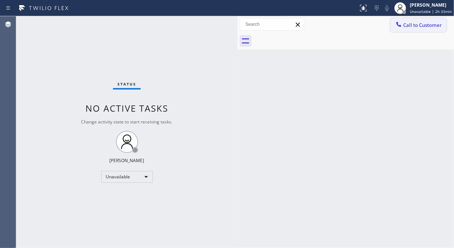
drag, startPoint x: 427, startPoint y: 27, endPoint x: 392, endPoint y: 42, distance: 38.4
click at [427, 27] on span "Call to Customer" at bounding box center [422, 25] width 39 height 7
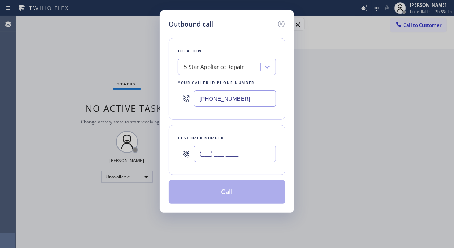
click at [241, 156] on input "(___) ___-____" at bounding box center [235, 153] width 82 height 17
paste input "602) 317-8928"
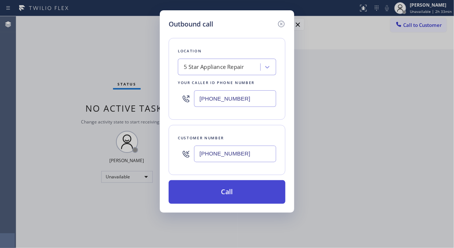
type input "[PHONE_NUMBER]"
drag, startPoint x: 238, startPoint y: 193, endPoint x: 245, endPoint y: 185, distance: 10.5
click at [238, 193] on button "Call" at bounding box center [226, 192] width 117 height 24
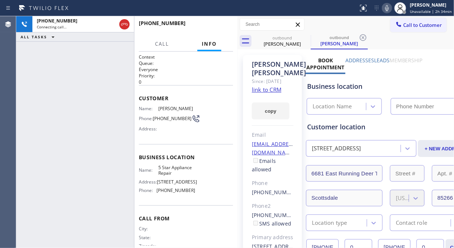
type input "[PHONE_NUMBER]"
click at [25, 86] on div "[PHONE_NUMBER] Connecting call… ALL TASKS ALL TASKS ACTIVE TASKS TASKS IN WRAP …" at bounding box center [75, 131] width 118 height 231
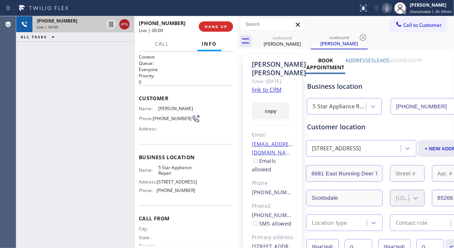
click at [125, 26] on icon at bounding box center [124, 24] width 9 height 9
click at [205, 26] on span "HANG UP" at bounding box center [216, 26] width 22 height 5
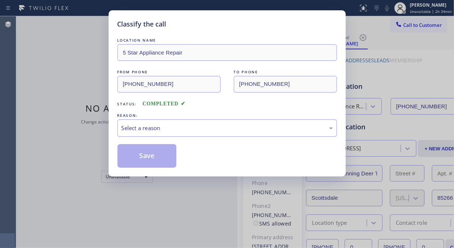
click at [207, 26] on div "Classify the call" at bounding box center [226, 24] width 219 height 10
click at [219, 125] on div "Select a reason" at bounding box center [226, 128] width 211 height 8
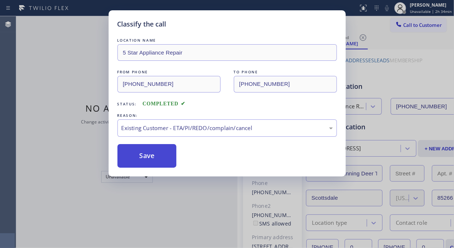
click at [160, 159] on button "Save" at bounding box center [146, 156] width 59 height 24
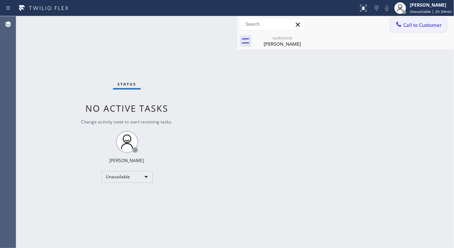
click at [411, 22] on span "Call to Customer" at bounding box center [422, 25] width 39 height 7
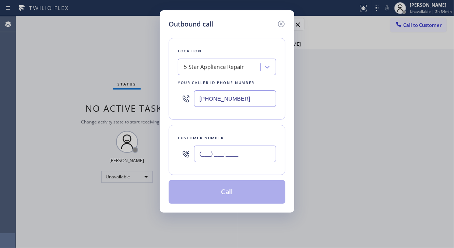
click at [253, 154] on input "(___) ___-____" at bounding box center [235, 153] width 82 height 17
paste input "310) 528-0365"
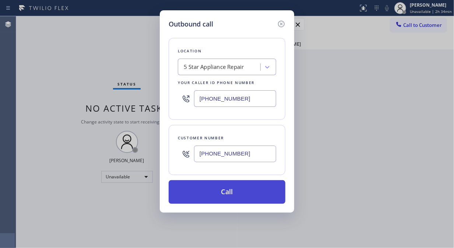
type input "[PHONE_NUMBER]"
click at [253, 196] on button "Call" at bounding box center [226, 192] width 117 height 24
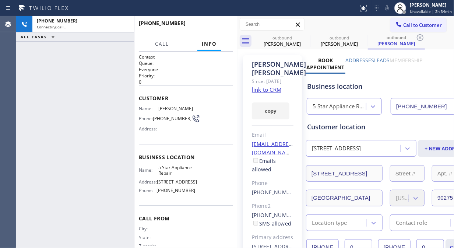
type input "[PHONE_NUMBER]"
click at [306, 36] on icon at bounding box center [305, 37] width 9 height 9
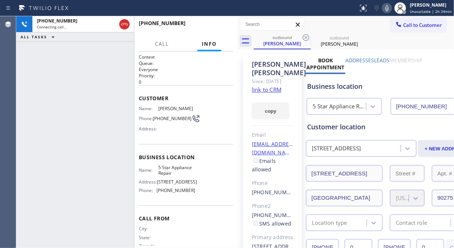
click at [306, 36] on icon at bounding box center [305, 37] width 9 height 9
click at [388, 9] on icon at bounding box center [386, 8] width 9 height 9
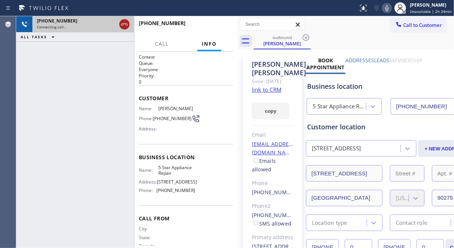
click at [125, 23] on icon at bounding box center [124, 24] width 9 height 9
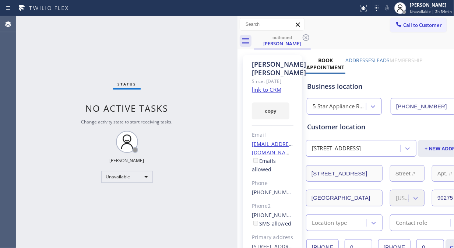
click at [410, 23] on span "Call to Customer" at bounding box center [422, 25] width 39 height 7
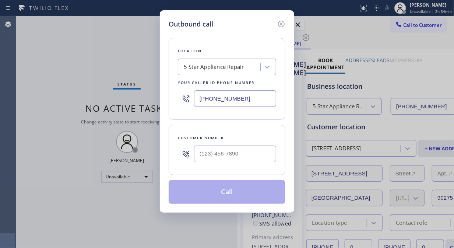
click at [238, 150] on input "text" at bounding box center [235, 153] width 82 height 17
paste input "909) 519-3022"
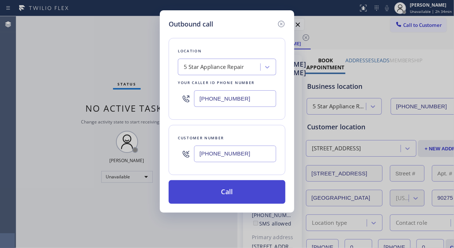
type input "[PHONE_NUMBER]"
click at [242, 192] on button "Call" at bounding box center [226, 192] width 117 height 24
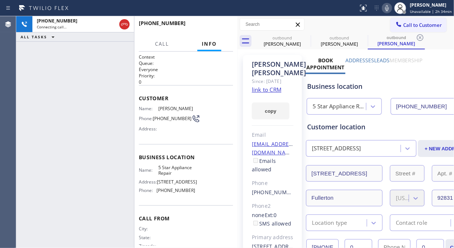
type input "[PHONE_NUMBER]"
click at [308, 37] on icon at bounding box center [305, 37] width 9 height 9
click at [0, 0] on icon at bounding box center [0, 0] width 0 height 0
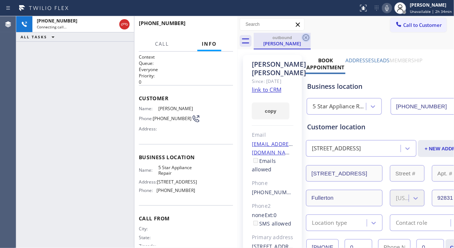
click at [307, 37] on icon at bounding box center [305, 37] width 9 height 9
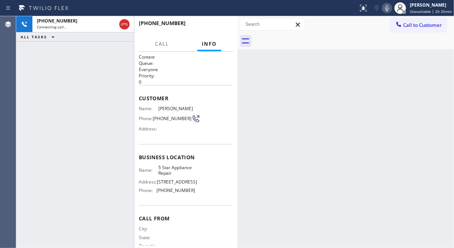
click at [32, 54] on div "[PHONE_NUMBER] Connecting call… ALL TASKS ALL TASKS ACTIVE TASKS TASKS IN WRAP …" at bounding box center [75, 131] width 118 height 231
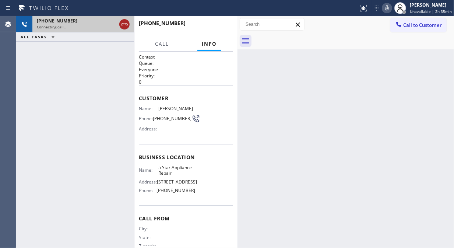
click at [123, 26] on icon at bounding box center [124, 24] width 9 height 9
click at [416, 26] on span "Call to Customer" at bounding box center [422, 25] width 39 height 7
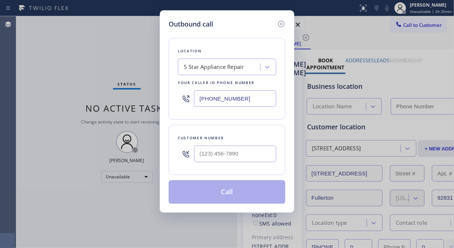
click at [205, 153] on input "text" at bounding box center [235, 153] width 82 height 17
paste input "619) 990-2232"
type input "[PHONE_NUMBER]"
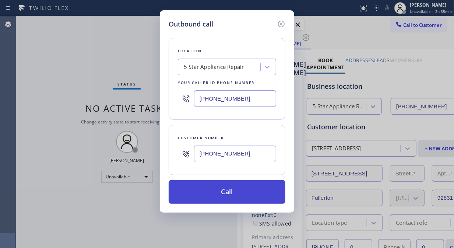
type input "[PHONE_NUMBER]"
click at [258, 192] on button "Call" at bounding box center [226, 192] width 117 height 24
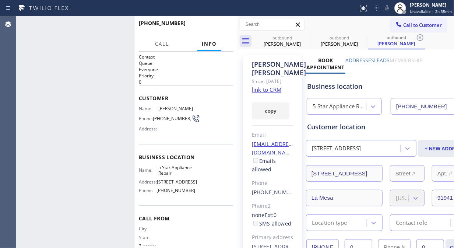
type input "[PHONE_NUMBER]"
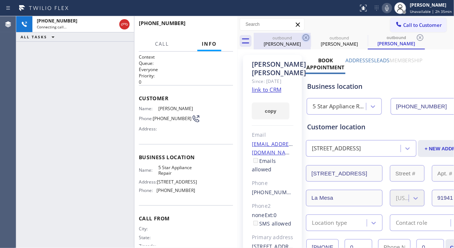
click at [304, 39] on icon at bounding box center [305, 37] width 9 height 9
click at [0, 0] on icon at bounding box center [0, 0] width 0 height 0
click at [415, 39] on icon at bounding box center [419, 37] width 9 height 9
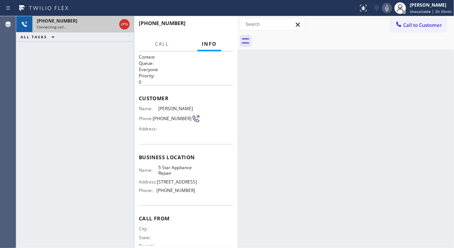
click at [88, 21] on div "[PHONE_NUMBER]" at bounding box center [76, 21] width 79 height 6
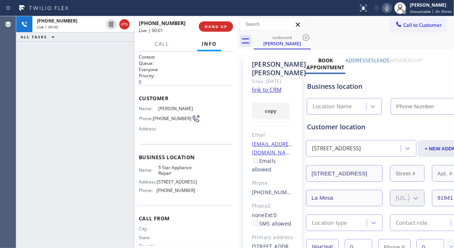
type input "[PHONE_NUMBER]"
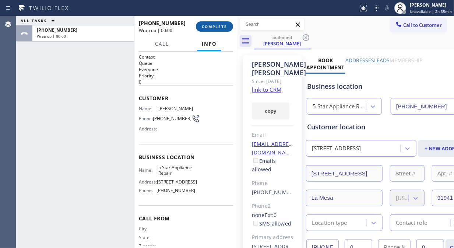
click at [213, 28] on span "COMPLETE" at bounding box center [214, 26] width 25 height 5
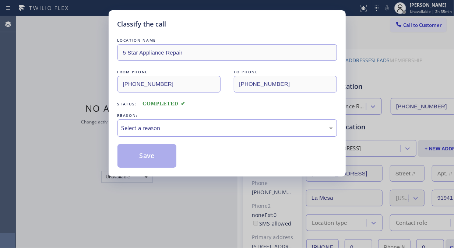
click at [214, 28] on div "Classify the call" at bounding box center [226, 24] width 219 height 10
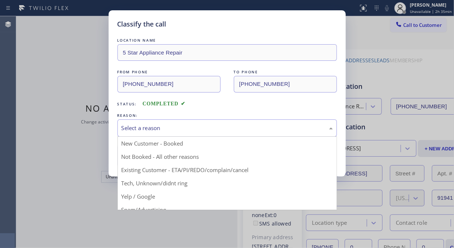
click at [213, 130] on div "Select a reason" at bounding box center [226, 128] width 211 height 8
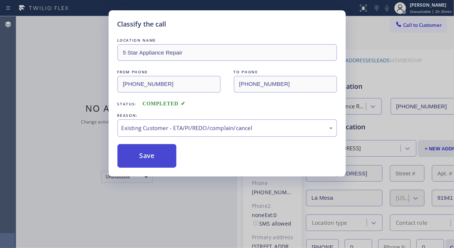
drag, startPoint x: 141, startPoint y: 155, endPoint x: 159, endPoint y: 154, distance: 17.7
click at [142, 156] on button "Save" at bounding box center [146, 156] width 59 height 24
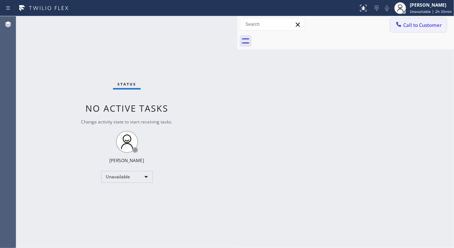
click at [420, 31] on button "Call to Customer" at bounding box center [418, 25] width 56 height 14
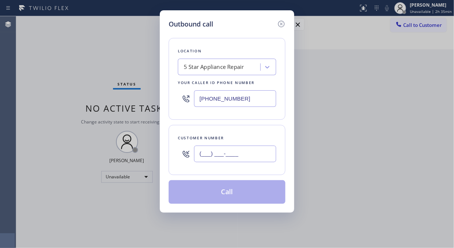
click at [252, 153] on input "(___) ___-____" at bounding box center [235, 153] width 82 height 17
paste input "626) 840-1018"
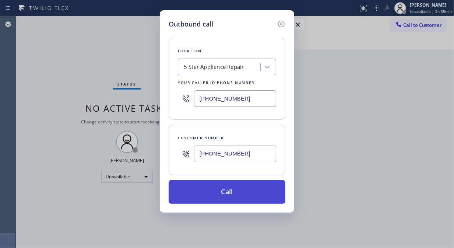
type input "[PHONE_NUMBER]"
click at [255, 200] on button "Call" at bounding box center [226, 192] width 117 height 24
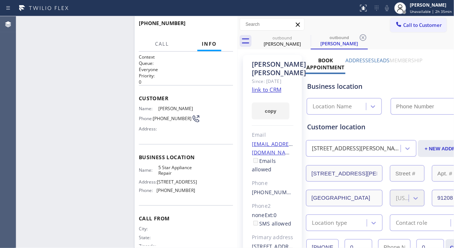
type input "[PHONE_NUMBER]"
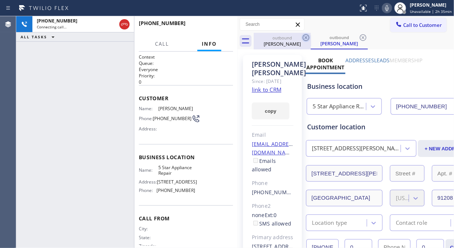
click at [306, 40] on icon at bounding box center [305, 37] width 9 height 9
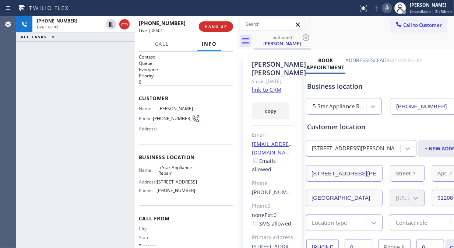
click at [212, 20] on div "[PHONE_NUMBER] Live | 00:01 HANG UP" at bounding box center [186, 26] width 94 height 19
click at [215, 25] on span "HANG UP" at bounding box center [216, 26] width 22 height 5
click at [215, 26] on span "HANG UP" at bounding box center [216, 26] width 22 height 5
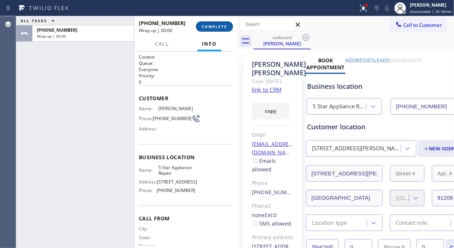
click at [216, 27] on span "COMPLETE" at bounding box center [214, 26] width 25 height 5
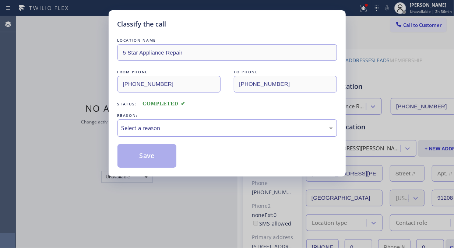
drag, startPoint x: 215, startPoint y: 123, endPoint x: 228, endPoint y: 122, distance: 12.9
click at [215, 124] on div "Select a reason" at bounding box center [226, 128] width 211 height 8
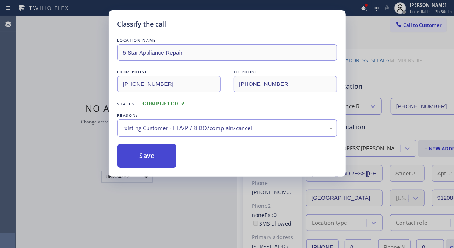
click at [173, 159] on button "Save" at bounding box center [146, 156] width 59 height 24
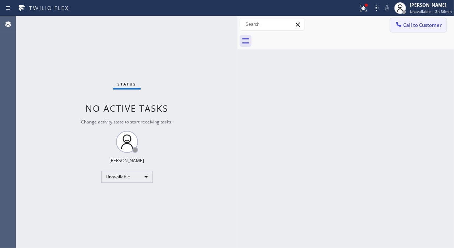
click at [405, 27] on span "Call to Customer" at bounding box center [422, 25] width 39 height 7
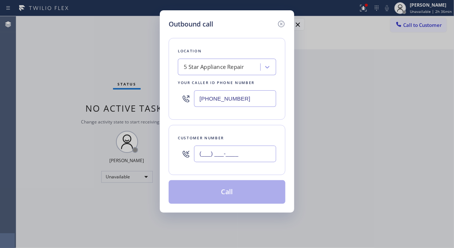
click at [237, 155] on input "(___) ___-____" at bounding box center [235, 153] width 82 height 17
paste input "415) 999-0392"
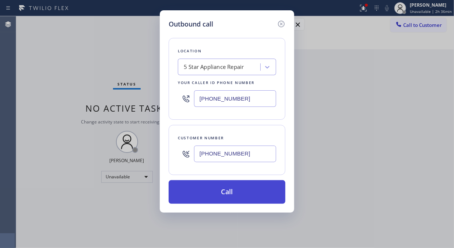
type input "[PHONE_NUMBER]"
click at [265, 197] on button "Call" at bounding box center [226, 192] width 117 height 24
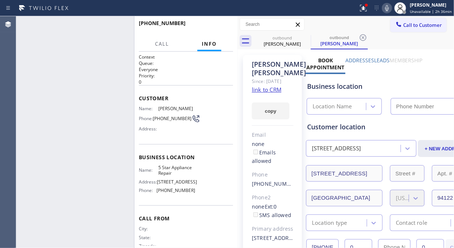
type input "[PHONE_NUMBER]"
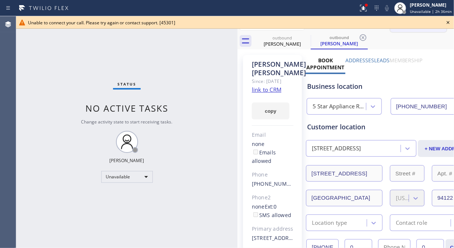
drag, startPoint x: 444, startPoint y: 21, endPoint x: 438, endPoint y: 24, distance: 6.4
click at [444, 21] on icon at bounding box center [447, 22] width 9 height 9
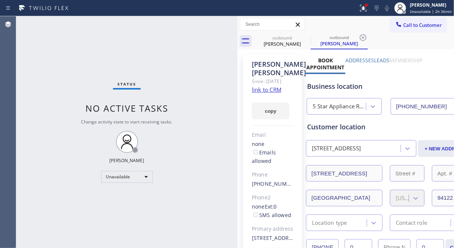
drag, startPoint x: 426, startPoint y: 25, endPoint x: 302, endPoint y: 89, distance: 140.0
click at [425, 25] on span "Call to Customer" at bounding box center [422, 25] width 39 height 7
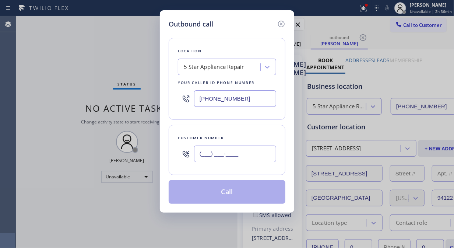
click at [231, 156] on input "(___) ___-____" at bounding box center [235, 153] width 82 height 17
paste input "805) 217-7611"
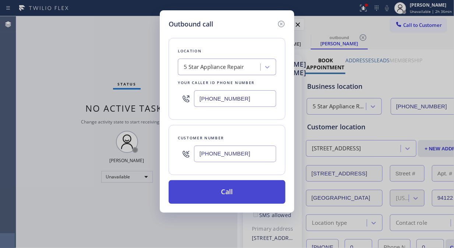
type input "[PHONE_NUMBER]"
click at [249, 190] on button "Call" at bounding box center [226, 192] width 117 height 24
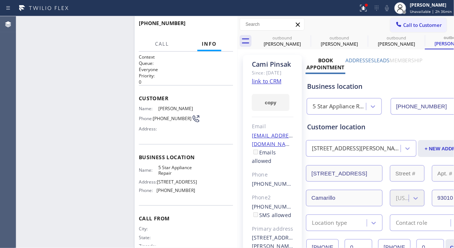
type input "[PHONE_NUMBER]"
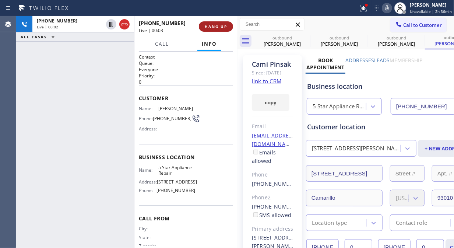
click at [214, 28] on span "HANG UP" at bounding box center [216, 26] width 22 height 5
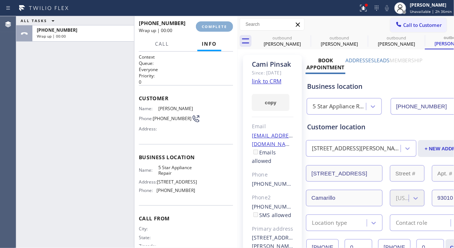
click at [214, 28] on span "COMPLETE" at bounding box center [214, 26] width 25 height 5
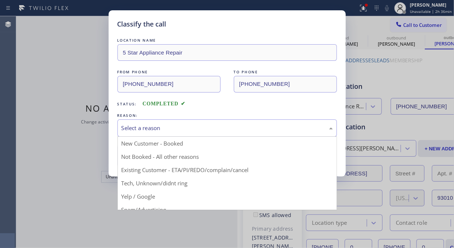
click at [238, 127] on div "Select a reason" at bounding box center [226, 128] width 211 height 8
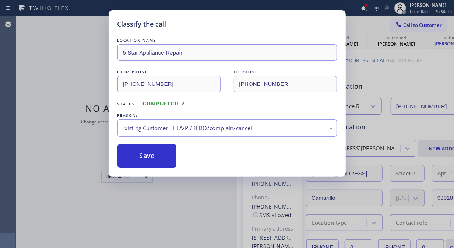
click at [156, 155] on button "Save" at bounding box center [146, 156] width 59 height 24
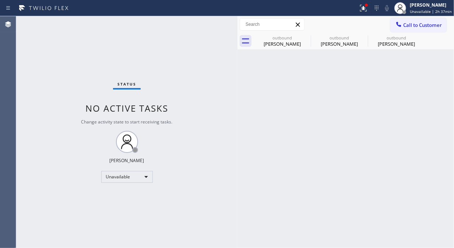
click at [418, 22] on span "Call to Customer" at bounding box center [422, 25] width 39 height 7
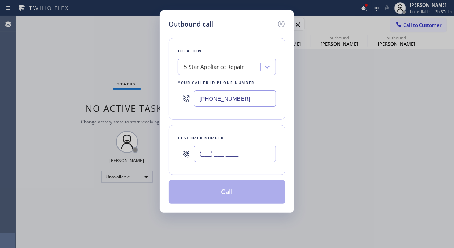
click at [199, 156] on input "(___) ___-____" at bounding box center [235, 153] width 82 height 17
paste input "310) 701-3330"
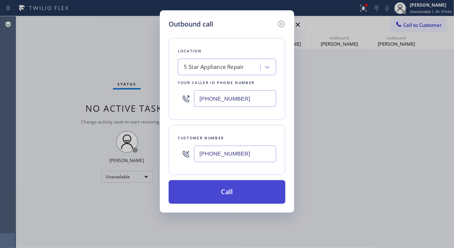
type input "[PHONE_NUMBER]"
click at [248, 192] on button "Call" at bounding box center [226, 192] width 117 height 24
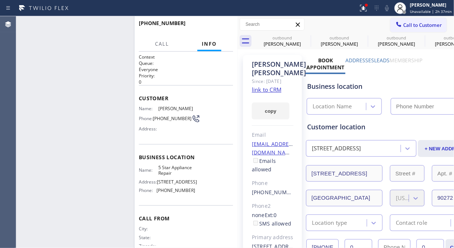
type input "[PHONE_NUMBER]"
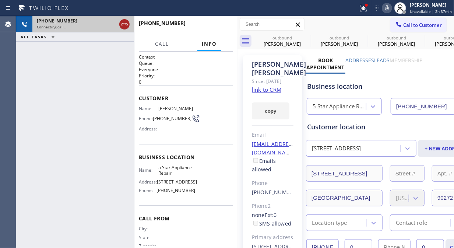
click at [125, 26] on icon at bounding box center [124, 24] width 9 height 9
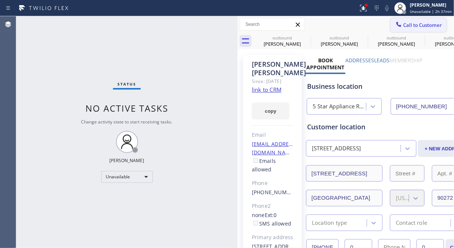
click at [413, 26] on span "Call to Customer" at bounding box center [422, 25] width 39 height 7
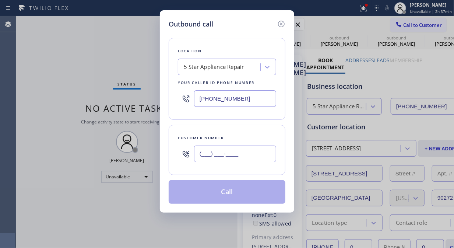
click at [203, 153] on input "(___) ___-____" at bounding box center [235, 153] width 82 height 17
paste input "206) 949-1163"
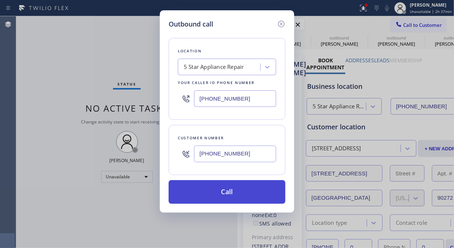
type input "[PHONE_NUMBER]"
click at [247, 192] on button "Call" at bounding box center [226, 192] width 117 height 24
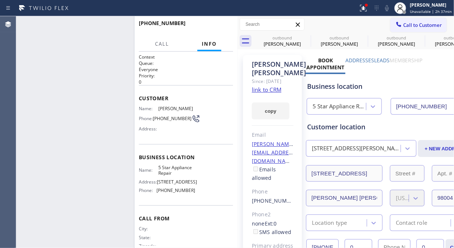
type input "[PHONE_NUMBER]"
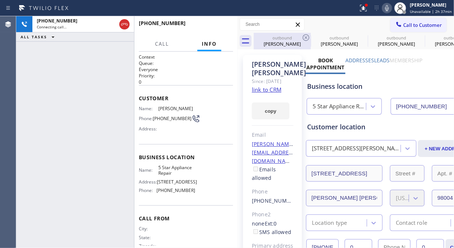
click at [300, 37] on div "outbound" at bounding box center [282, 38] width 56 height 6
click at [0, 0] on icon at bounding box center [0, 0] width 0 height 0
click at [359, 36] on icon at bounding box center [362, 37] width 7 height 7
click at [0, 0] on icon at bounding box center [0, 0] width 0 height 0
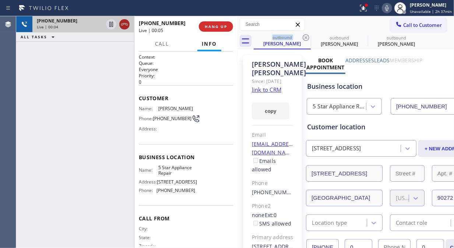
click at [127, 25] on icon at bounding box center [124, 24] width 9 height 9
click at [227, 26] on button "HANG UP" at bounding box center [216, 26] width 34 height 10
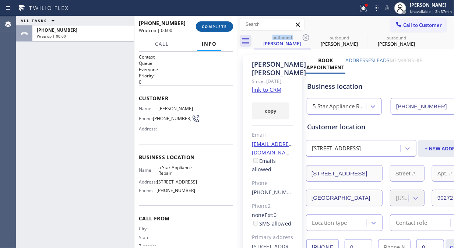
click at [227, 26] on button "COMPLETE" at bounding box center [214, 26] width 37 height 10
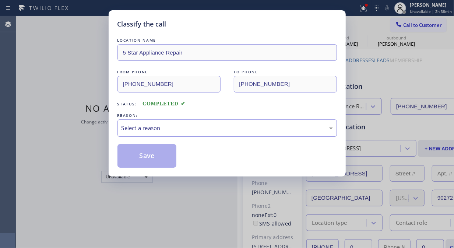
click at [194, 125] on div "Select a reason" at bounding box center [226, 128] width 211 height 8
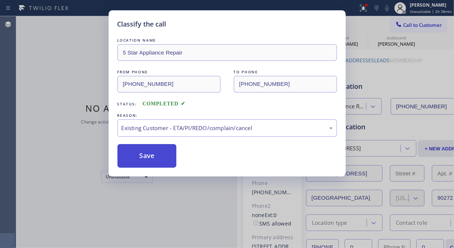
click at [150, 156] on button "Save" at bounding box center [146, 156] width 59 height 24
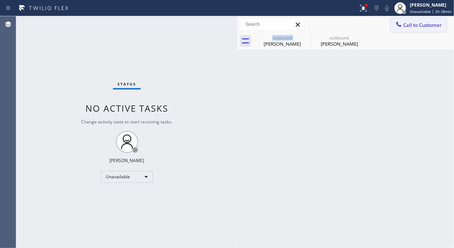
click at [426, 26] on span "Call to Customer" at bounding box center [422, 25] width 39 height 7
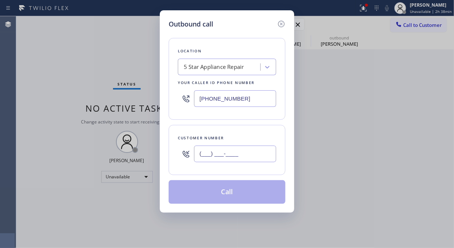
click at [227, 155] on input "(___) ___-____" at bounding box center [235, 153] width 82 height 17
paste input "323) 462-5560"
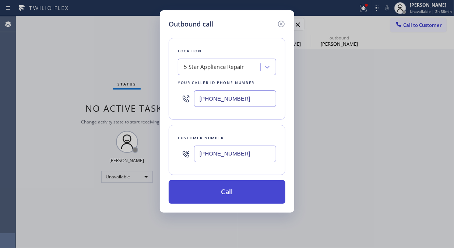
type input "[PHONE_NUMBER]"
click at [240, 197] on button "Call" at bounding box center [226, 192] width 117 height 24
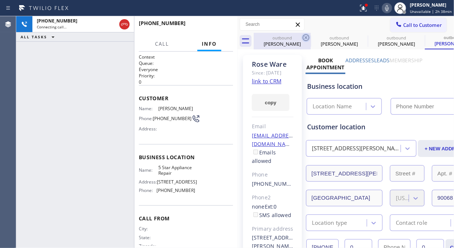
click at [304, 38] on icon at bounding box center [305, 37] width 9 height 9
click at [0, 0] on icon at bounding box center [0, 0] width 0 height 0
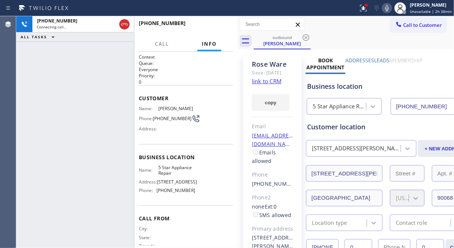
type input "[PHONE_NUMBER]"
click at [304, 38] on icon at bounding box center [305, 37] width 9 height 9
click at [365, 10] on icon at bounding box center [363, 8] width 9 height 9
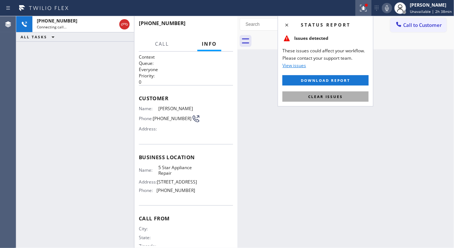
click at [327, 99] on span "Clear issues" at bounding box center [325, 96] width 35 height 5
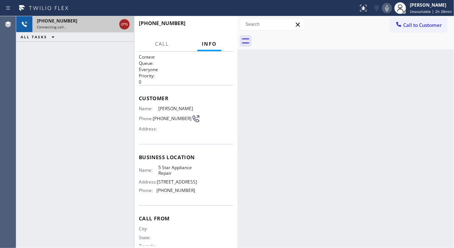
click at [123, 21] on icon at bounding box center [124, 24] width 9 height 9
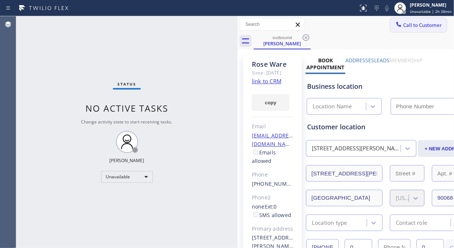
click at [398, 28] on button "Call to Customer" at bounding box center [418, 25] width 56 height 14
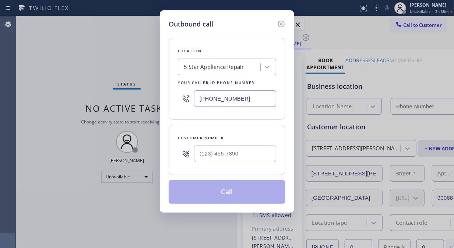
type input "[PHONE_NUMBER]"
click at [230, 157] on input "(___) ___-____" at bounding box center [235, 153] width 82 height 17
paste input "562) 355-6000"
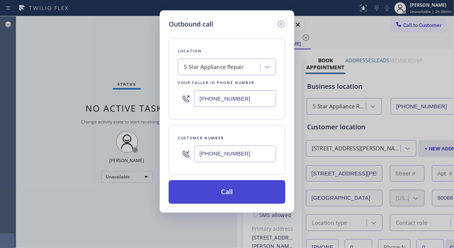
type input "[PHONE_NUMBER]"
click at [256, 197] on button "Call" at bounding box center [226, 192] width 117 height 24
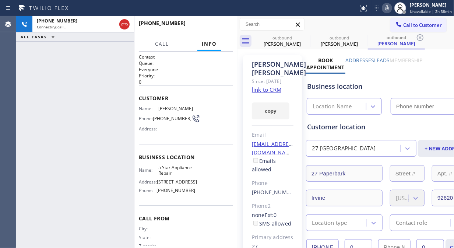
type input "[PHONE_NUMBER]"
click at [216, 26] on span "HANG UP" at bounding box center [216, 26] width 22 height 5
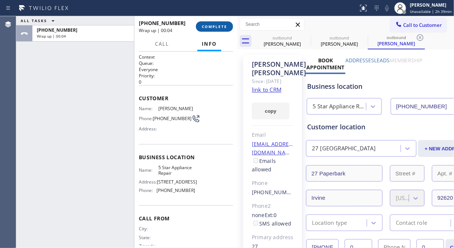
click at [216, 26] on span "COMPLETE" at bounding box center [214, 26] width 25 height 5
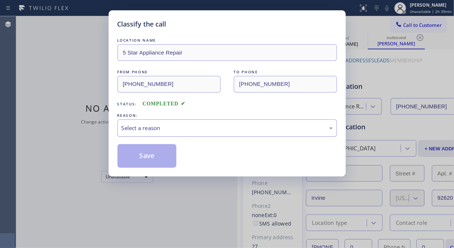
click at [216, 132] on div "Select a reason" at bounding box center [226, 127] width 219 height 17
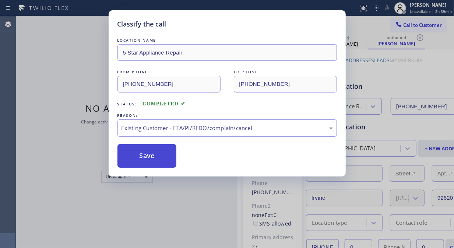
click at [156, 156] on button "Save" at bounding box center [146, 156] width 59 height 24
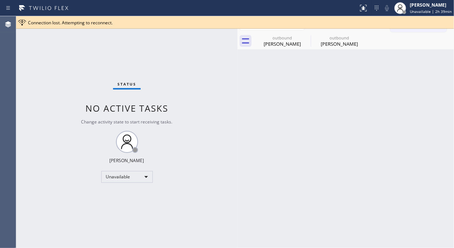
click at [424, 33] on div "outbound [PERSON_NAME] outbound [PERSON_NAME]" at bounding box center [353, 41] width 200 height 17
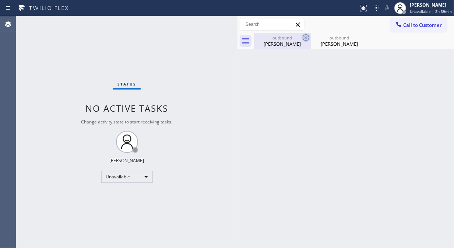
click at [306, 38] on icon at bounding box center [305, 37] width 7 height 7
click at [0, 0] on icon at bounding box center [0, 0] width 0 height 0
click at [306, 38] on div at bounding box center [353, 41] width 200 height 17
drag, startPoint x: 421, startPoint y: 23, endPoint x: 342, endPoint y: 64, distance: 88.7
click at [421, 24] on span "Call to Customer" at bounding box center [422, 25] width 39 height 7
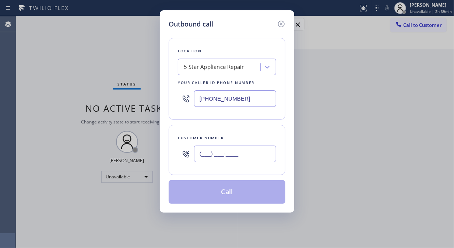
click at [223, 153] on input "(___) ___-____" at bounding box center [235, 153] width 82 height 17
paste input "951) 310-1110"
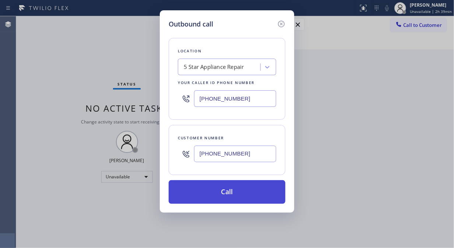
type input "[PHONE_NUMBER]"
click at [228, 190] on button "Call" at bounding box center [226, 192] width 117 height 24
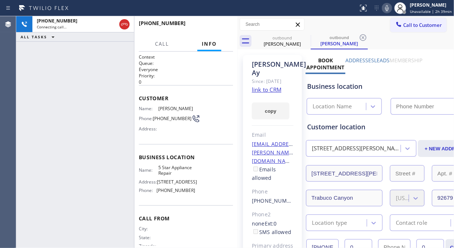
type input "[PHONE_NUMBER]"
click at [306, 36] on icon at bounding box center [305, 37] width 9 height 9
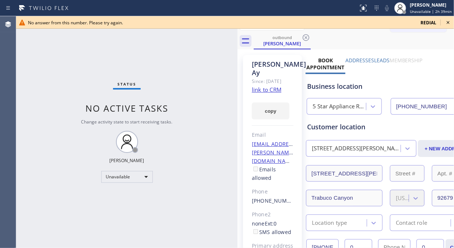
click at [448, 22] on icon at bounding box center [447, 22] width 3 height 3
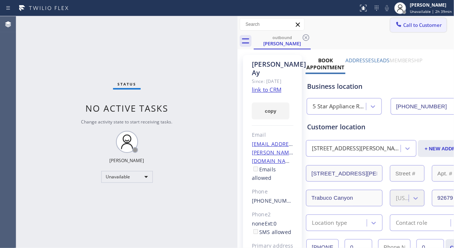
click at [408, 29] on button "Call to Customer" at bounding box center [418, 25] width 56 height 14
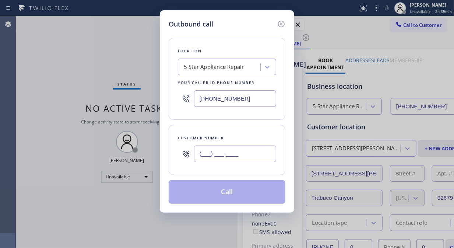
click at [211, 153] on input "(___) ___-____" at bounding box center [235, 153] width 82 height 17
paste input "323) 333-9494"
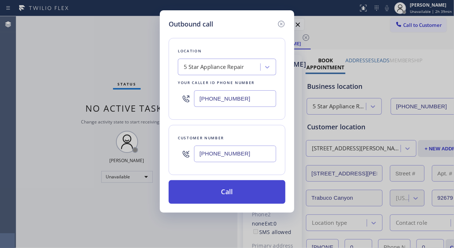
type input "[PHONE_NUMBER]"
click at [236, 198] on button "Call" at bounding box center [226, 192] width 117 height 24
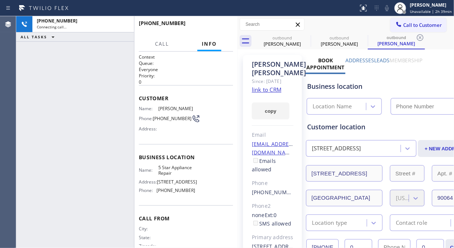
type input "[PHONE_NUMBER]"
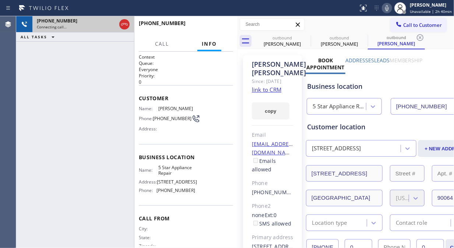
click at [26, 91] on div "[PHONE_NUMBER] Connecting call… ALL TASKS ALL TASKS ACTIVE TASKS TASKS IN WRAP …" at bounding box center [75, 131] width 118 height 231
click at [125, 26] on icon at bounding box center [124, 24] width 9 height 9
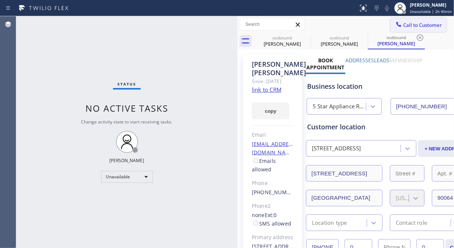
click at [419, 25] on span "Call to Customer" at bounding box center [422, 25] width 39 height 7
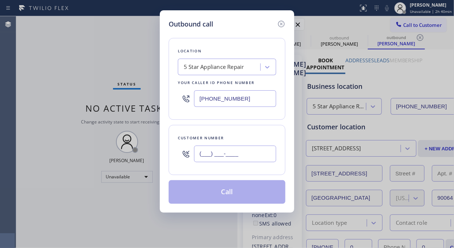
click at [199, 156] on input "(___) ___-____" at bounding box center [235, 153] width 82 height 17
paste input "512) 497-6495"
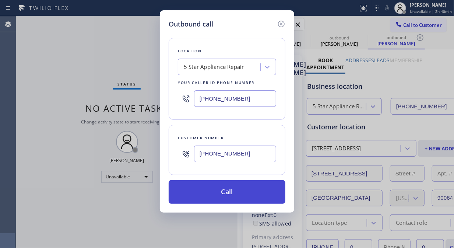
type input "[PHONE_NUMBER]"
click at [230, 192] on button "Call" at bounding box center [226, 192] width 117 height 24
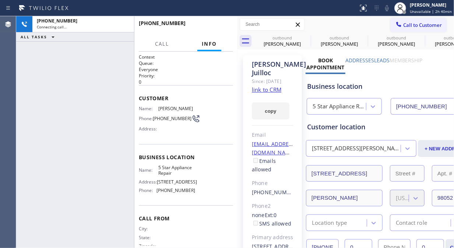
type input "[PHONE_NUMBER]"
click at [29, 78] on div "[PHONE_NUMBER] Connecting call… ALL TASKS ALL TASKS ACTIVE TASKS TASKS IN WRAP …" at bounding box center [75, 131] width 118 height 231
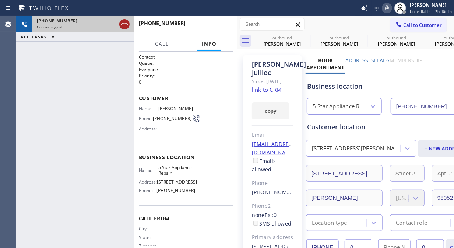
click at [124, 25] on icon at bounding box center [124, 24] width 9 height 9
click at [403, 24] on span "Call to Customer" at bounding box center [422, 25] width 39 height 7
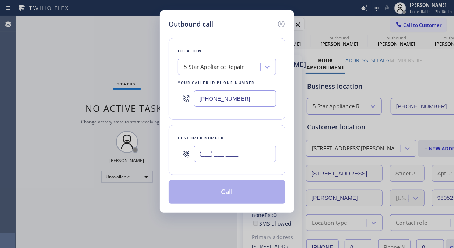
click at [202, 151] on input "(___) ___-____" at bounding box center [235, 153] width 82 height 17
paste input "617) 866-8015"
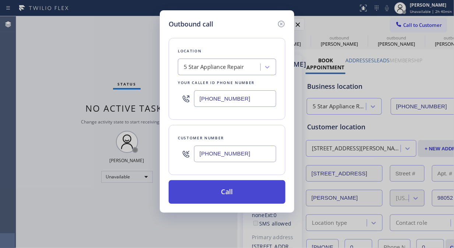
type input "[PHONE_NUMBER]"
click at [243, 186] on button "Call" at bounding box center [226, 192] width 117 height 24
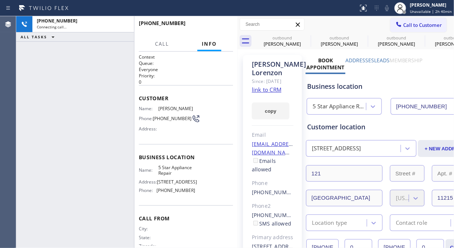
type input "[PHONE_NUMBER]"
click at [306, 39] on icon at bounding box center [305, 37] width 9 height 9
click at [358, 39] on icon at bounding box center [362, 37] width 9 height 9
click at [0, 0] on icon at bounding box center [0, 0] width 0 height 0
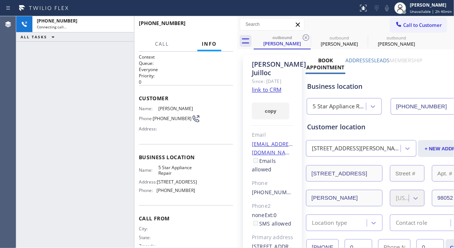
click at [306, 39] on icon at bounding box center [305, 37] width 9 height 9
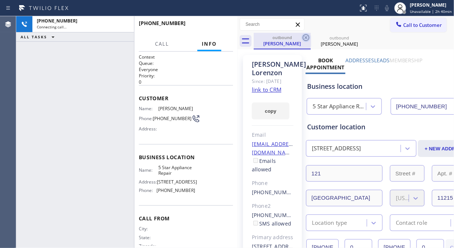
click at [307, 39] on icon at bounding box center [305, 37] width 9 height 9
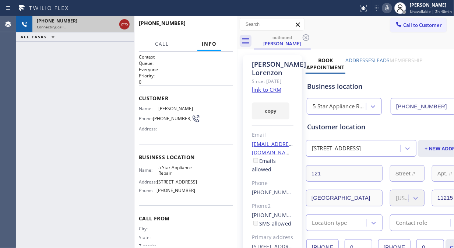
click at [125, 25] on icon at bounding box center [124, 24] width 9 height 9
click at [416, 25] on span "Call to Customer" at bounding box center [422, 25] width 39 height 7
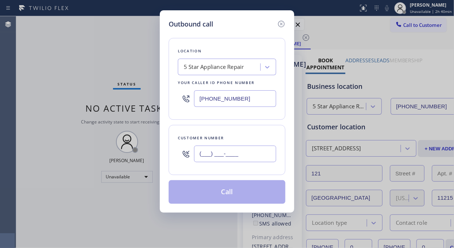
click at [233, 156] on input "(___) ___-____" at bounding box center [235, 153] width 82 height 17
click at [198, 158] on input "(___) ___-____" at bounding box center [235, 153] width 82 height 17
paste input "323) 394-2025"
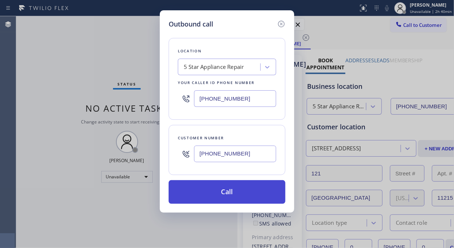
type input "[PHONE_NUMBER]"
click at [242, 196] on button "Call" at bounding box center [226, 192] width 117 height 24
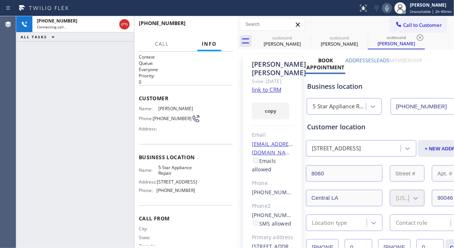
type input "[PHONE_NUMBER]"
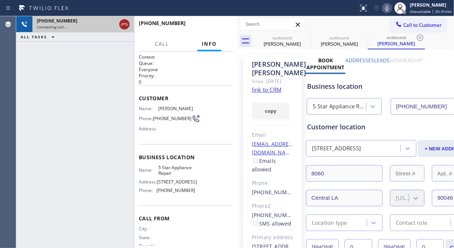
click at [124, 24] on icon at bounding box center [124, 24] width 7 height 2
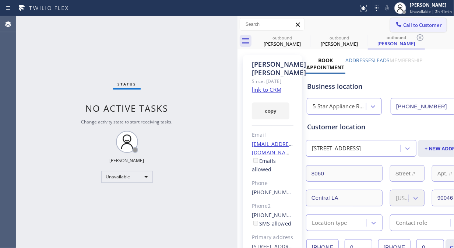
click at [410, 26] on span "Call to Customer" at bounding box center [422, 25] width 39 height 7
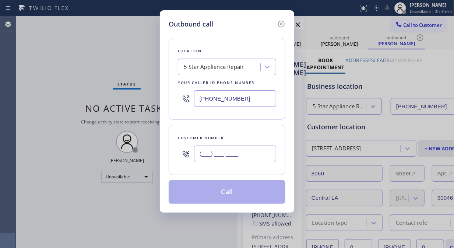
click at [224, 153] on input "(___) ___-____" at bounding box center [235, 153] width 82 height 17
paste input "206) 459-7201"
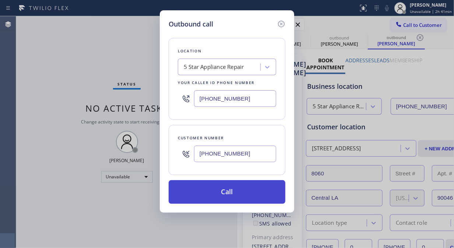
type input "[PHONE_NUMBER]"
drag, startPoint x: 239, startPoint y: 196, endPoint x: 244, endPoint y: 186, distance: 10.9
click at [240, 196] on button "Call" at bounding box center [226, 192] width 117 height 24
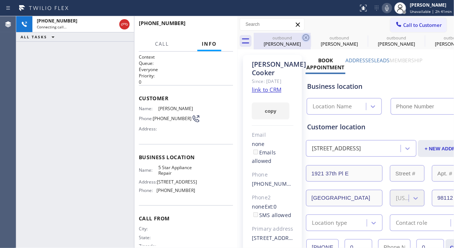
click at [306, 39] on icon at bounding box center [305, 37] width 9 height 9
click at [0, 0] on icon at bounding box center [0, 0] width 0 height 0
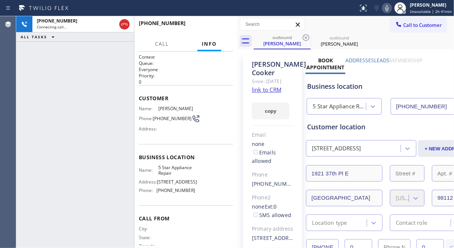
click at [306, 39] on icon at bounding box center [305, 37] width 9 height 9
type input "[PHONE_NUMBER]"
click at [21, 51] on div "[PHONE_NUMBER] Live | 00:00 ALL TASKS ALL TASKS ACTIVE TASKS TASKS IN WRAP UP" at bounding box center [75, 131] width 118 height 231
click at [201, 25] on button "HANG UP" at bounding box center [216, 26] width 34 height 10
click at [207, 25] on span "HANG UP" at bounding box center [216, 26] width 22 height 5
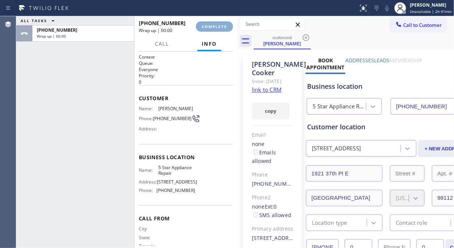
click at [210, 26] on span "COMPLETE" at bounding box center [214, 26] width 25 height 5
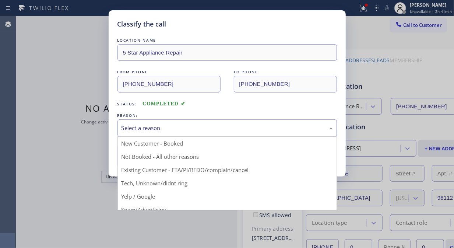
click at [188, 126] on div "Select a reason" at bounding box center [226, 128] width 211 height 8
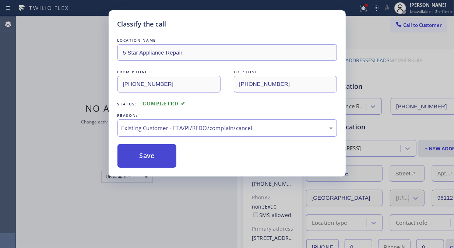
click at [162, 154] on button "Save" at bounding box center [146, 156] width 59 height 24
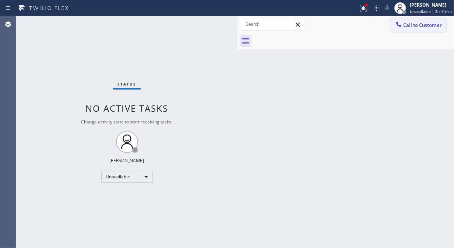
click at [427, 27] on span "Call to Customer" at bounding box center [422, 25] width 39 height 7
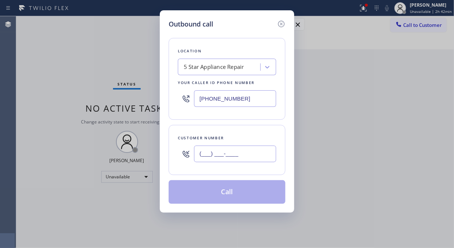
drag, startPoint x: 234, startPoint y: 155, endPoint x: 234, endPoint y: 143, distance: 12.5
click at [234, 155] on input "(___) ___-____" at bounding box center [235, 153] width 82 height 17
paste input "805) 300-3680"
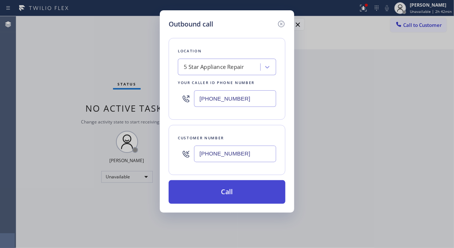
type input "[PHONE_NUMBER]"
click at [230, 195] on button "Call" at bounding box center [226, 192] width 117 height 24
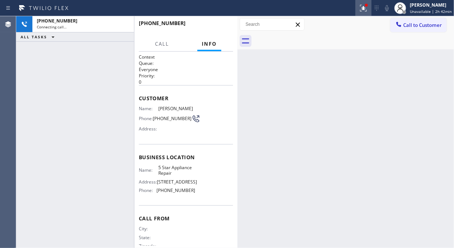
click at [362, 10] on icon at bounding box center [363, 8] width 9 height 9
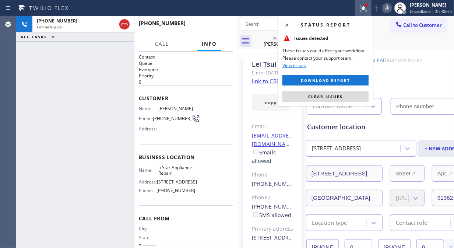
drag, startPoint x: 315, startPoint y: 97, endPoint x: 340, endPoint y: 12, distance: 89.1
click at [315, 97] on span "Clear issues" at bounding box center [325, 96] width 35 height 5
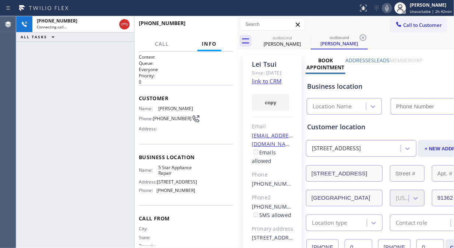
type input "[PHONE_NUMBER]"
drag, startPoint x: 124, startPoint y: 26, endPoint x: 226, endPoint y: 24, distance: 102.3
click at [124, 25] on icon at bounding box center [124, 24] width 9 height 9
click at [226, 21] on button "HANG UP" at bounding box center [216, 26] width 34 height 10
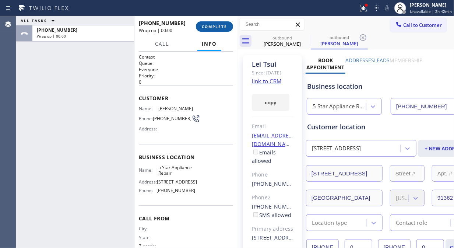
click at [220, 28] on span "COMPLETE" at bounding box center [214, 26] width 25 height 5
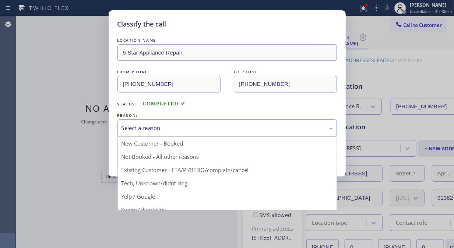
drag, startPoint x: 218, startPoint y: 130, endPoint x: 214, endPoint y: 163, distance: 33.4
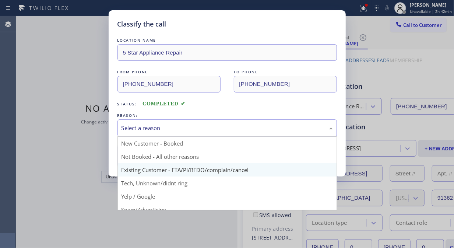
click at [217, 130] on div "Select a reason" at bounding box center [226, 128] width 211 height 8
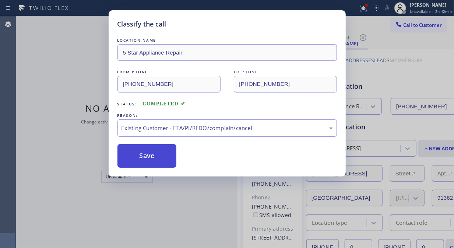
click at [160, 159] on button "Save" at bounding box center [146, 156] width 59 height 24
click at [403, 27] on span "Call to Customer" at bounding box center [422, 25] width 39 height 7
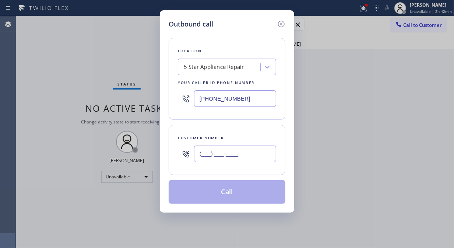
click at [228, 154] on input "(___) ___-____" at bounding box center [235, 153] width 82 height 17
paste input "602) 679-4900"
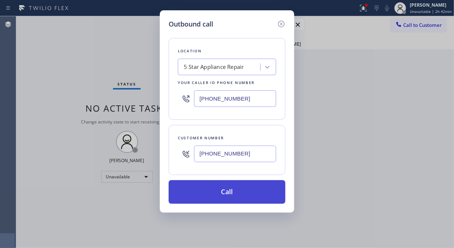
type input "[PHONE_NUMBER]"
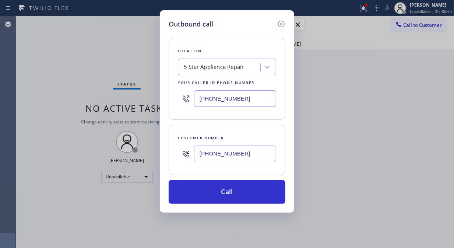
drag, startPoint x: 232, startPoint y: 192, endPoint x: 312, endPoint y: 16, distance: 192.8
click at [234, 192] on button "Call" at bounding box center [226, 192] width 117 height 24
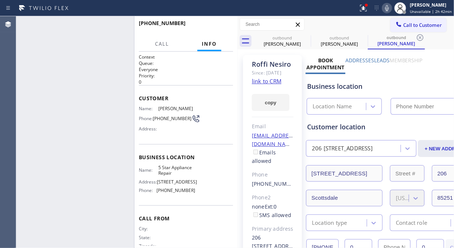
type input "[PHONE_NUMBER]"
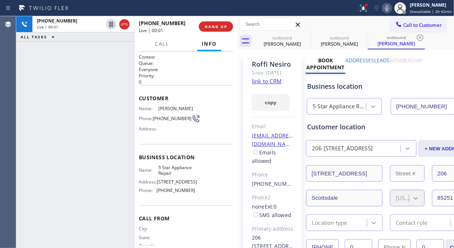
drag, startPoint x: 28, startPoint y: 60, endPoint x: 75, endPoint y: 37, distance: 52.3
click at [28, 60] on div "[PHONE_NUMBER] Live | 00:01 ALL TASKS ALL TASKS ACTIVE TASKS TASKS IN WRAP UP" at bounding box center [75, 131] width 118 height 231
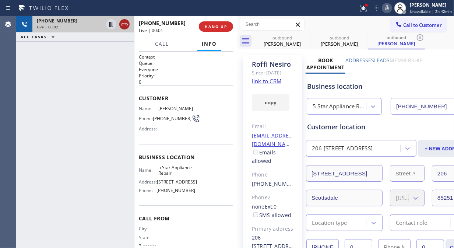
click at [124, 28] on icon at bounding box center [124, 24] width 9 height 9
click at [222, 29] on button "HANG UP" at bounding box center [216, 26] width 34 height 10
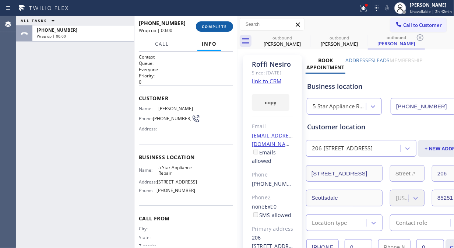
click at [222, 29] on button "COMPLETE" at bounding box center [214, 26] width 37 height 10
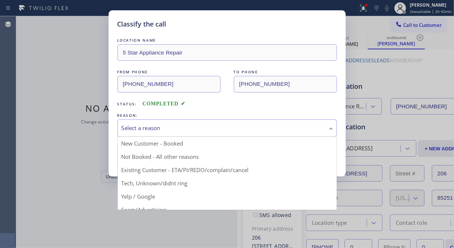
click at [198, 130] on div "Select a reason" at bounding box center [226, 128] width 211 height 8
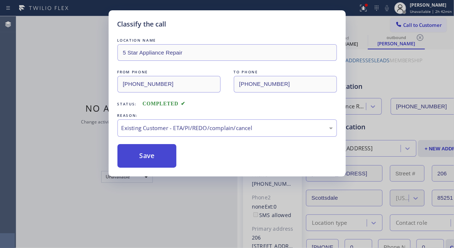
click at [143, 160] on button "Save" at bounding box center [146, 156] width 59 height 24
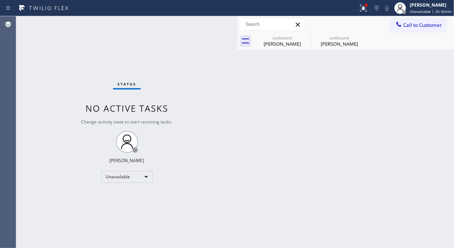
click at [416, 25] on span "Call to Customer" at bounding box center [422, 25] width 39 height 7
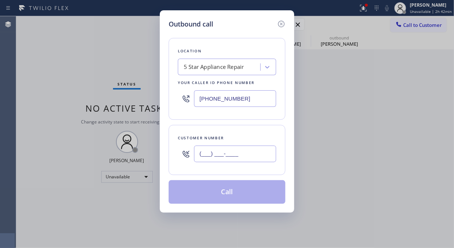
click at [227, 162] on div "(___) ___-____" at bounding box center [235, 154] width 82 height 24
paste input "206) 200-6221"
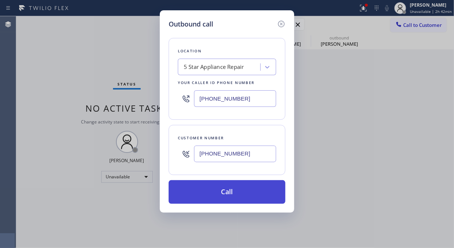
click at [248, 194] on button "Call" at bounding box center [226, 192] width 117 height 24
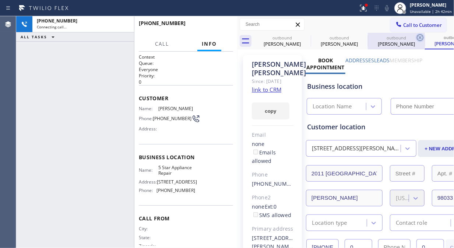
click at [0, 0] on icon at bounding box center [0, 0] width 0 height 0
click at [416, 37] on icon at bounding box center [419, 37] width 7 height 7
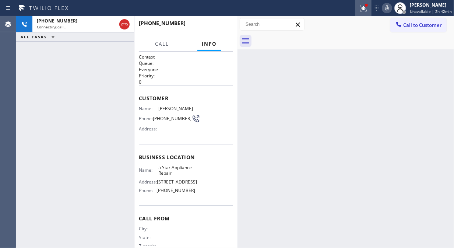
click at [368, 13] on button at bounding box center [363, 8] width 16 height 16
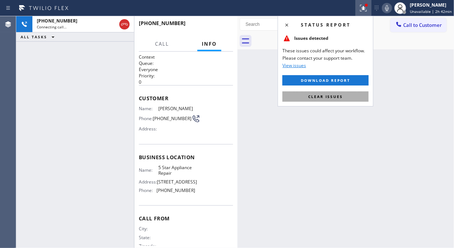
click at [334, 95] on span "Clear issues" at bounding box center [325, 96] width 35 height 5
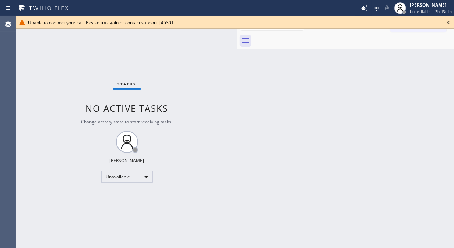
click at [447, 21] on icon at bounding box center [447, 22] width 9 height 9
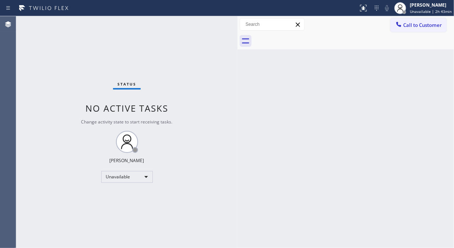
click at [419, 32] on div "Call to Customer Outbound call Location 5 Star Appliance Repair Your caller id …" at bounding box center [345, 24] width 216 height 17
click at [407, 28] on span "Call to Customer" at bounding box center [422, 25] width 39 height 7
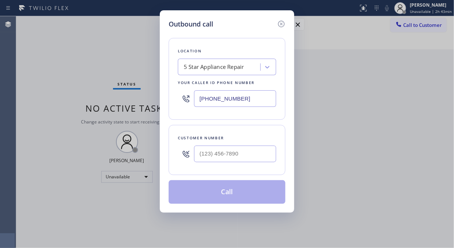
click at [258, 162] on div at bounding box center [235, 154] width 82 height 24
click at [256, 153] on input "(___) ___-____" at bounding box center [235, 153] width 82 height 17
paste input "310) 654-7352"
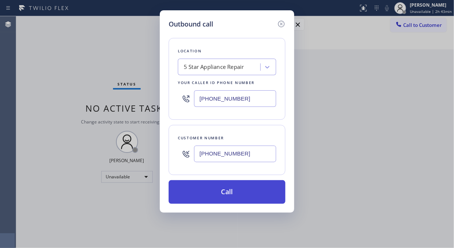
type input "[PHONE_NUMBER]"
click at [251, 197] on button "Call" at bounding box center [226, 192] width 117 height 24
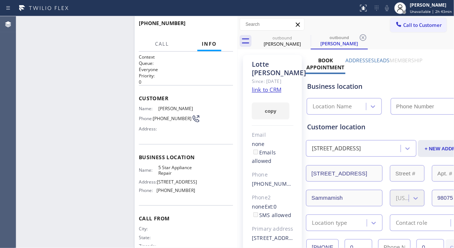
type input "[PHONE_NUMBER]"
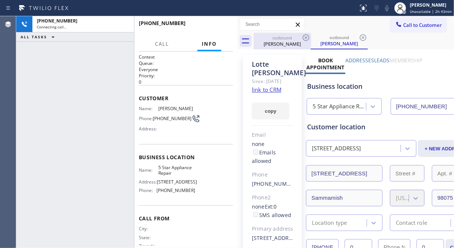
click at [301, 35] on div "outbound" at bounding box center [282, 38] width 56 height 6
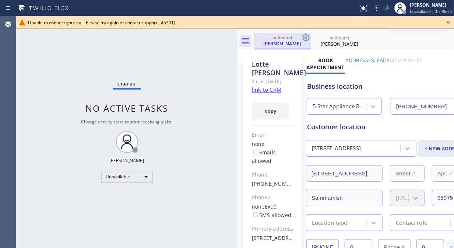
click at [306, 38] on icon at bounding box center [305, 37] width 9 height 9
drag, startPoint x: 306, startPoint y: 38, endPoint x: 448, endPoint y: 21, distance: 143.0
click at [0, 0] on icon at bounding box center [0, 0] width 0 height 0
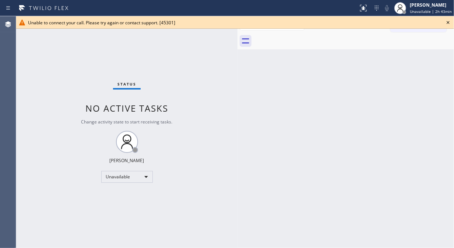
click at [443, 24] on div "Unable to connect your call. Please try again or contact support. [45301]" at bounding box center [234, 22] width 437 height 13
click at [447, 24] on icon at bounding box center [447, 22] width 9 height 9
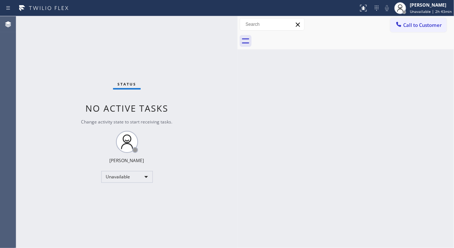
click at [430, 25] on span "Call to Customer" at bounding box center [422, 25] width 39 height 7
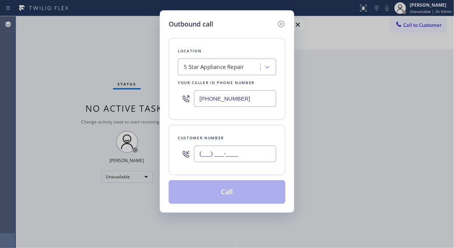
click at [238, 149] on input "(___) ___-____" at bounding box center [235, 153] width 82 height 17
paste input "818) 448-2528"
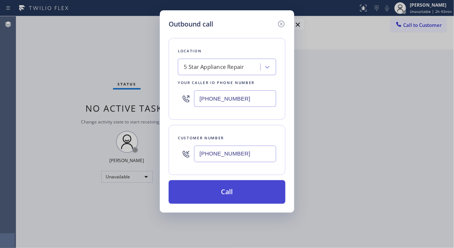
type input "[PHONE_NUMBER]"
click at [234, 196] on button "Call" at bounding box center [226, 192] width 117 height 24
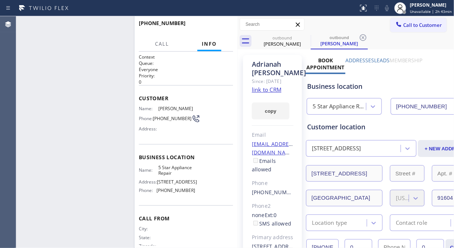
type input "[PHONE_NUMBER]"
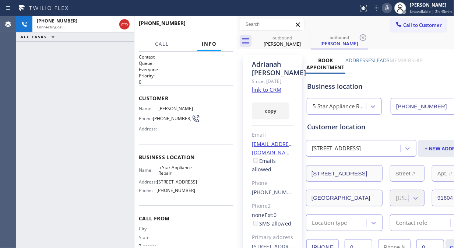
drag, startPoint x: 307, startPoint y: 37, endPoint x: 190, endPoint y: 19, distance: 118.4
click at [0, 0] on icon at bounding box center [0, 0] width 0 height 0
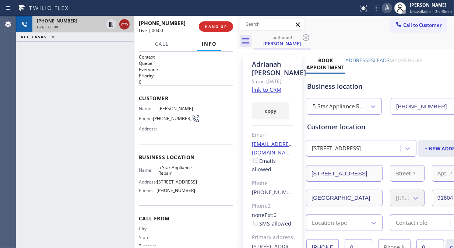
click at [124, 24] on icon at bounding box center [124, 24] width 7 height 2
click at [209, 24] on span "HANG UP" at bounding box center [216, 26] width 22 height 5
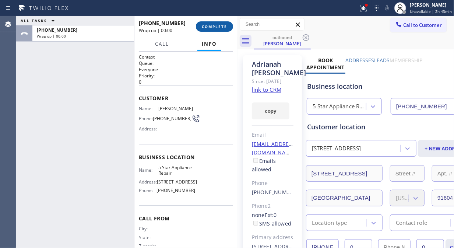
click at [224, 26] on span "COMPLETE" at bounding box center [214, 26] width 25 height 5
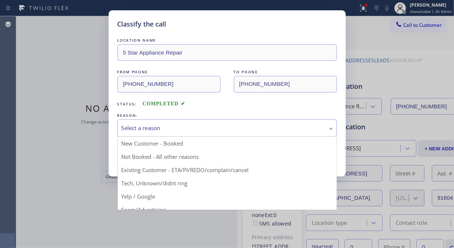
click at [216, 130] on div "Select a reason" at bounding box center [226, 128] width 211 height 8
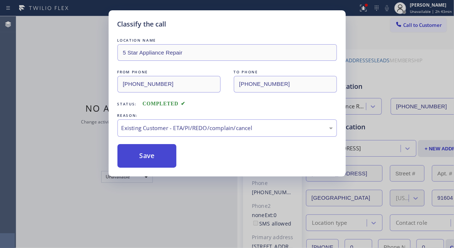
click at [151, 160] on button "Save" at bounding box center [146, 156] width 59 height 24
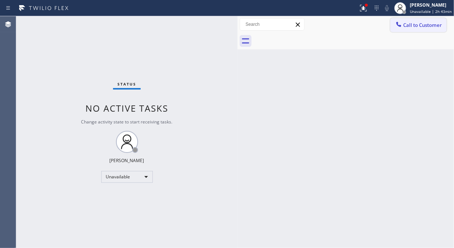
click at [411, 22] on span "Call to Customer" at bounding box center [422, 25] width 39 height 7
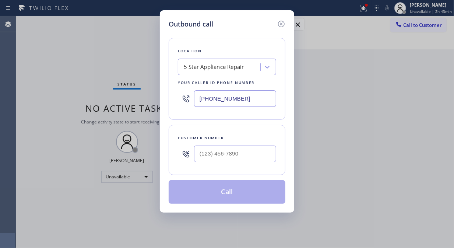
click at [247, 146] on div at bounding box center [235, 154] width 82 height 24
click at [237, 168] on div "Customer number" at bounding box center [226, 150] width 117 height 50
click at [245, 157] on input "(___) ___-____" at bounding box center [235, 153] width 82 height 17
paste input "909) 223-1755"
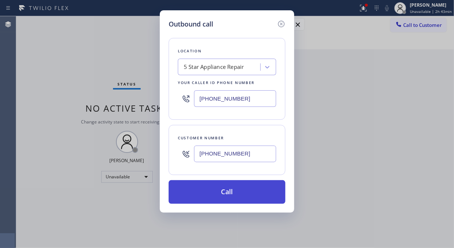
type input "[PHONE_NUMBER]"
click at [257, 194] on button "Call" at bounding box center [226, 192] width 117 height 24
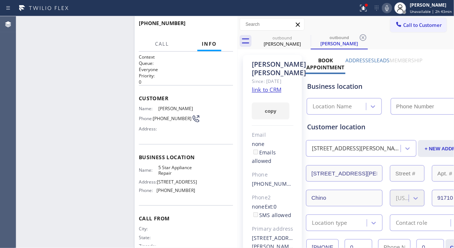
type input "[PHONE_NUMBER]"
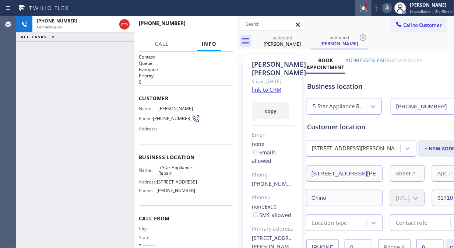
click at [366, 11] on icon at bounding box center [363, 8] width 7 height 7
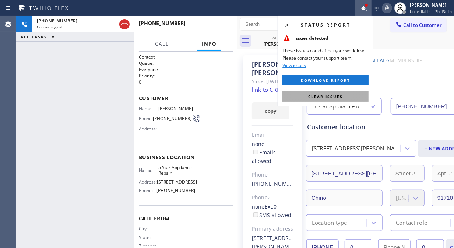
click at [334, 97] on span "Clear issues" at bounding box center [325, 96] width 35 height 5
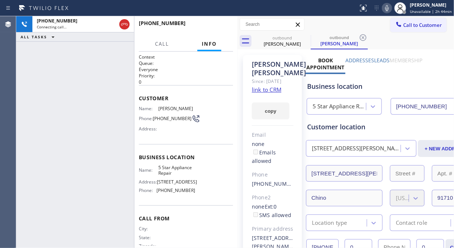
click at [28, 78] on div "[PHONE_NUMBER] Connecting call… ALL TASKS ALL TASKS ACTIVE TASKS TASKS IN WRAP …" at bounding box center [75, 131] width 118 height 231
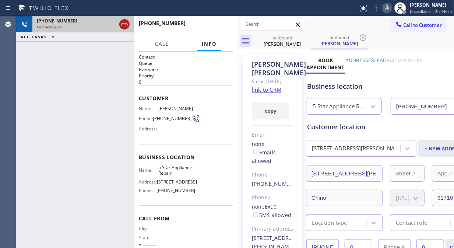
click at [124, 26] on icon at bounding box center [124, 24] width 9 height 9
click at [407, 29] on button "Call to Customer" at bounding box center [418, 25] width 56 height 14
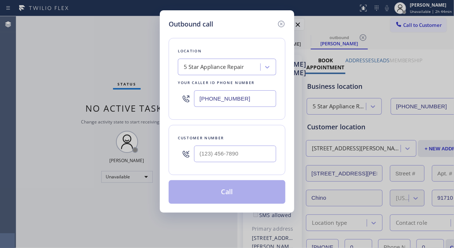
click at [205, 150] on input "text" at bounding box center [235, 153] width 82 height 17
click at [201, 151] on input "(___) ___-____" at bounding box center [235, 153] width 82 height 17
paste input "650) 387-2306"
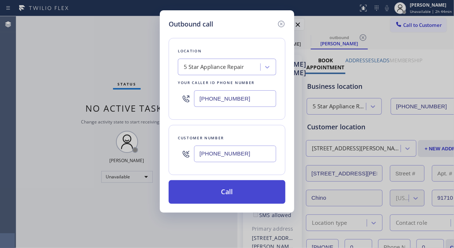
type input "[PHONE_NUMBER]"
click at [246, 195] on button "Call" at bounding box center [226, 192] width 117 height 24
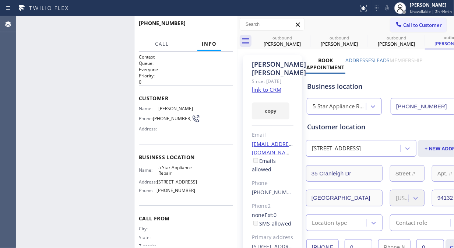
type input "[PHONE_NUMBER]"
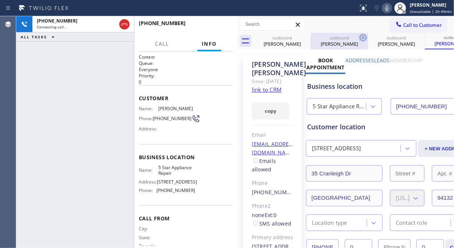
click at [0, 0] on icon at bounding box center [0, 0] width 0 height 0
click at [359, 36] on icon at bounding box center [362, 37] width 7 height 7
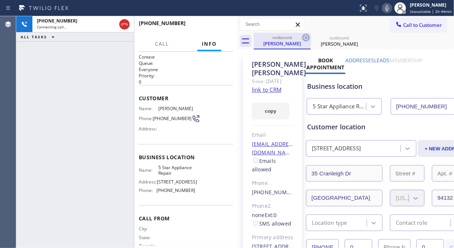
click at [305, 36] on icon at bounding box center [305, 37] width 7 height 7
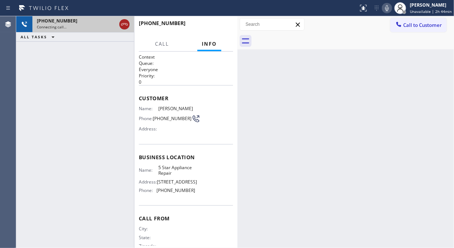
click at [123, 26] on icon at bounding box center [124, 24] width 9 height 9
click at [410, 27] on span "Call to Customer" at bounding box center [422, 25] width 39 height 7
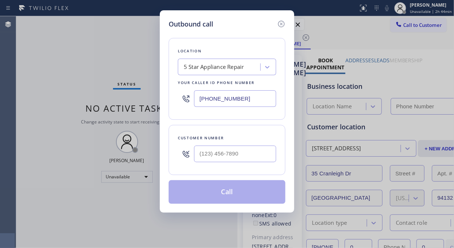
type input "[PHONE_NUMBER]"
click at [204, 159] on input "text" at bounding box center [235, 153] width 82 height 17
click at [199, 155] on input "(___) ___-____" at bounding box center [235, 153] width 82 height 17
paste input "703) 963-5556"
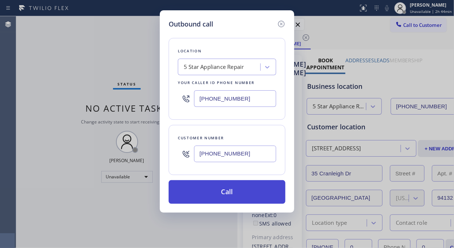
type input "[PHONE_NUMBER]"
click at [241, 194] on button "Call" at bounding box center [226, 192] width 117 height 24
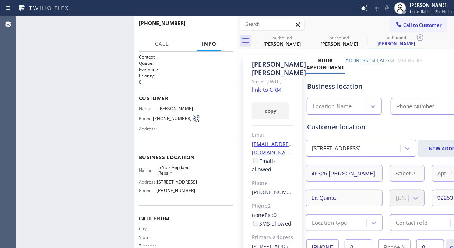
type input "[PHONE_NUMBER]"
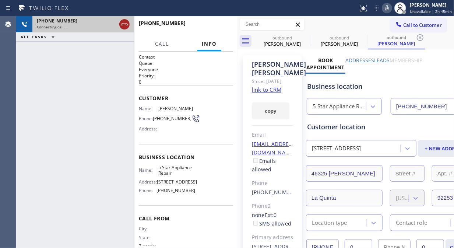
click at [124, 22] on icon at bounding box center [124, 24] width 9 height 9
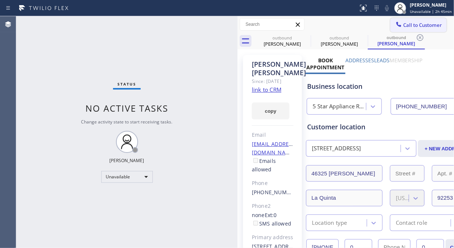
click at [396, 24] on div at bounding box center [398, 25] width 9 height 9
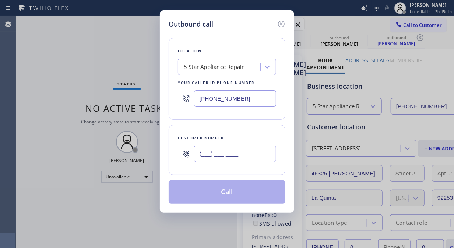
click at [199, 152] on input "(___) ___-____" at bounding box center [235, 153] width 82 height 17
paste input "212) 319-6919"
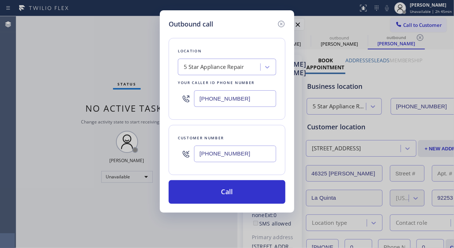
type input "[PHONE_NUMBER]"
click at [234, 193] on button "Call" at bounding box center [226, 192] width 117 height 24
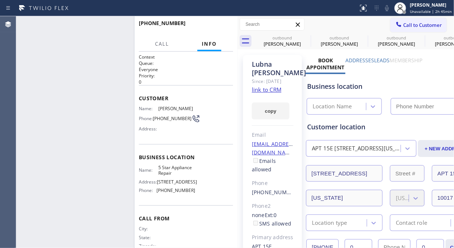
type input "[PHONE_NUMBER]"
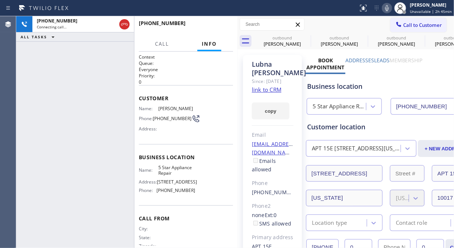
click at [389, 10] on icon at bounding box center [386, 8] width 9 height 9
click at [388, 10] on icon at bounding box center [387, 8] width 4 height 6
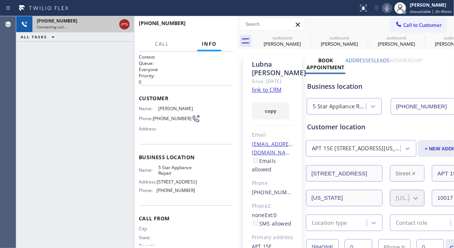
click at [125, 21] on icon at bounding box center [124, 24] width 9 height 9
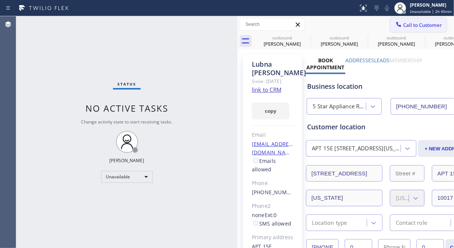
click at [403, 26] on span "Call to Customer" at bounding box center [422, 25] width 39 height 7
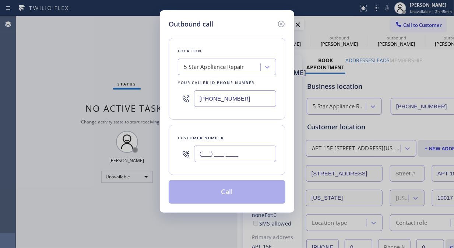
click at [219, 156] on input "(___) ___-____" at bounding box center [235, 153] width 82 height 17
paste input "310) 897-8383"
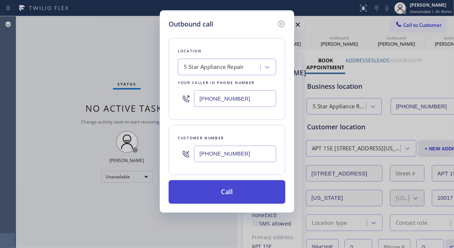
type input "[PHONE_NUMBER]"
click at [231, 192] on button "Call" at bounding box center [226, 192] width 117 height 24
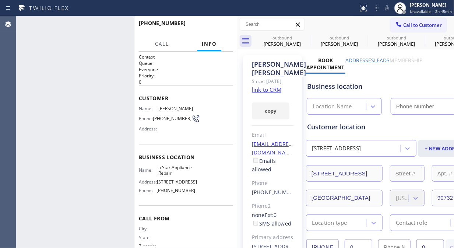
type input "[PHONE_NUMBER]"
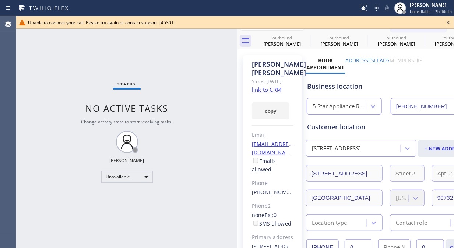
click at [450, 21] on icon at bounding box center [447, 22] width 9 height 9
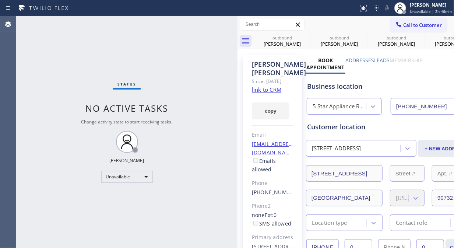
drag, startPoint x: 428, startPoint y: 24, endPoint x: 291, endPoint y: 96, distance: 155.2
click at [428, 24] on span "Call to Customer" at bounding box center [422, 25] width 39 height 7
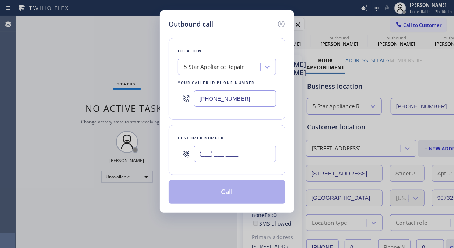
click at [217, 158] on input "(___) ___-____" at bounding box center [235, 153] width 82 height 17
paste input "818) 388-2695"
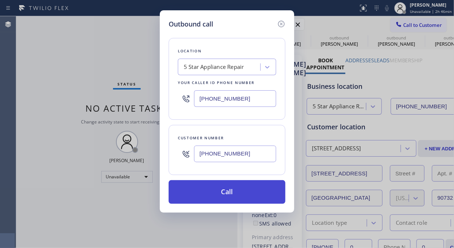
type input "[PHONE_NUMBER]"
click at [236, 192] on button "Call" at bounding box center [226, 192] width 117 height 24
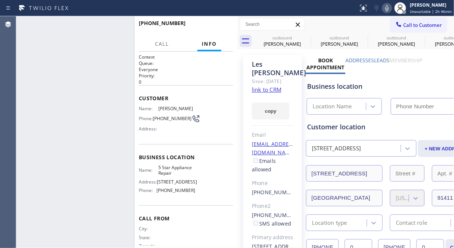
type input "[PHONE_NUMBER]"
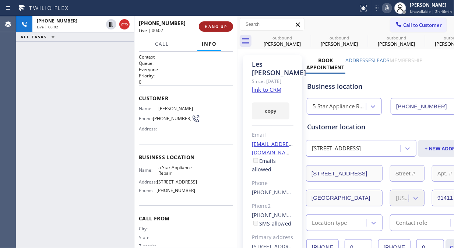
click at [212, 24] on span "HANG UP" at bounding box center [216, 26] width 22 height 5
click at [216, 25] on span "HANG UP" at bounding box center [216, 26] width 22 height 5
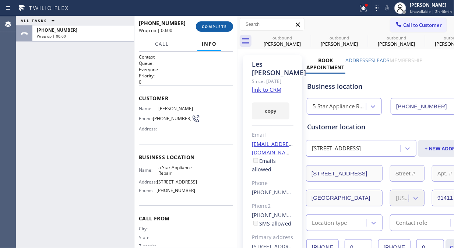
click at [221, 28] on span "COMPLETE" at bounding box center [214, 26] width 25 height 5
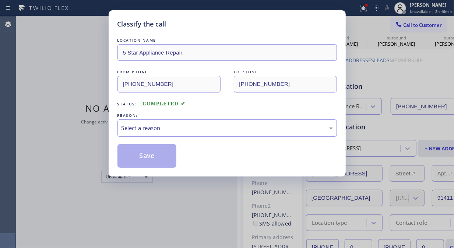
click at [202, 123] on div "Select a reason" at bounding box center [226, 127] width 219 height 17
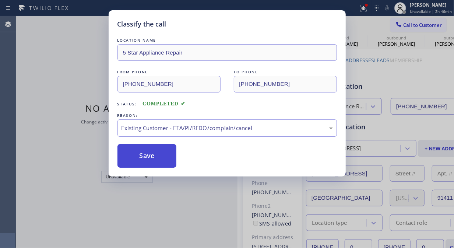
click at [160, 162] on button "Save" at bounding box center [146, 156] width 59 height 24
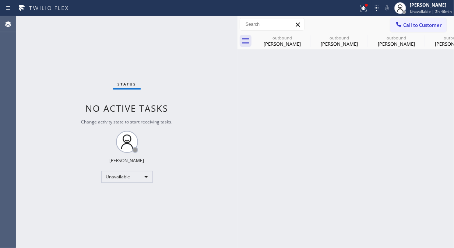
click at [413, 24] on span "Call to Customer" at bounding box center [422, 25] width 39 height 7
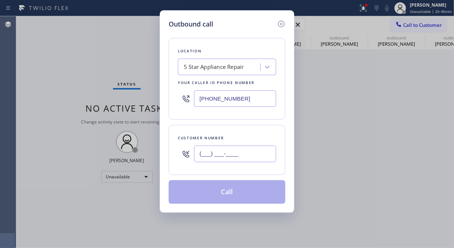
click at [246, 157] on input "(___) ___-____" at bounding box center [235, 153] width 82 height 17
paste input "425) 503-7143"
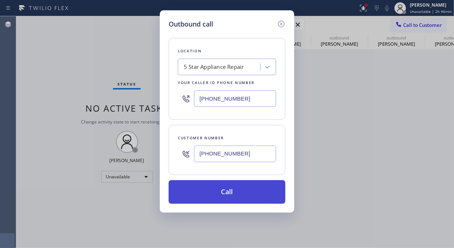
type input "[PHONE_NUMBER]"
click at [244, 189] on button "Call" at bounding box center [226, 192] width 117 height 24
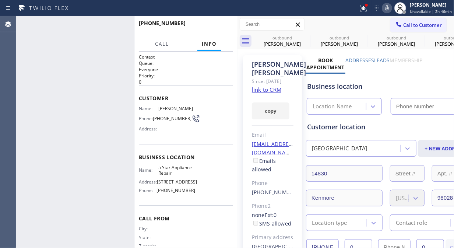
type input "[PHONE_NUMBER]"
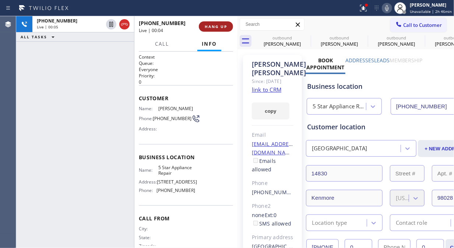
click at [215, 24] on span "HANG UP" at bounding box center [216, 26] width 22 height 5
click at [215, 25] on span "HANG UP" at bounding box center [216, 26] width 22 height 5
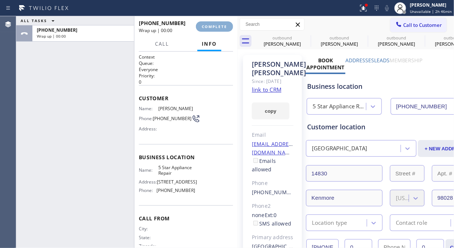
click at [215, 25] on span "COMPLETE" at bounding box center [214, 26] width 25 height 5
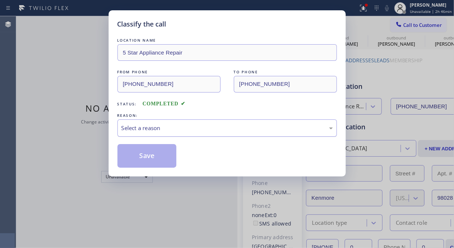
drag, startPoint x: 209, startPoint y: 123, endPoint x: 207, endPoint y: 135, distance: 12.0
click at [209, 124] on div "Select a reason" at bounding box center [226, 128] width 211 height 8
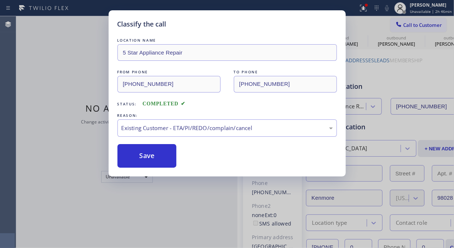
click at [147, 156] on button "Save" at bounding box center [146, 156] width 59 height 24
